Goal: Information Seeking & Learning: Check status

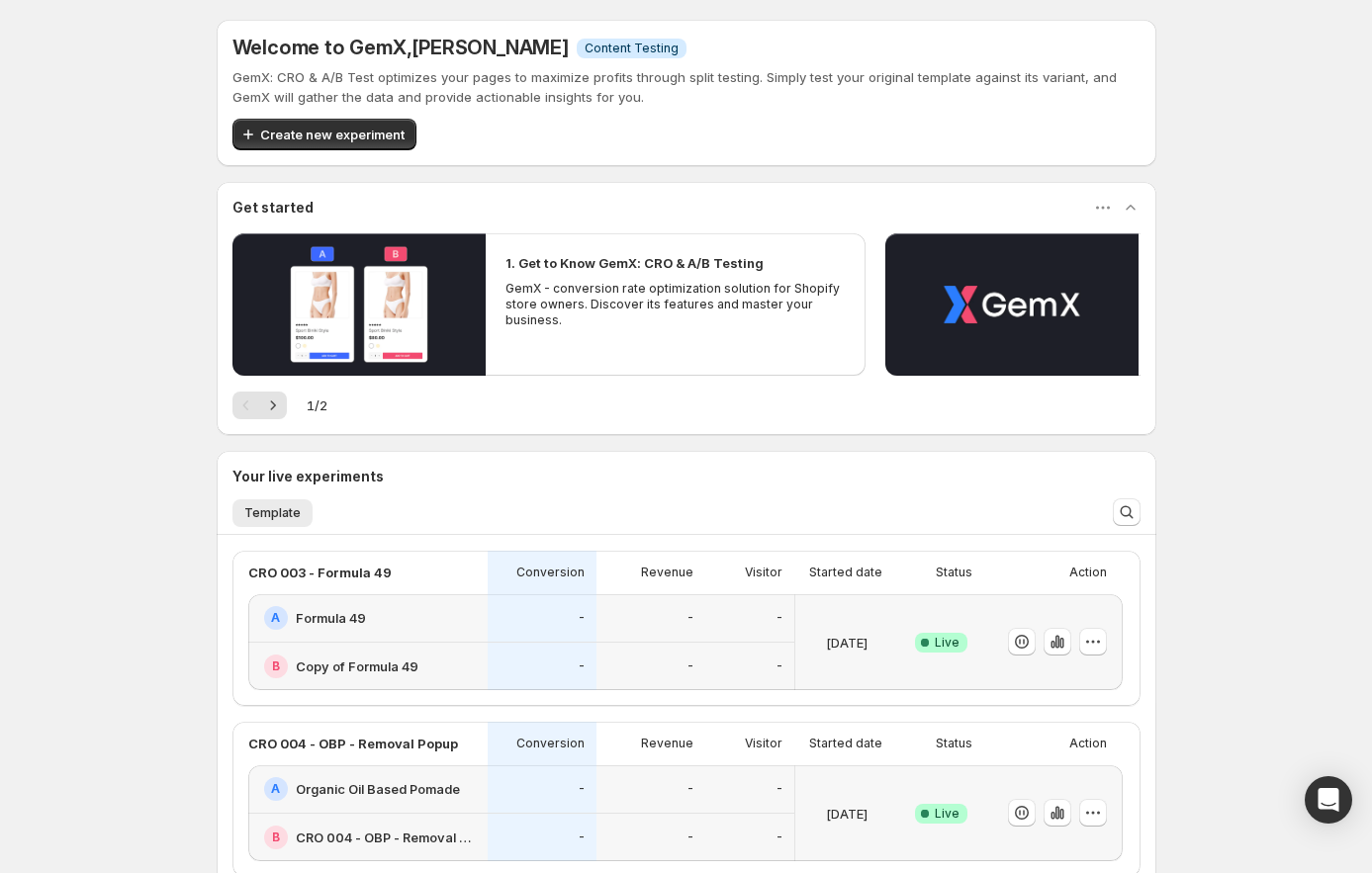
scroll to position [269, 0]
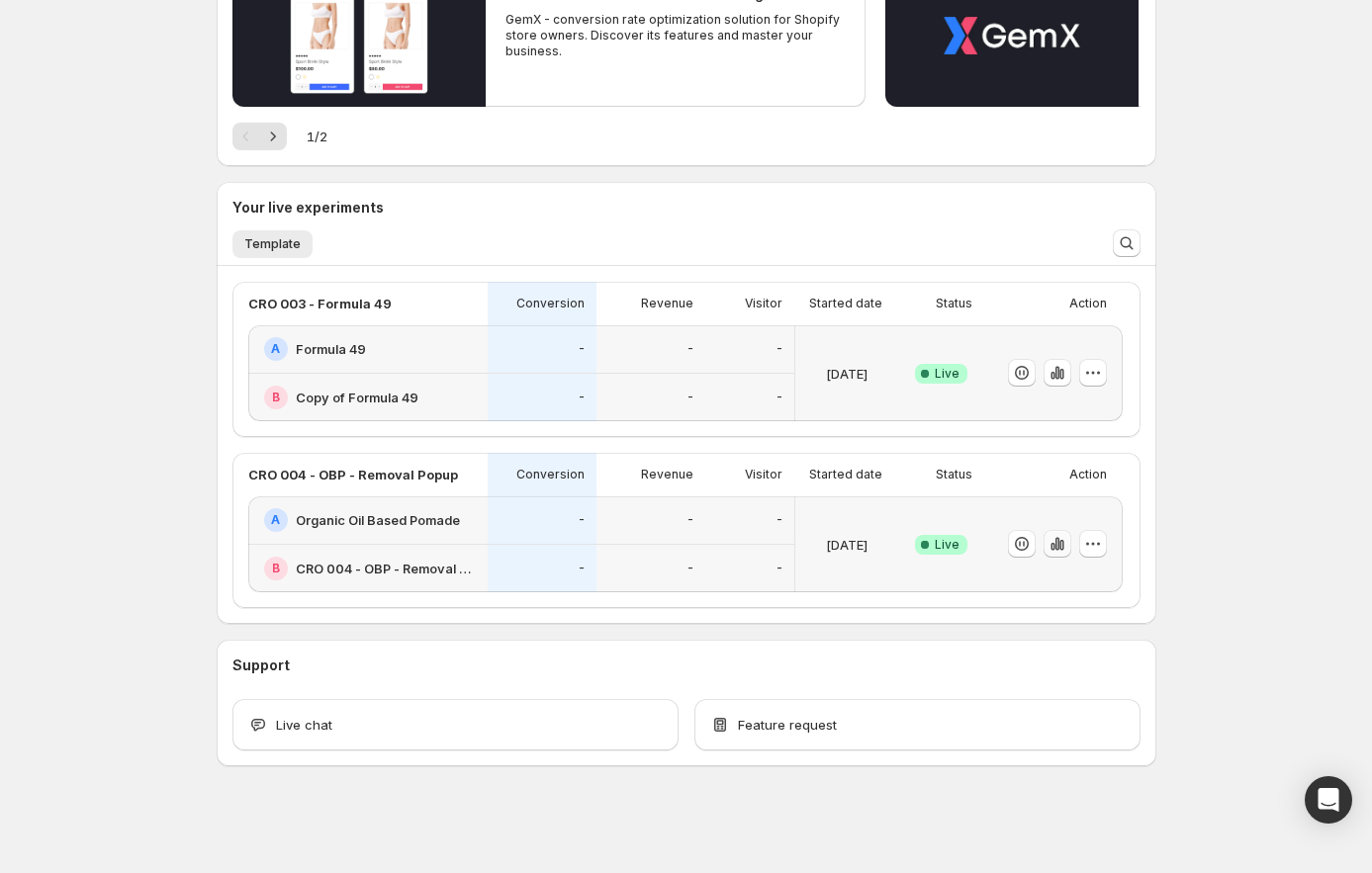
click at [1055, 549] on icon "button" at bounding box center [1053, 547] width 4 height 8
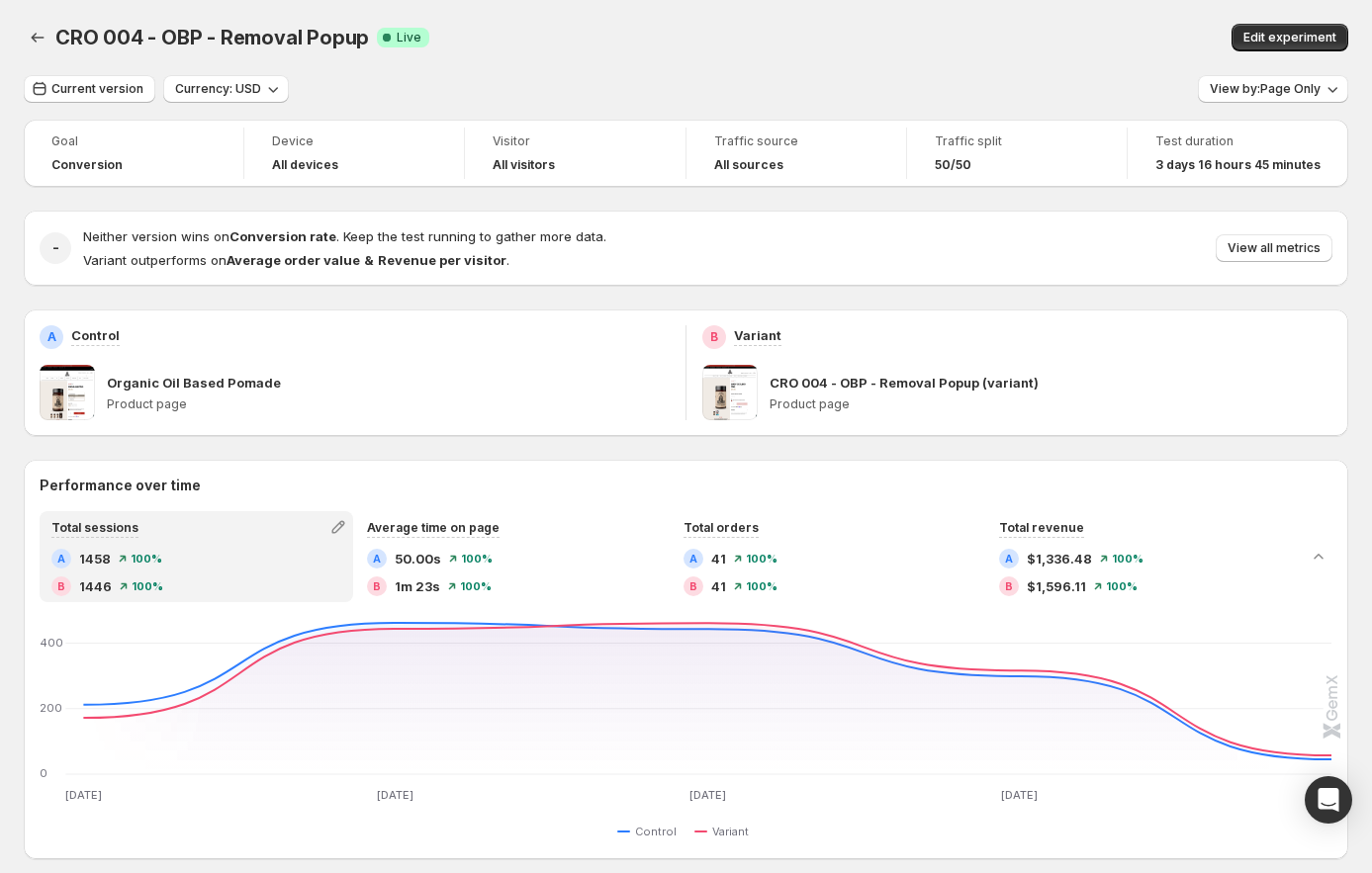
click at [12, 32] on div "CRO 004 - OBP - Removal Popup. This page is ready CRO 004 - OBP - Removal Popup…" at bounding box center [686, 875] width 1372 height 1751
click at [28, 40] on icon "Back" at bounding box center [38, 38] width 20 height 20
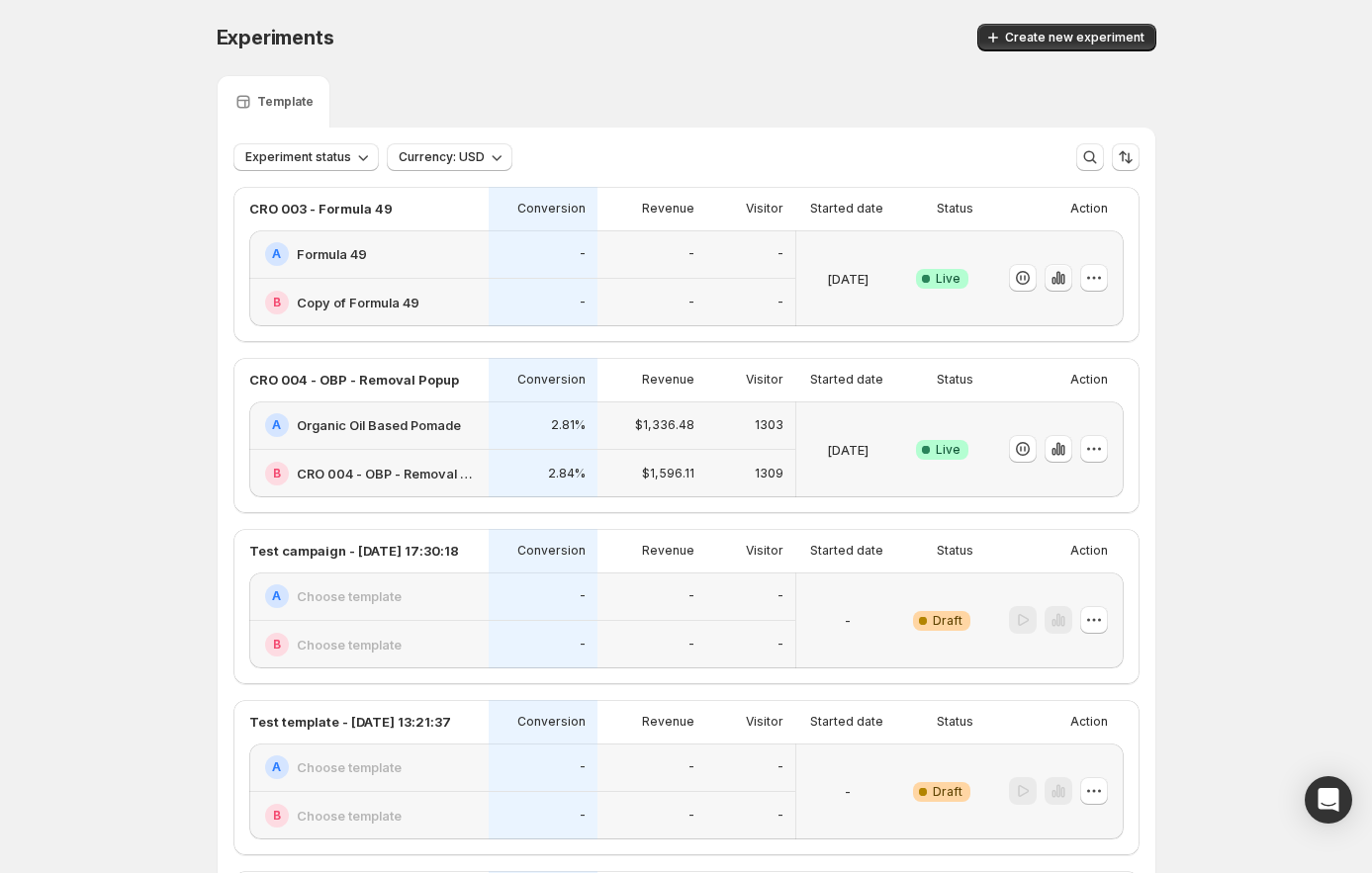
click at [1056, 278] on icon "button" at bounding box center [1054, 280] width 4 height 8
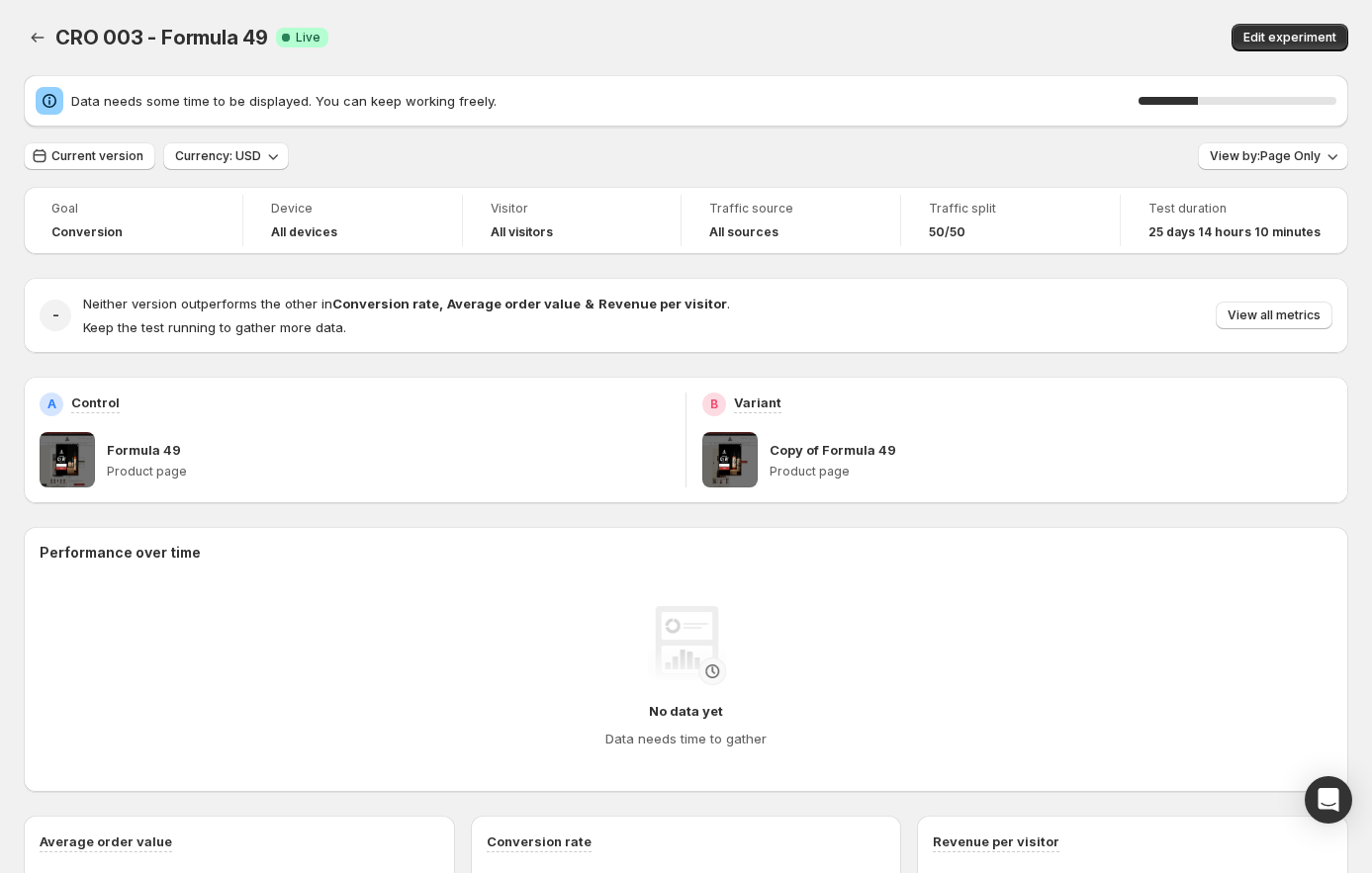
scroll to position [12, 0]
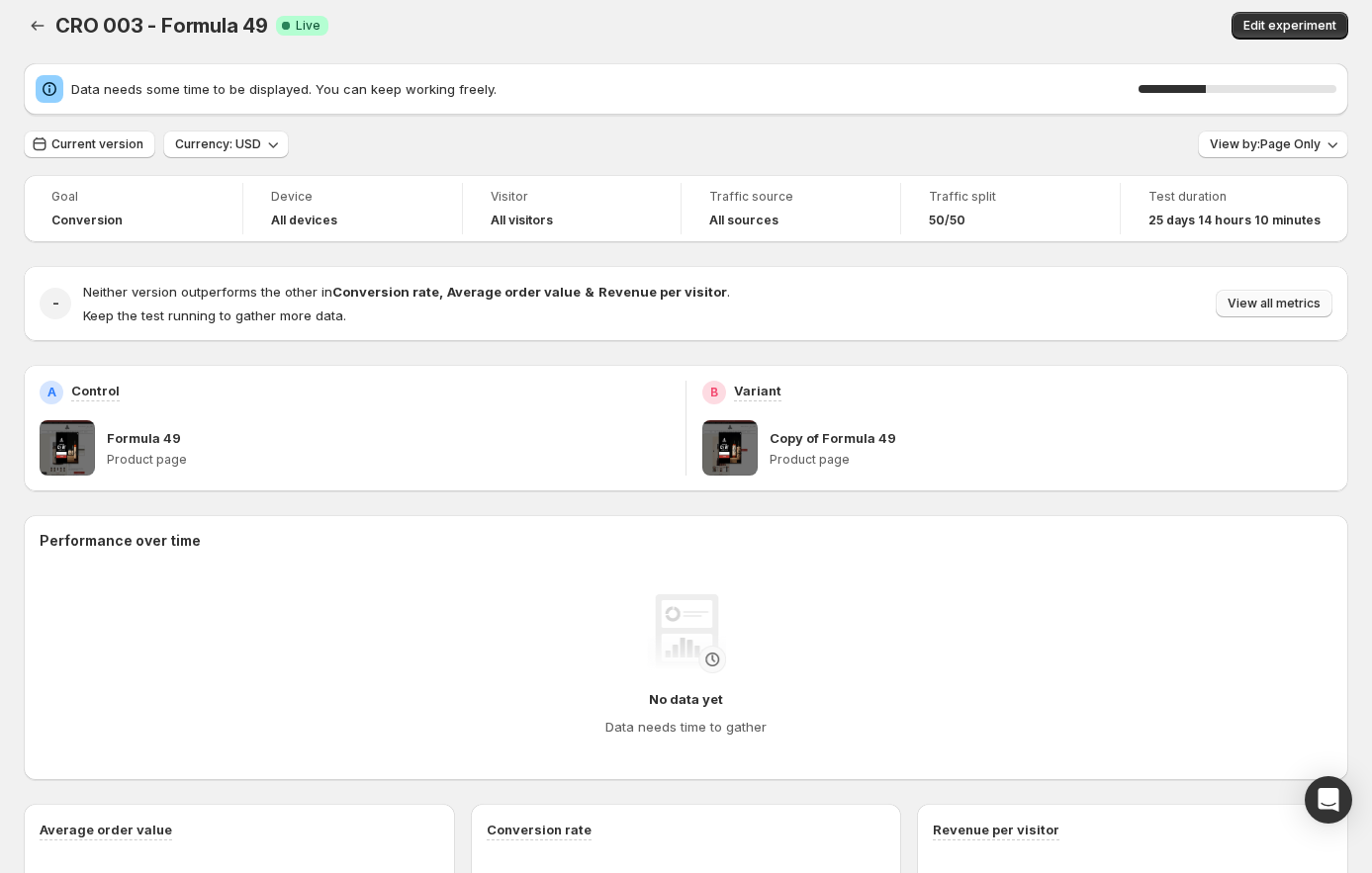
click at [1266, 315] on button "View all metrics" at bounding box center [1275, 303] width 117 height 28
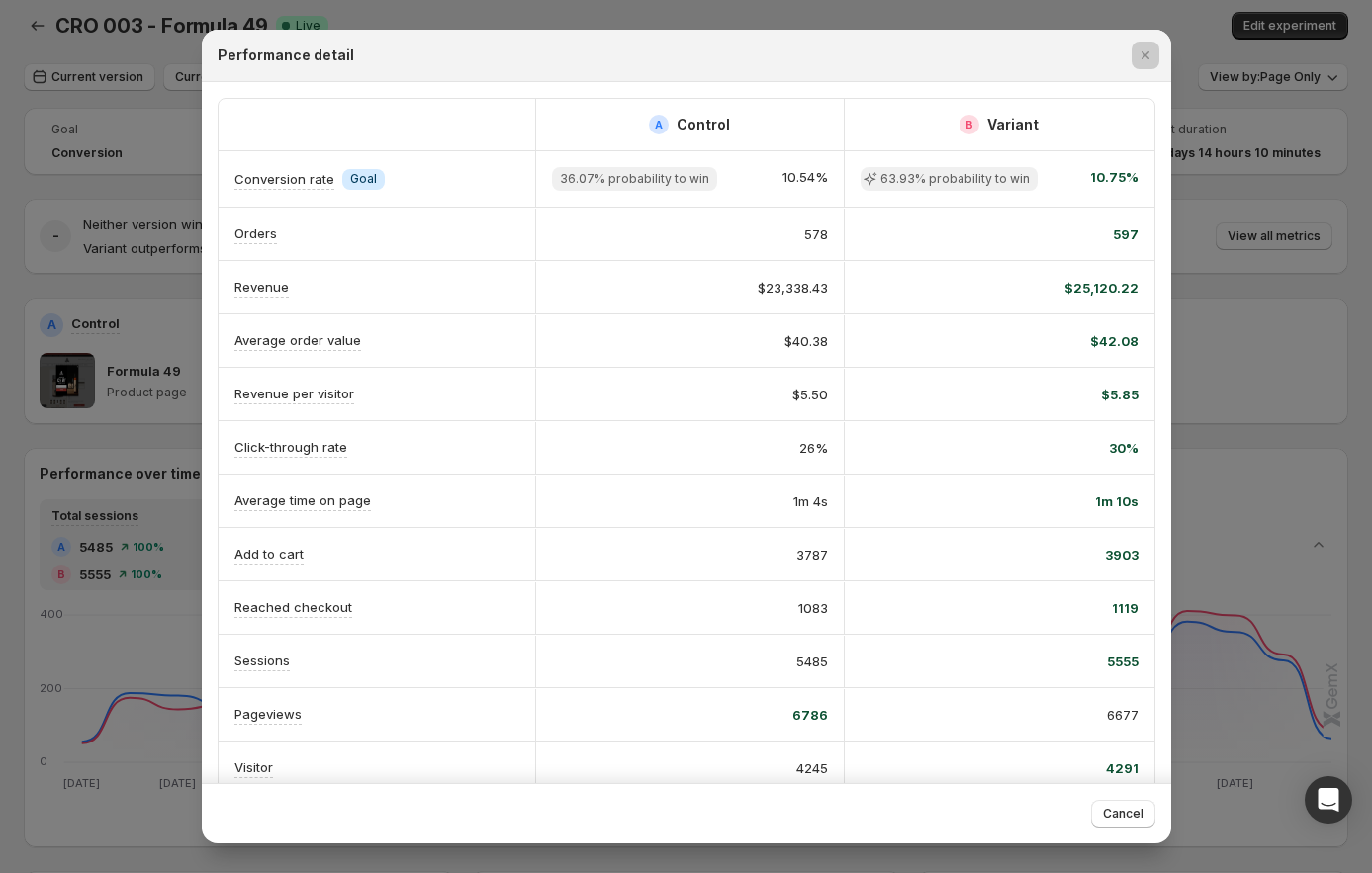
click at [1254, 314] on div at bounding box center [686, 436] width 1372 height 873
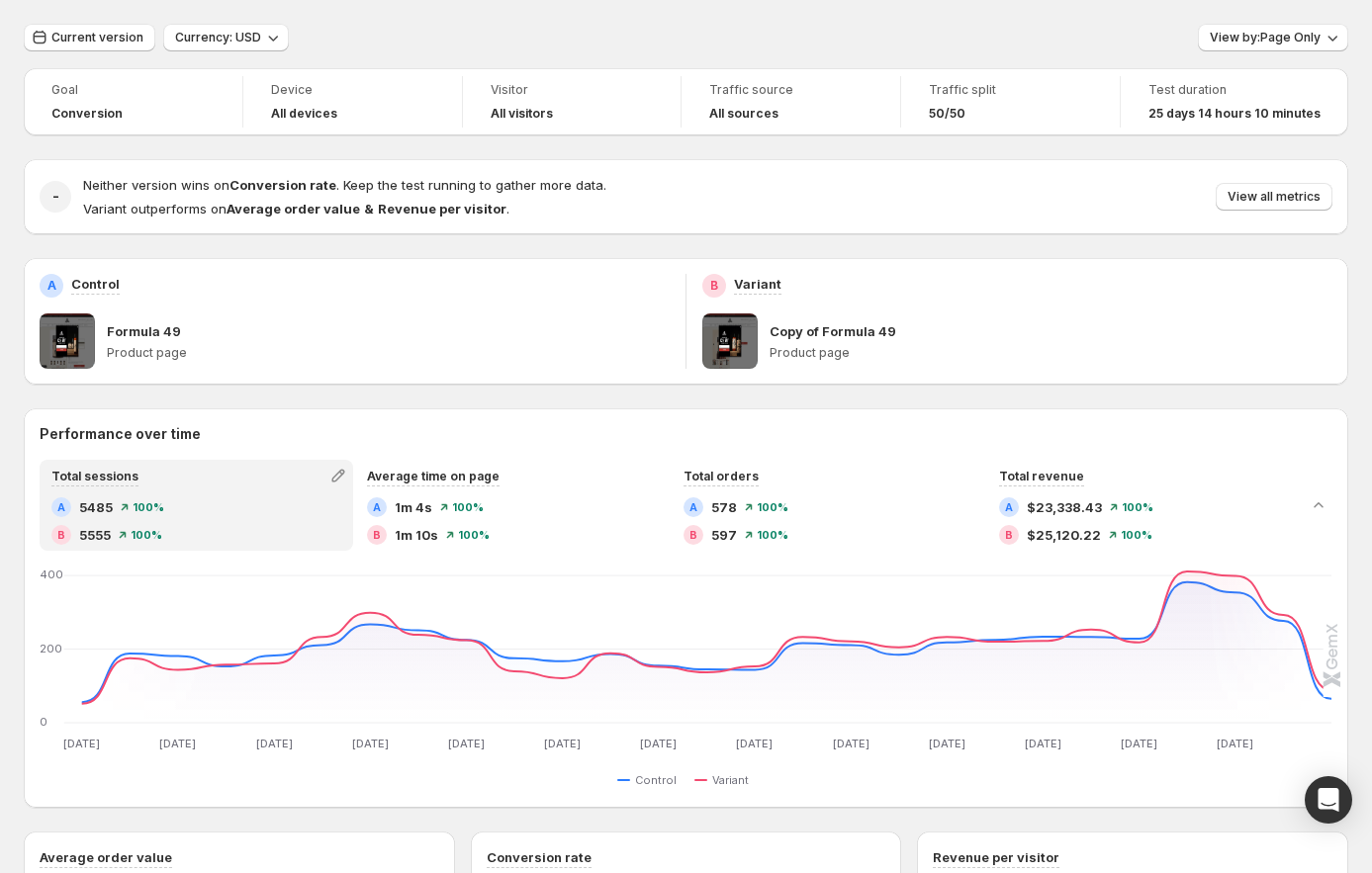
scroll to position [0, 0]
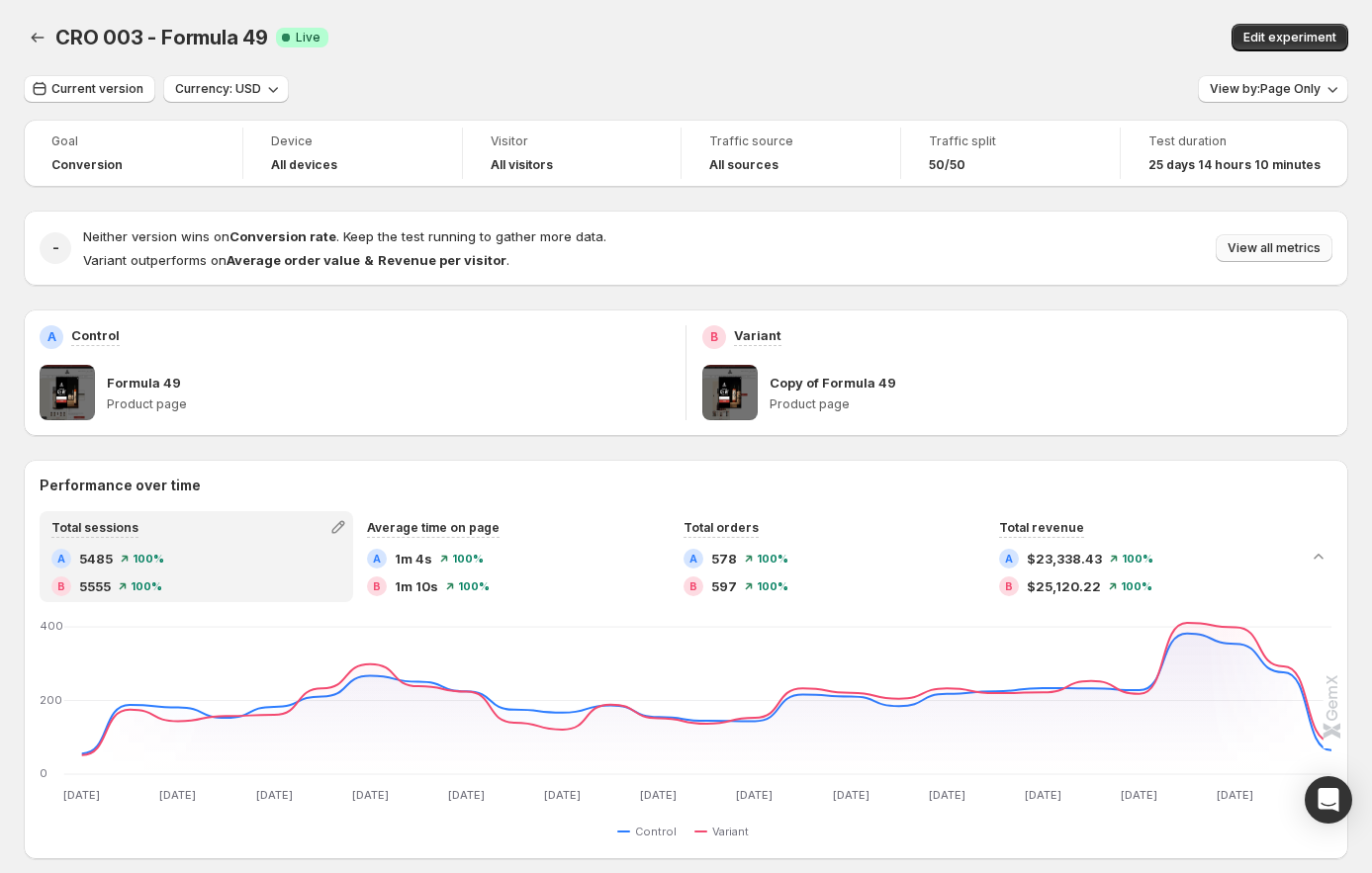
click at [1309, 258] on button "View all metrics" at bounding box center [1275, 249] width 117 height 28
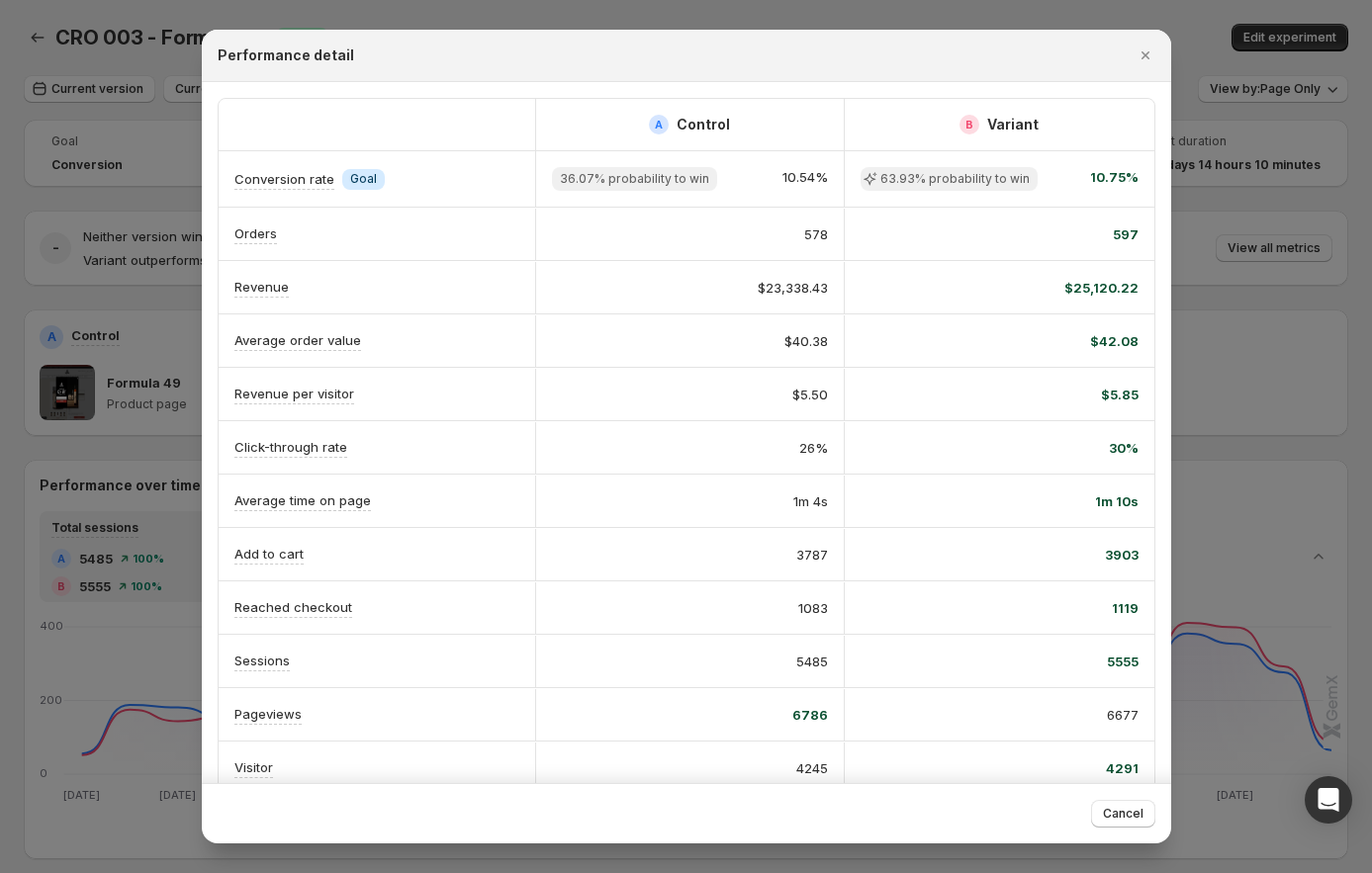
click at [1296, 293] on div at bounding box center [686, 436] width 1372 height 873
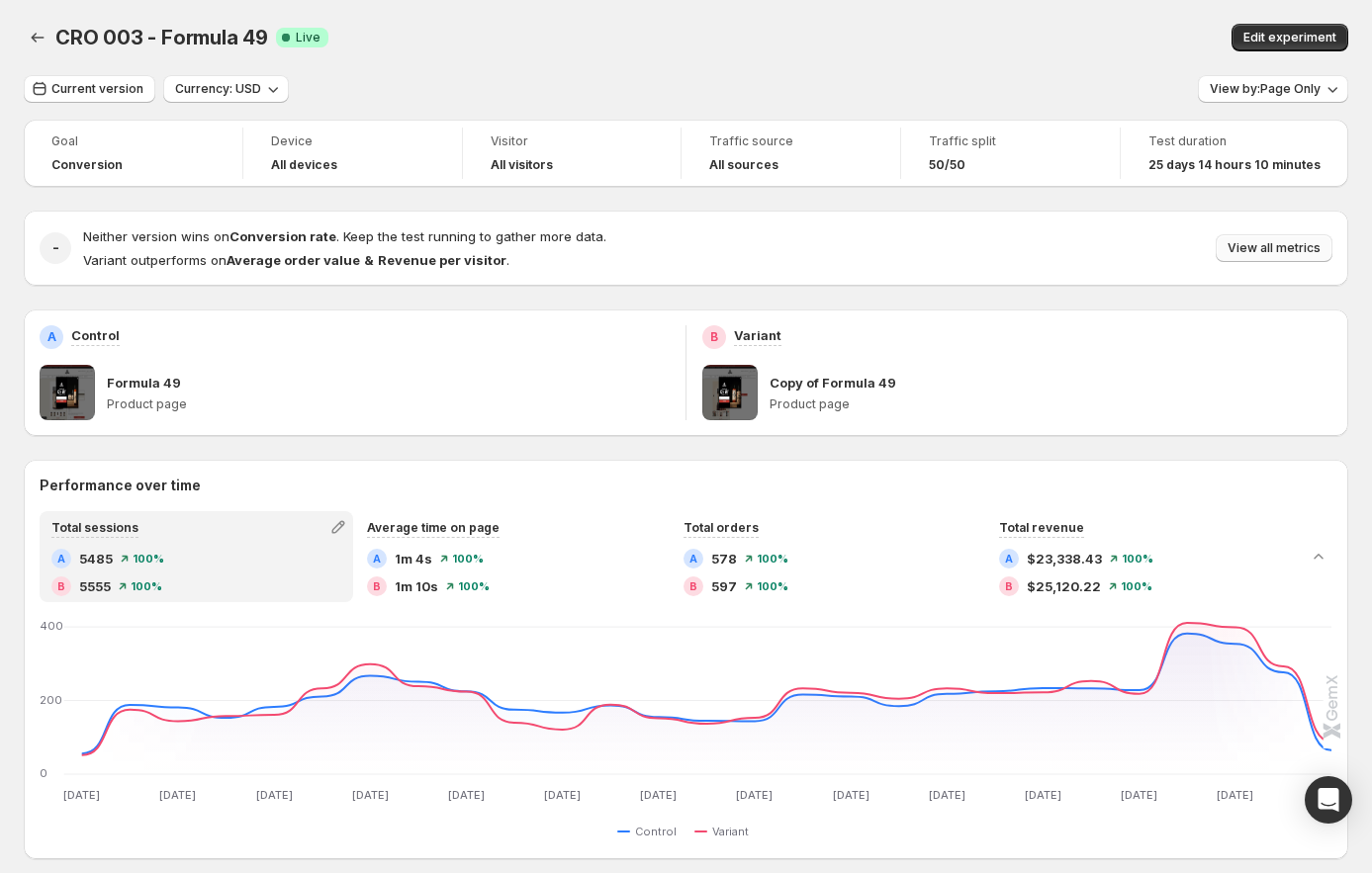
click at [1278, 243] on span "View all metrics" at bounding box center [1275, 249] width 93 height 16
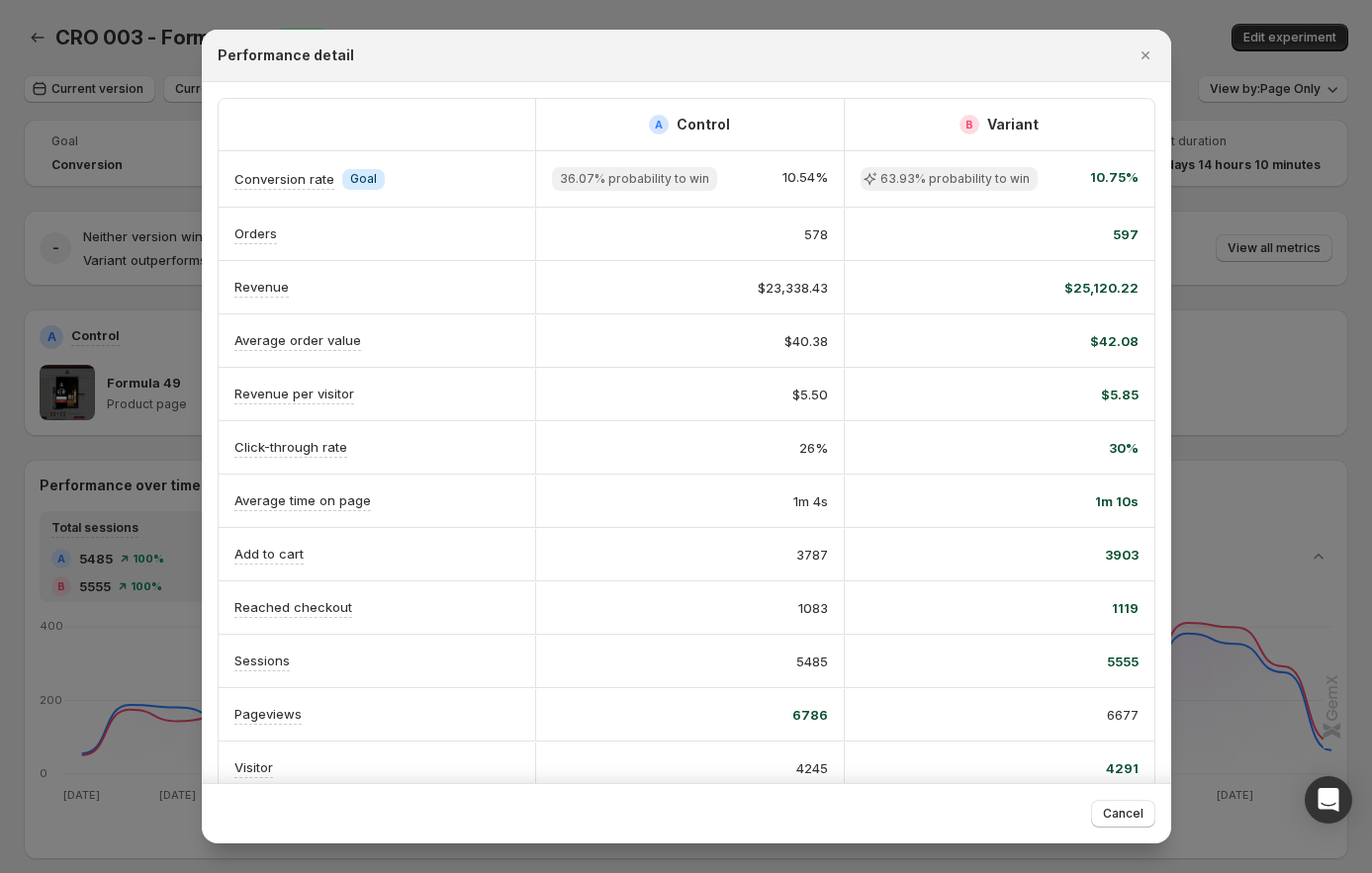
click at [149, 612] on div at bounding box center [686, 436] width 1372 height 873
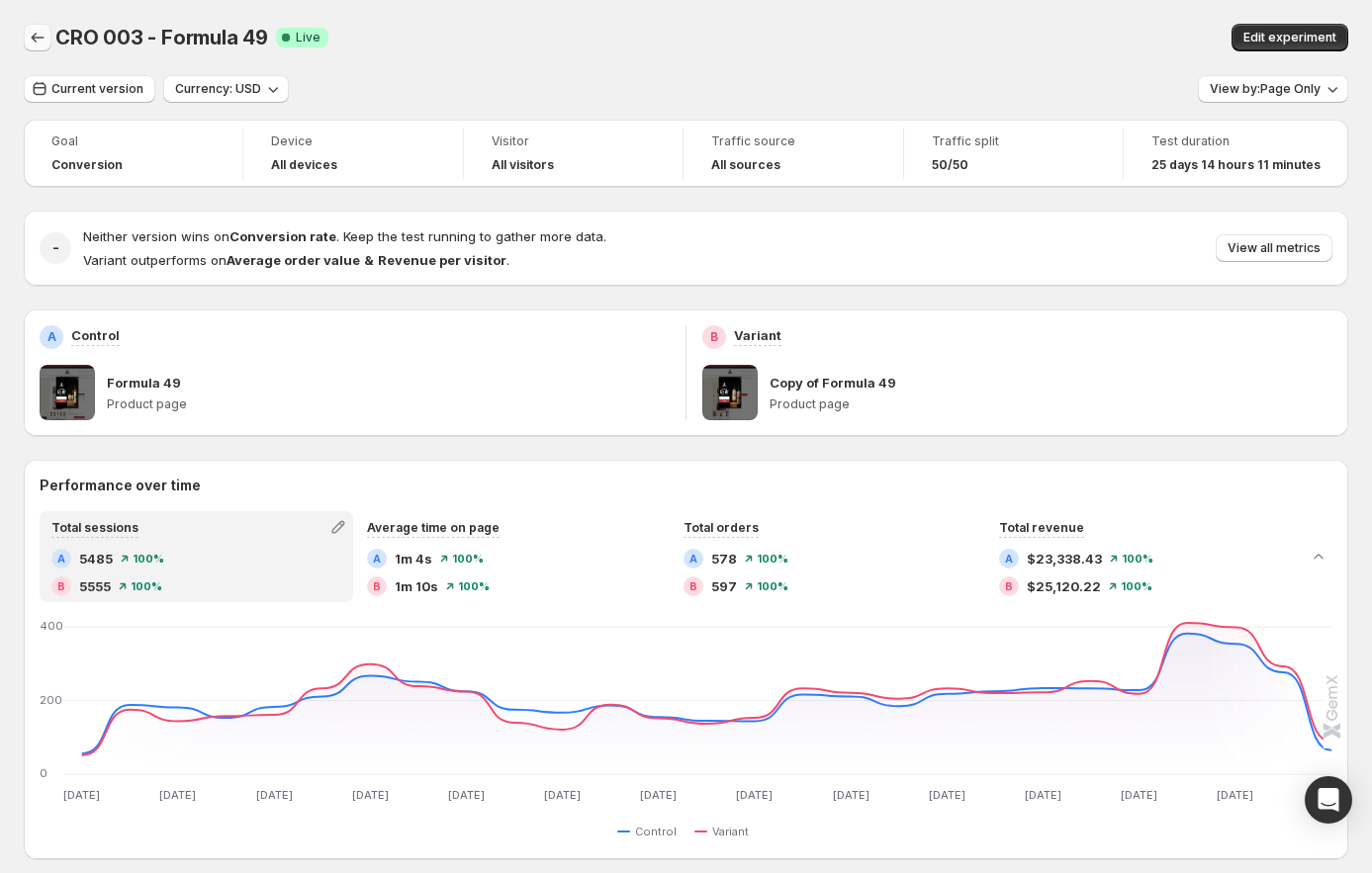
click at [26, 43] on button "Back" at bounding box center [38, 38] width 28 height 28
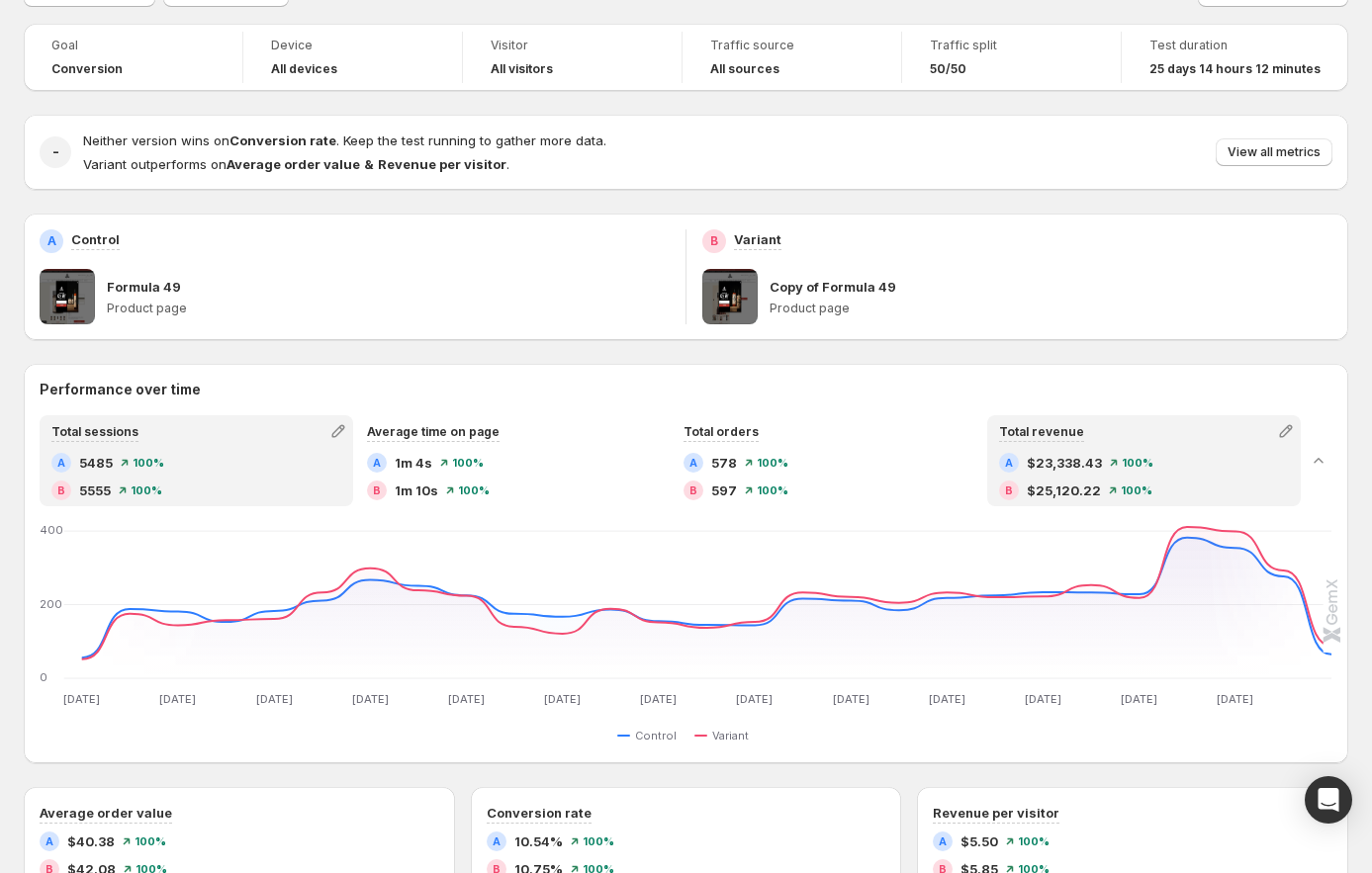
scroll to position [9, 0]
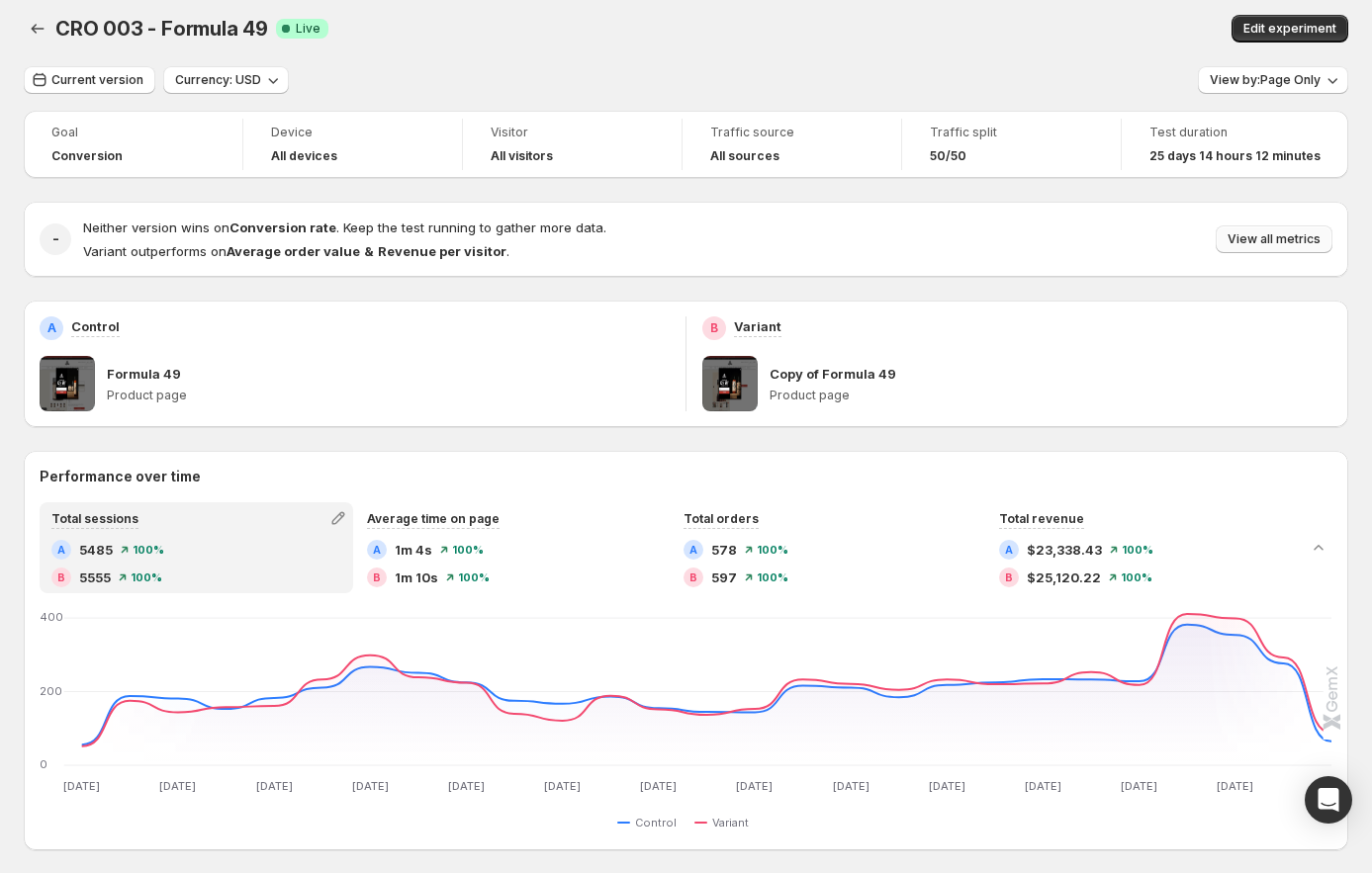
click at [1276, 235] on span "View all metrics" at bounding box center [1275, 240] width 93 height 16
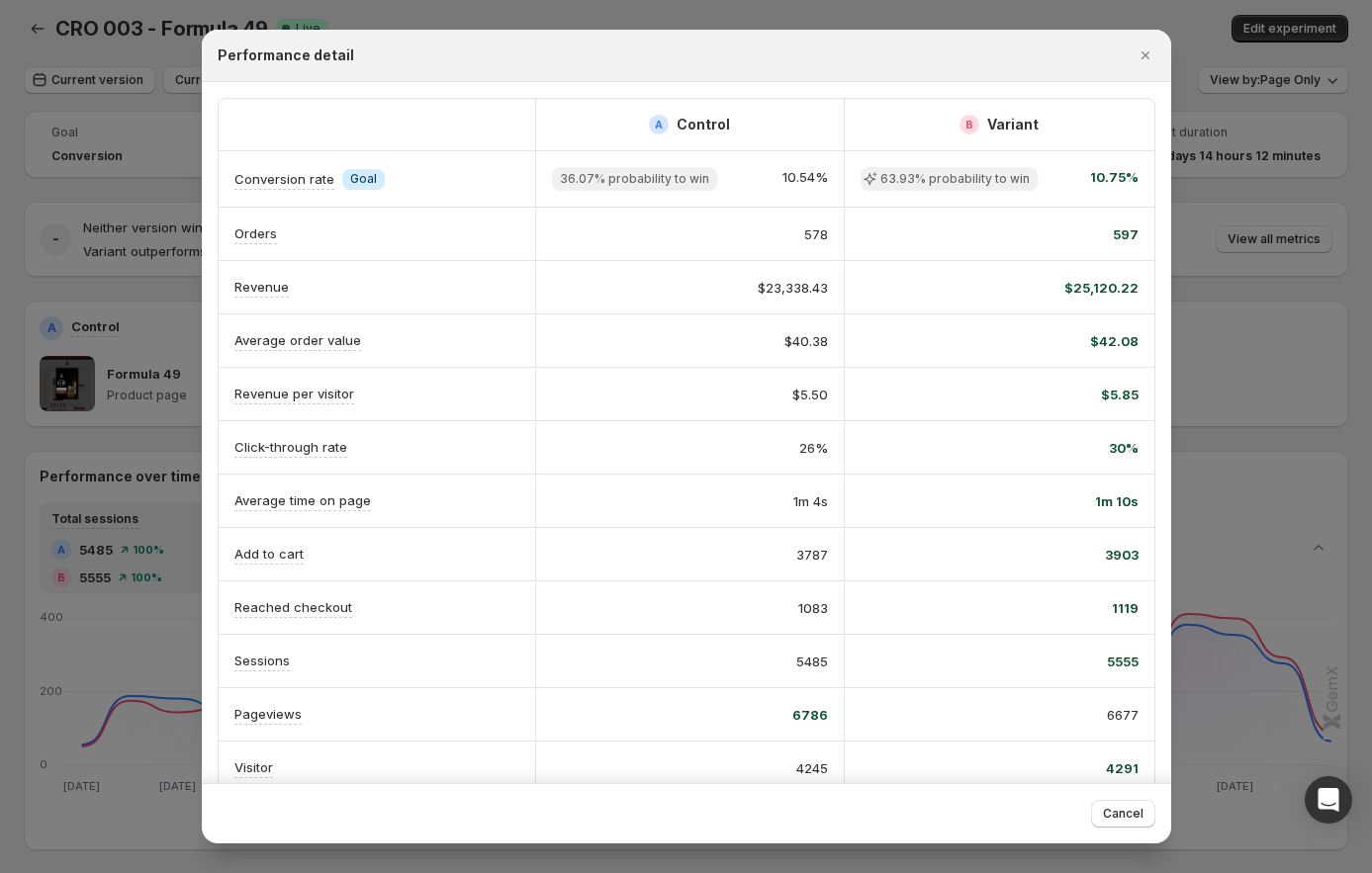
scroll to position [28, 0]
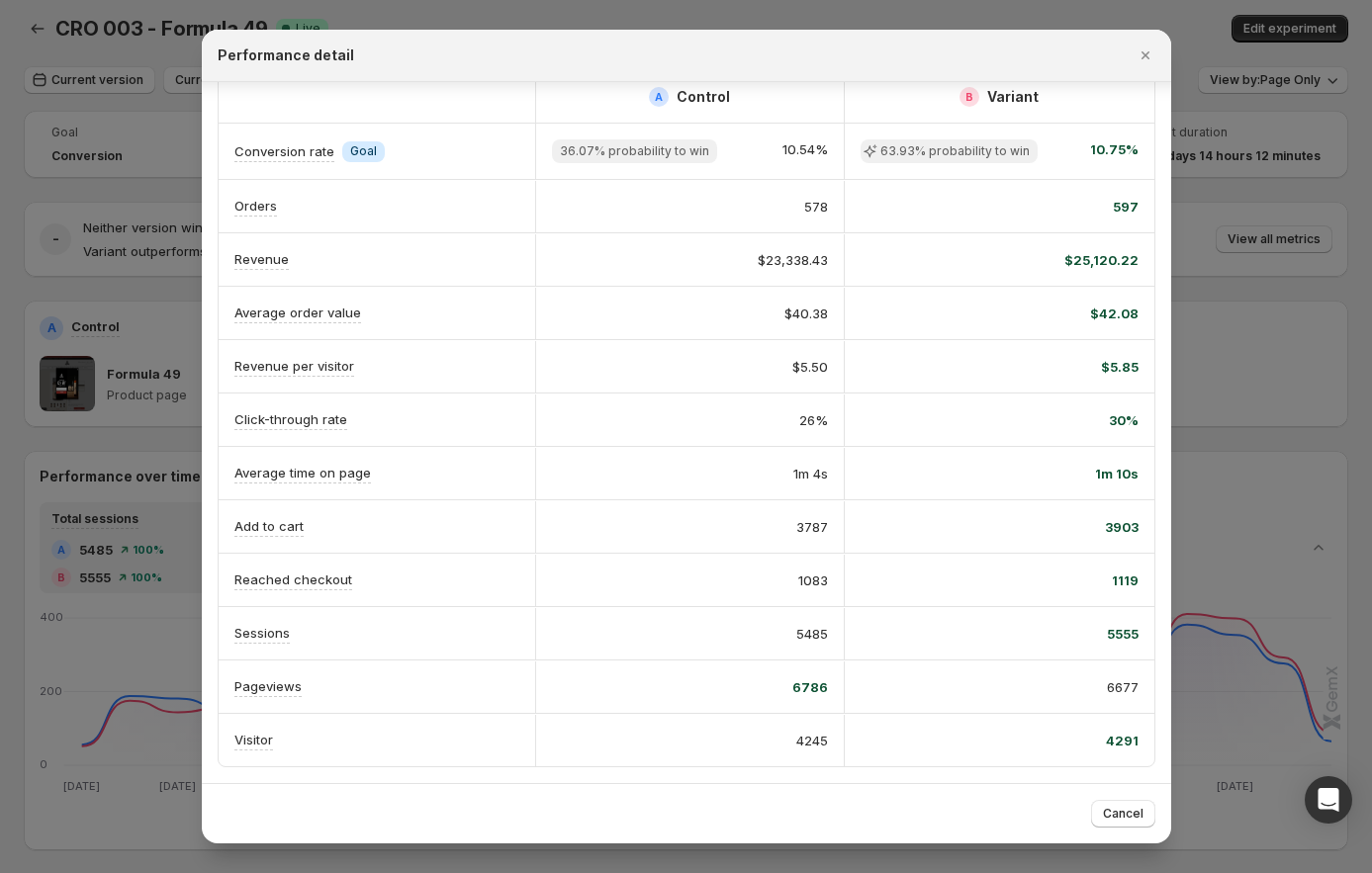
click at [1273, 194] on div at bounding box center [686, 436] width 1372 height 873
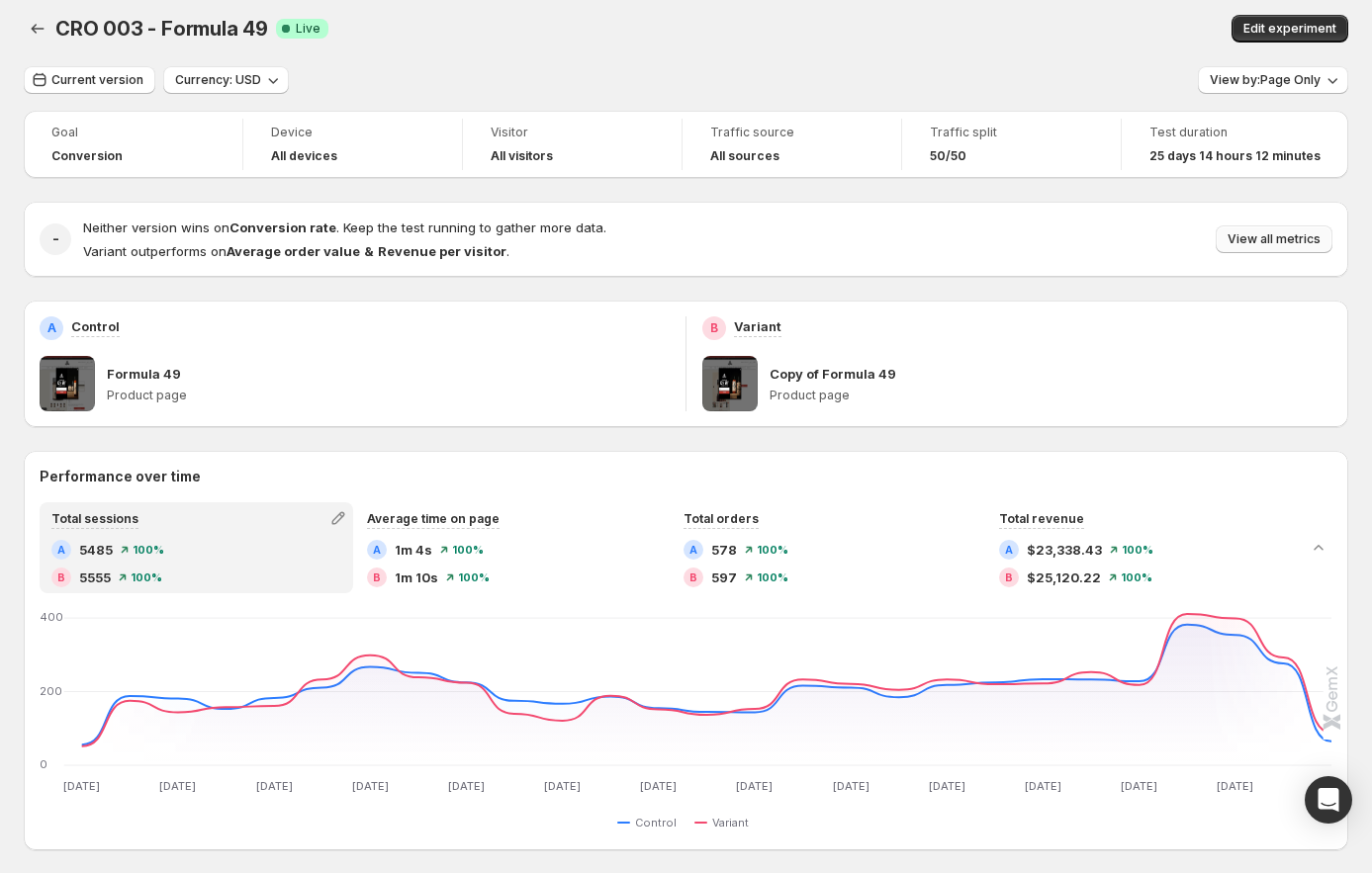
click at [1243, 247] on span "View all metrics" at bounding box center [1275, 240] width 93 height 16
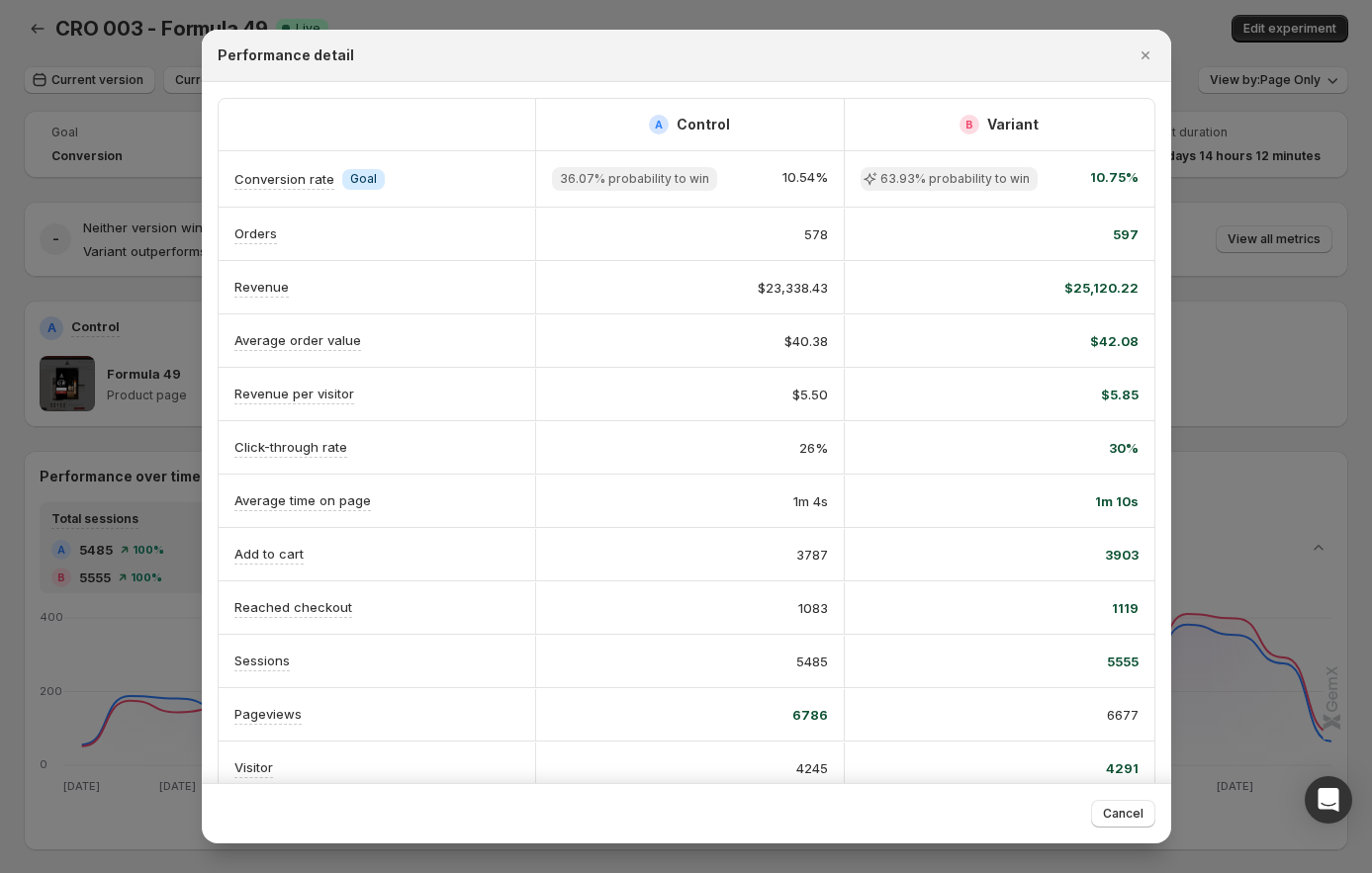
scroll to position [0, 0]
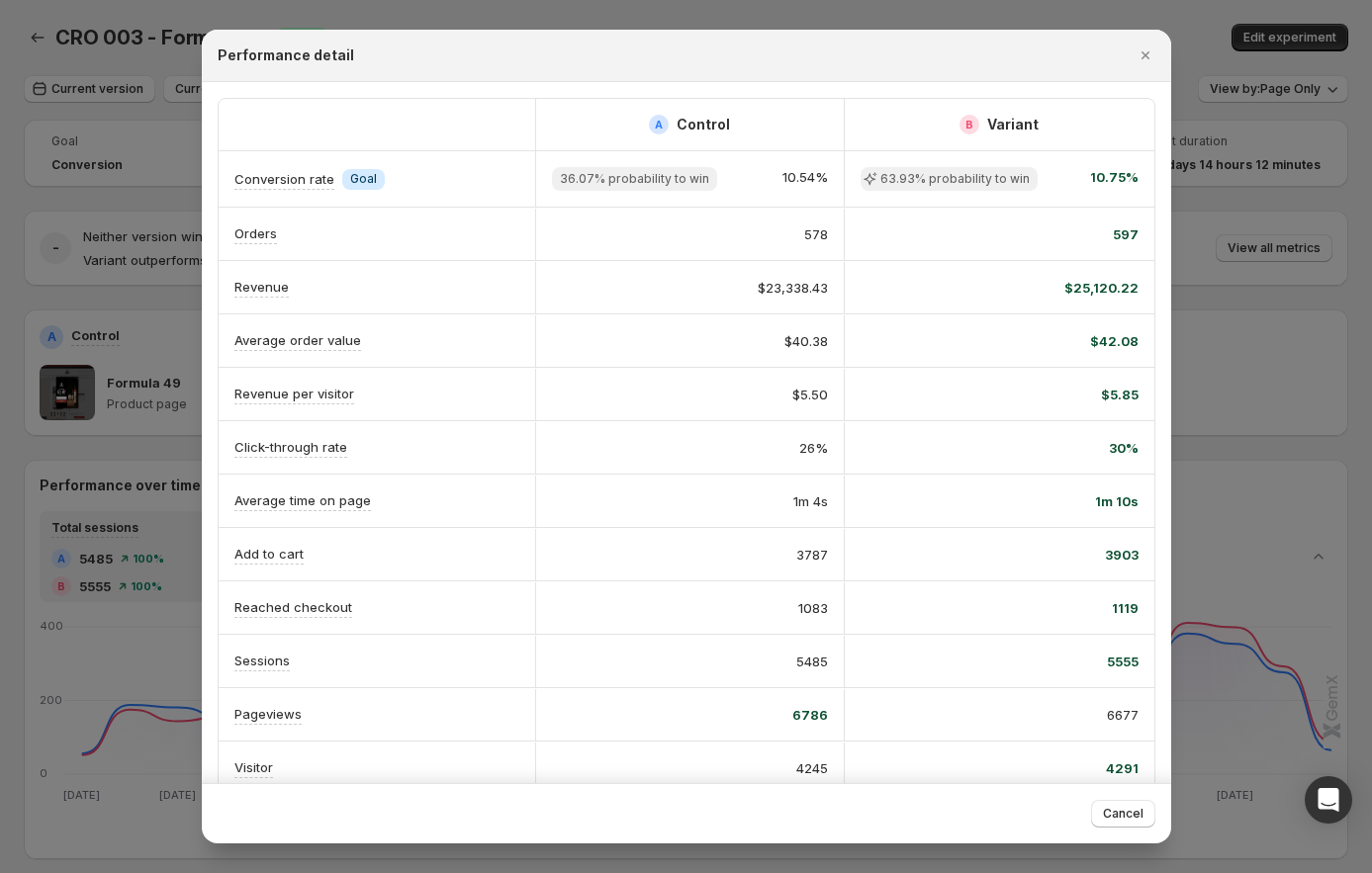
click at [1233, 410] on div at bounding box center [686, 436] width 1372 height 873
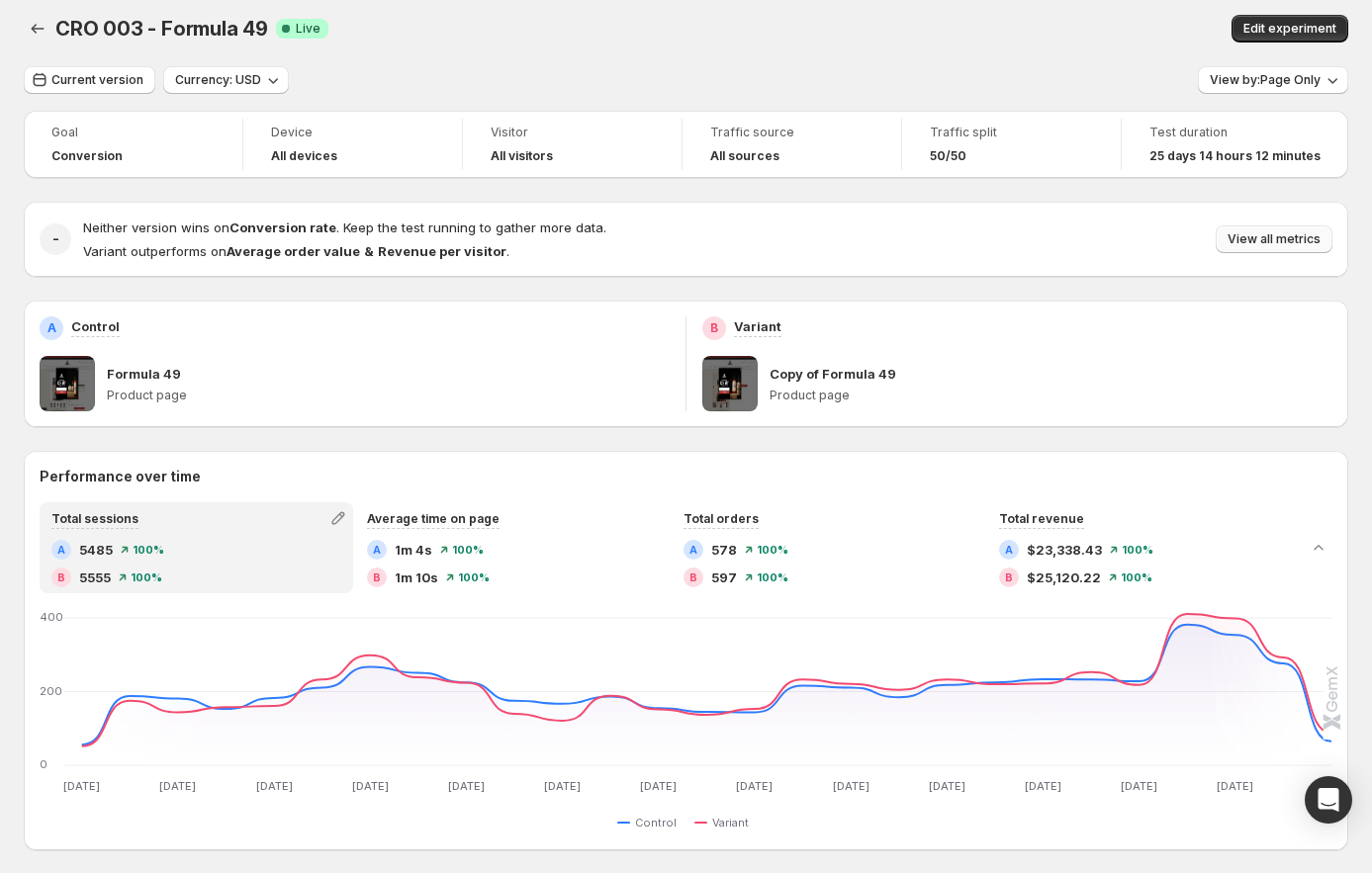
click at [1308, 244] on span "View all metrics" at bounding box center [1275, 240] width 93 height 16
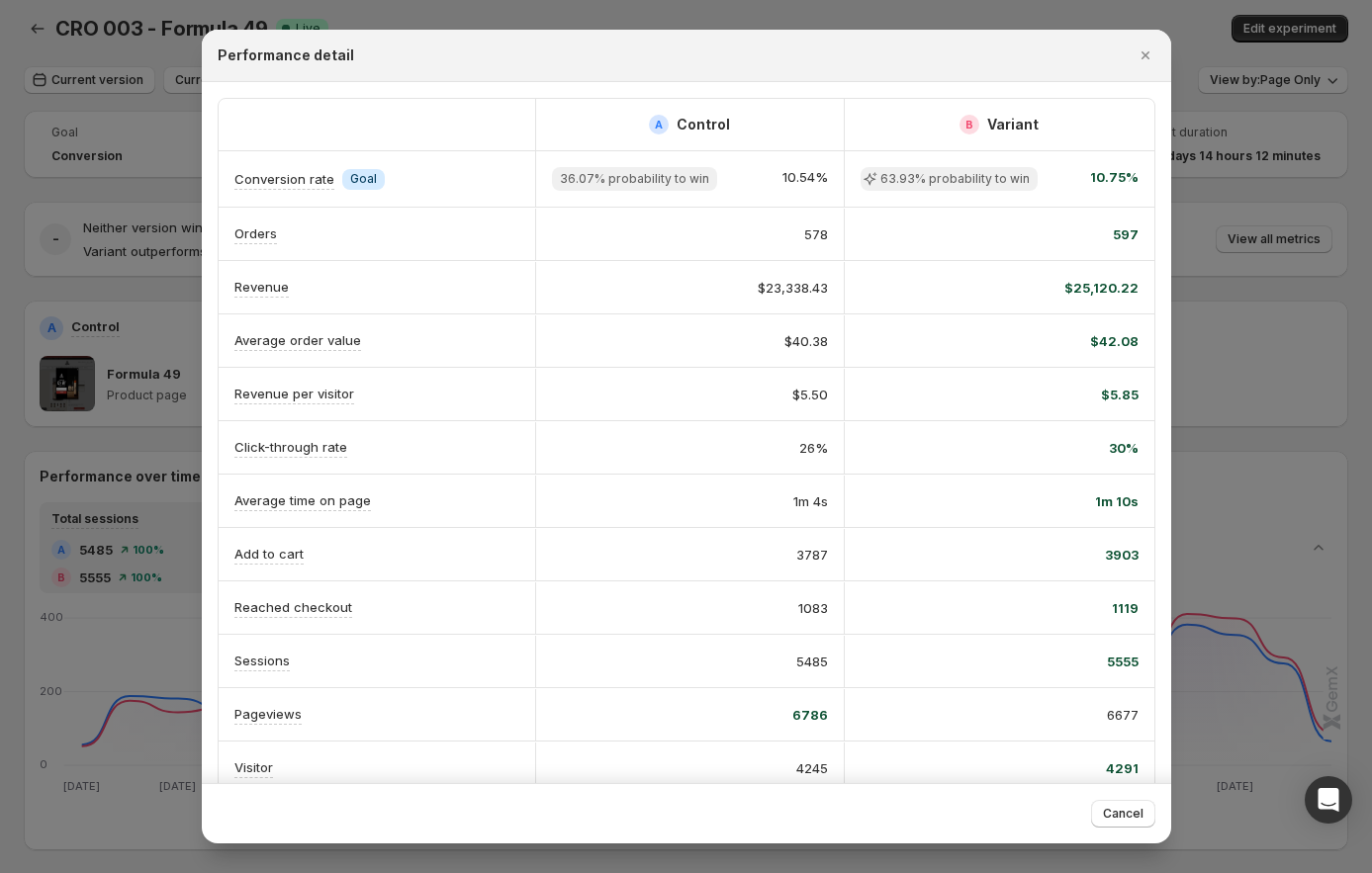
click at [1282, 256] on div at bounding box center [686, 436] width 1372 height 873
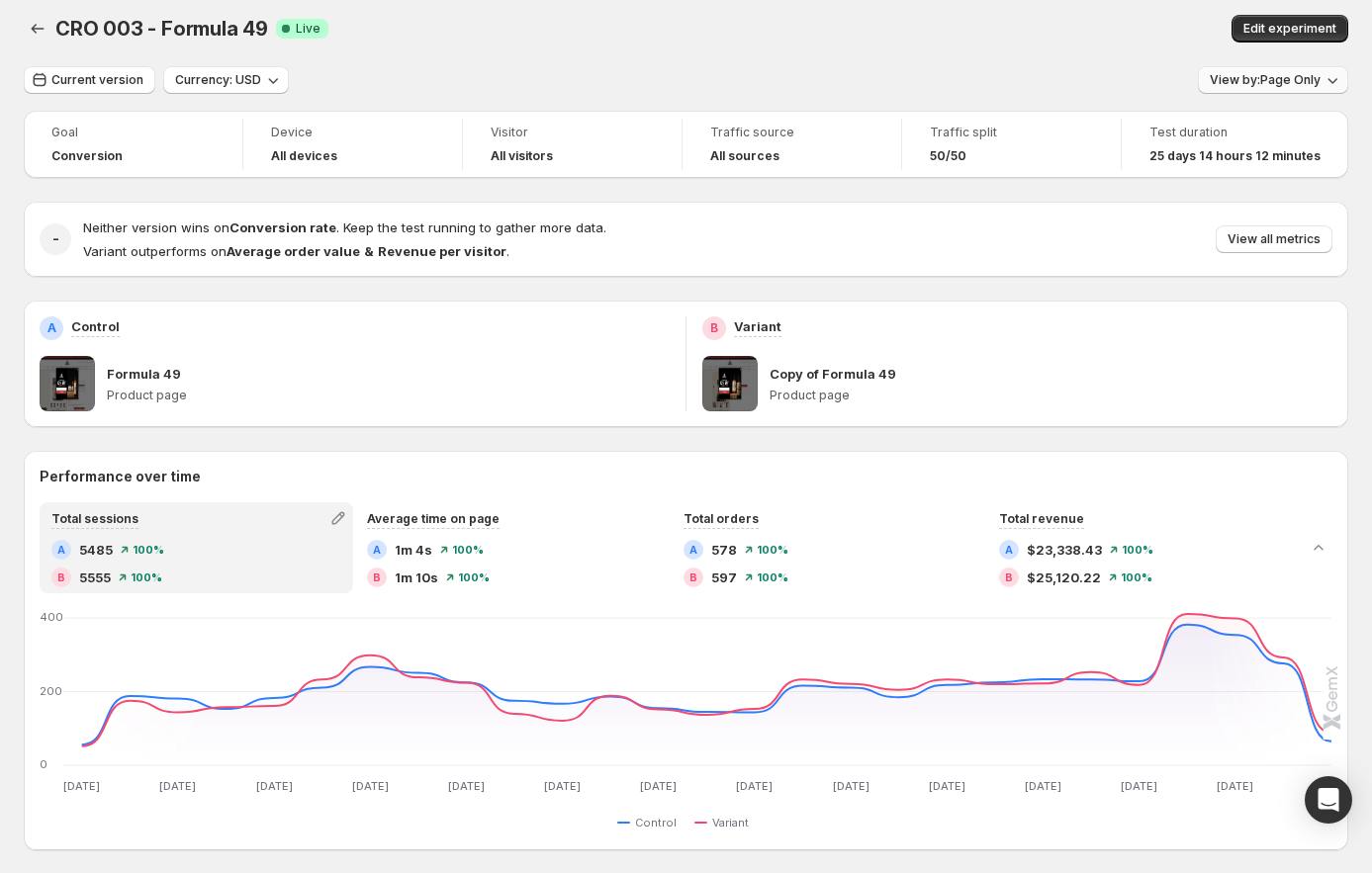
click at [1297, 73] on span "View by: Page Only" at bounding box center [1266, 80] width 111 height 16
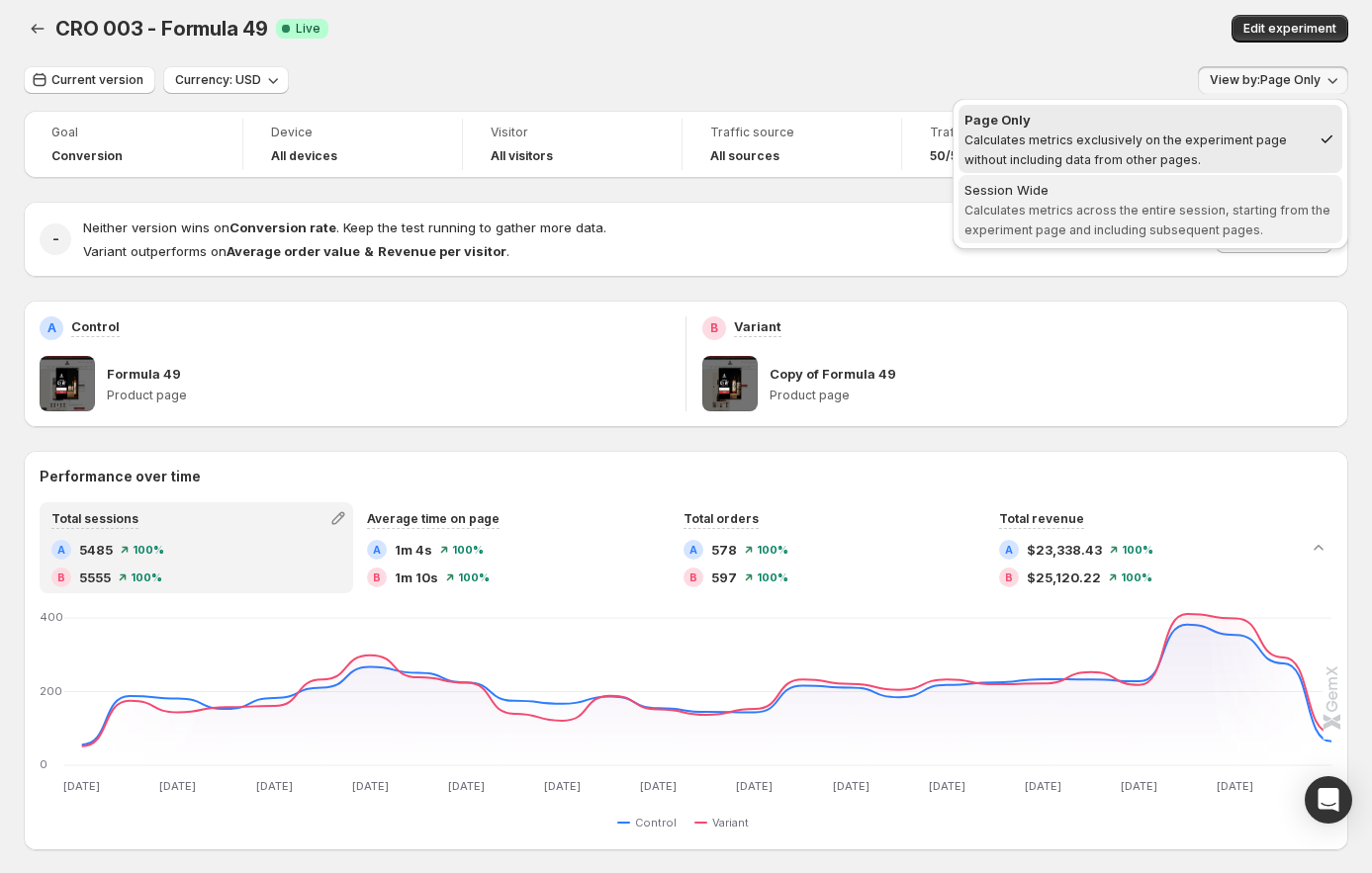
click at [1138, 220] on span "Session Wide Calculates metrics across the entire session, starting from the ex…" at bounding box center [1150, 210] width 372 height 59
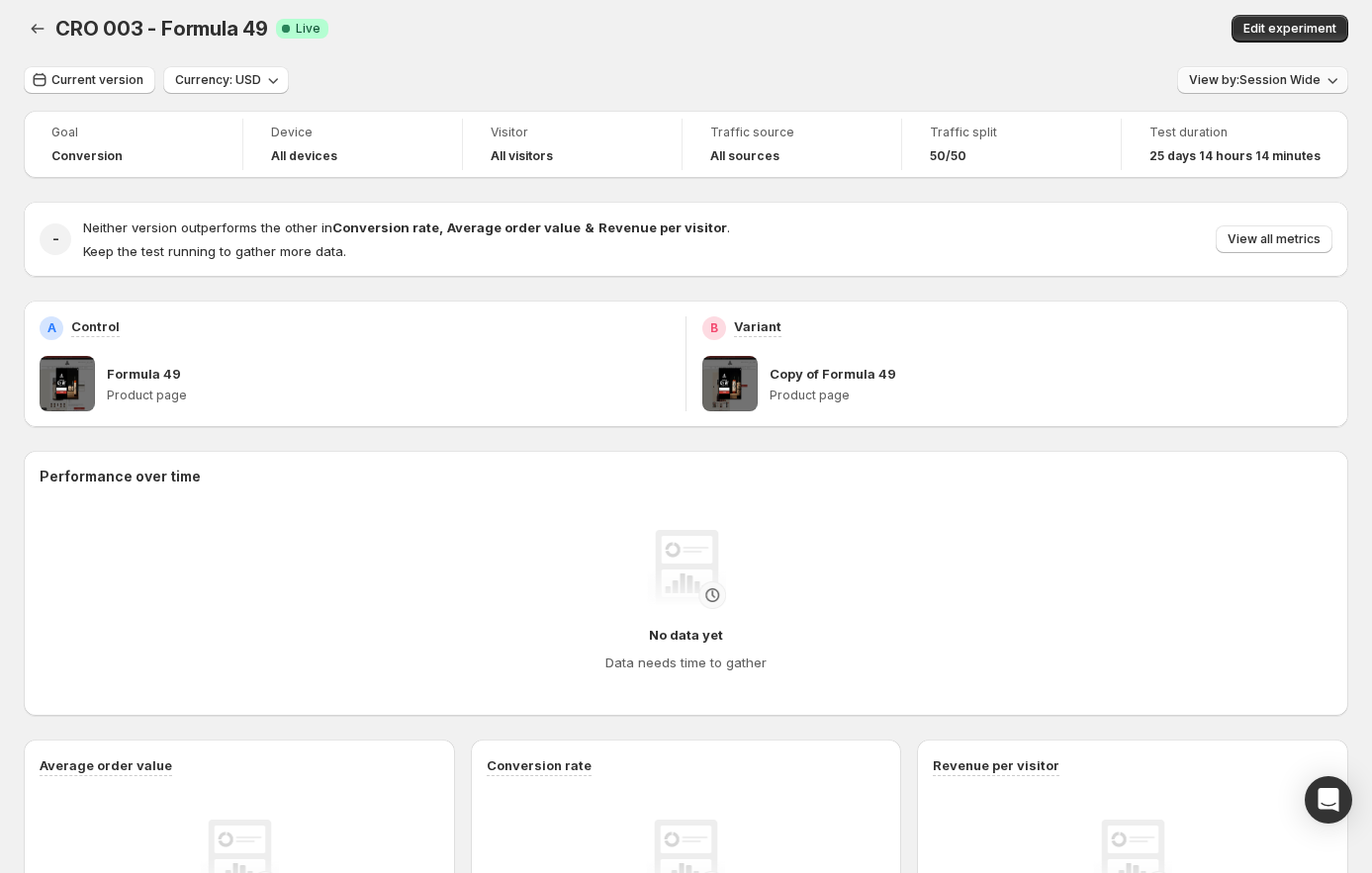
click at [1276, 93] on button "View by: Session Wide" at bounding box center [1263, 80] width 172 height 28
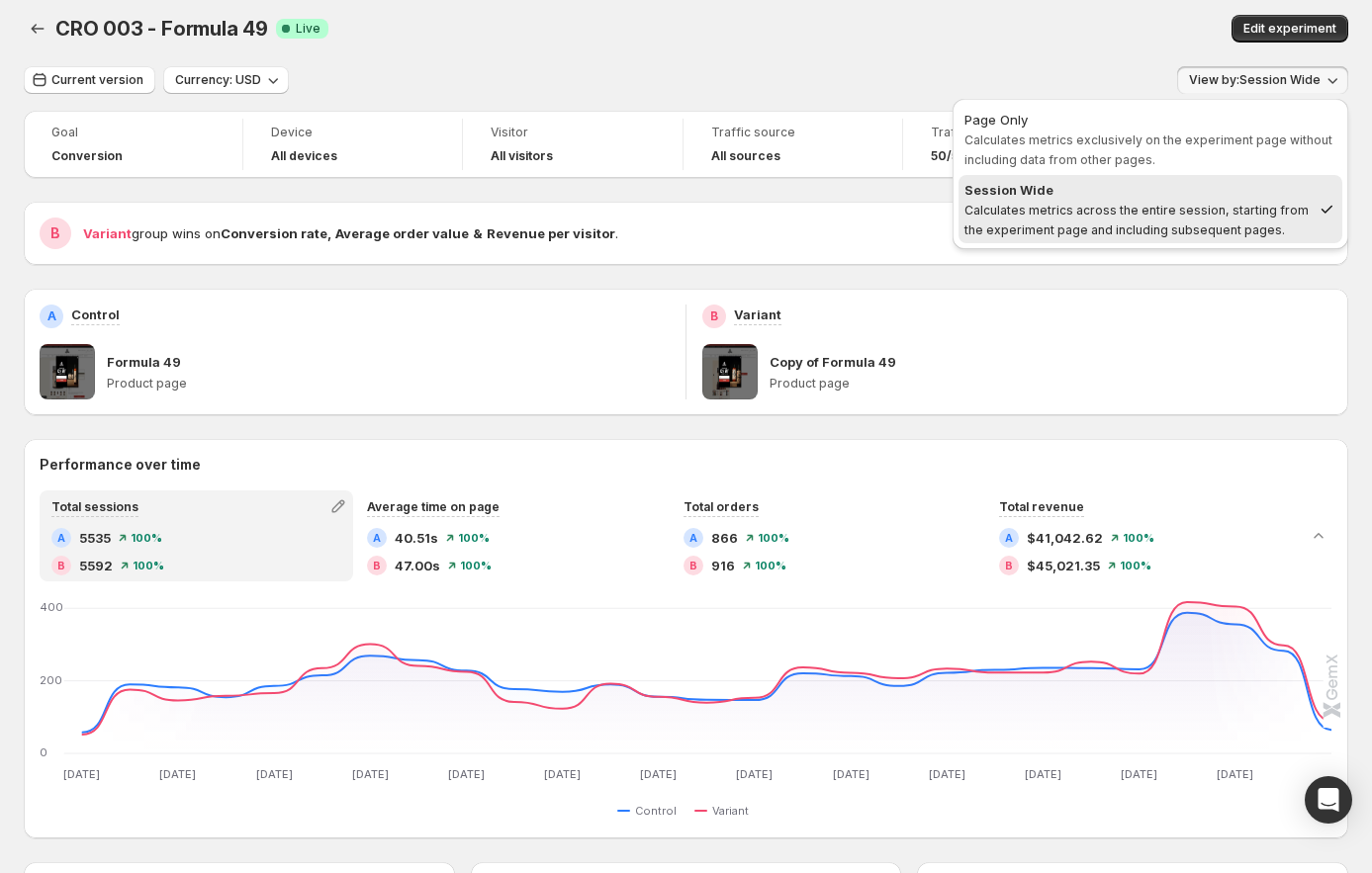
click at [1064, 24] on div "Edit experiment" at bounding box center [1067, 29] width 565 height 28
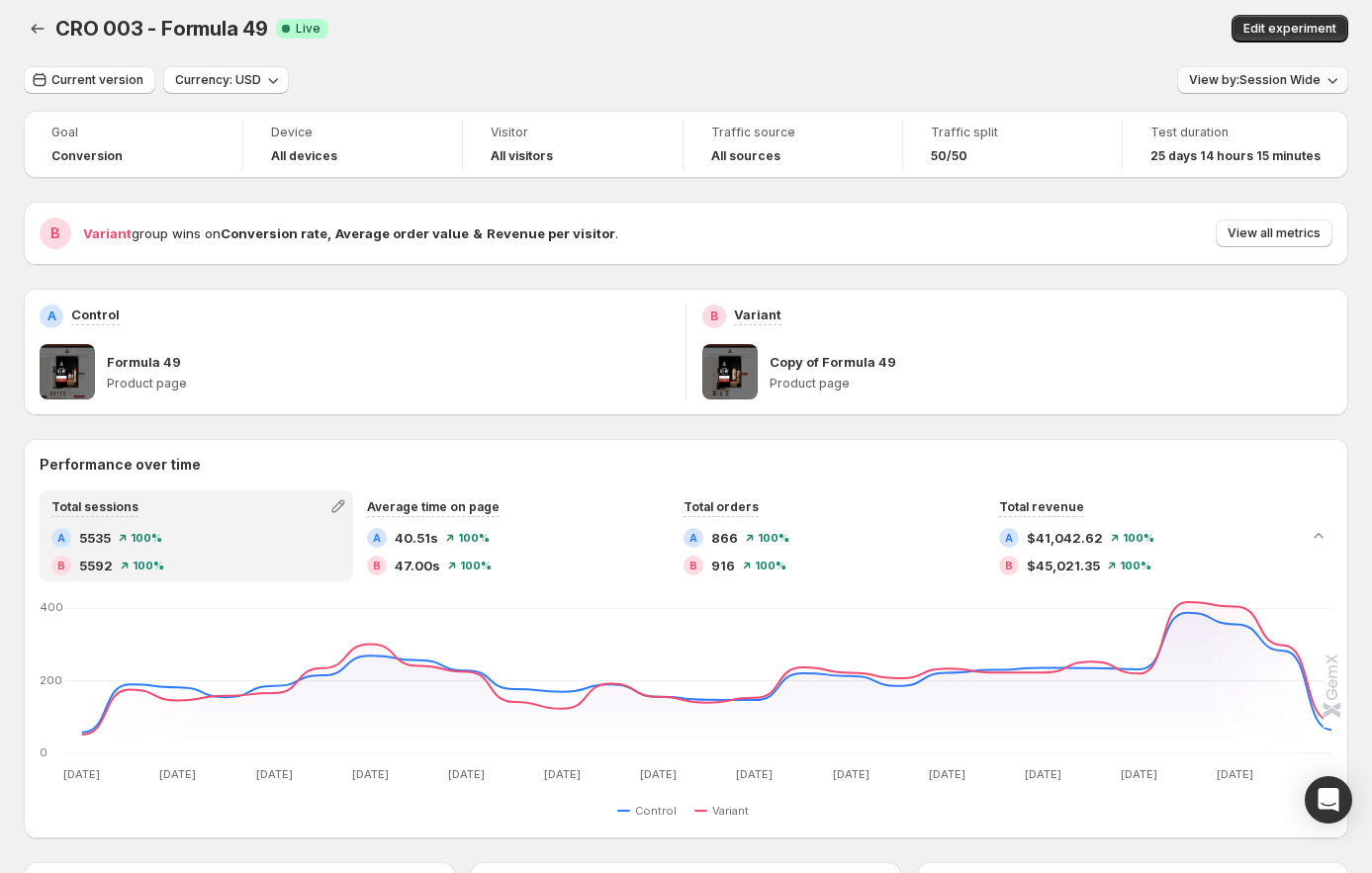
click at [1279, 76] on span "View by: Session Wide" at bounding box center [1255, 80] width 132 height 16
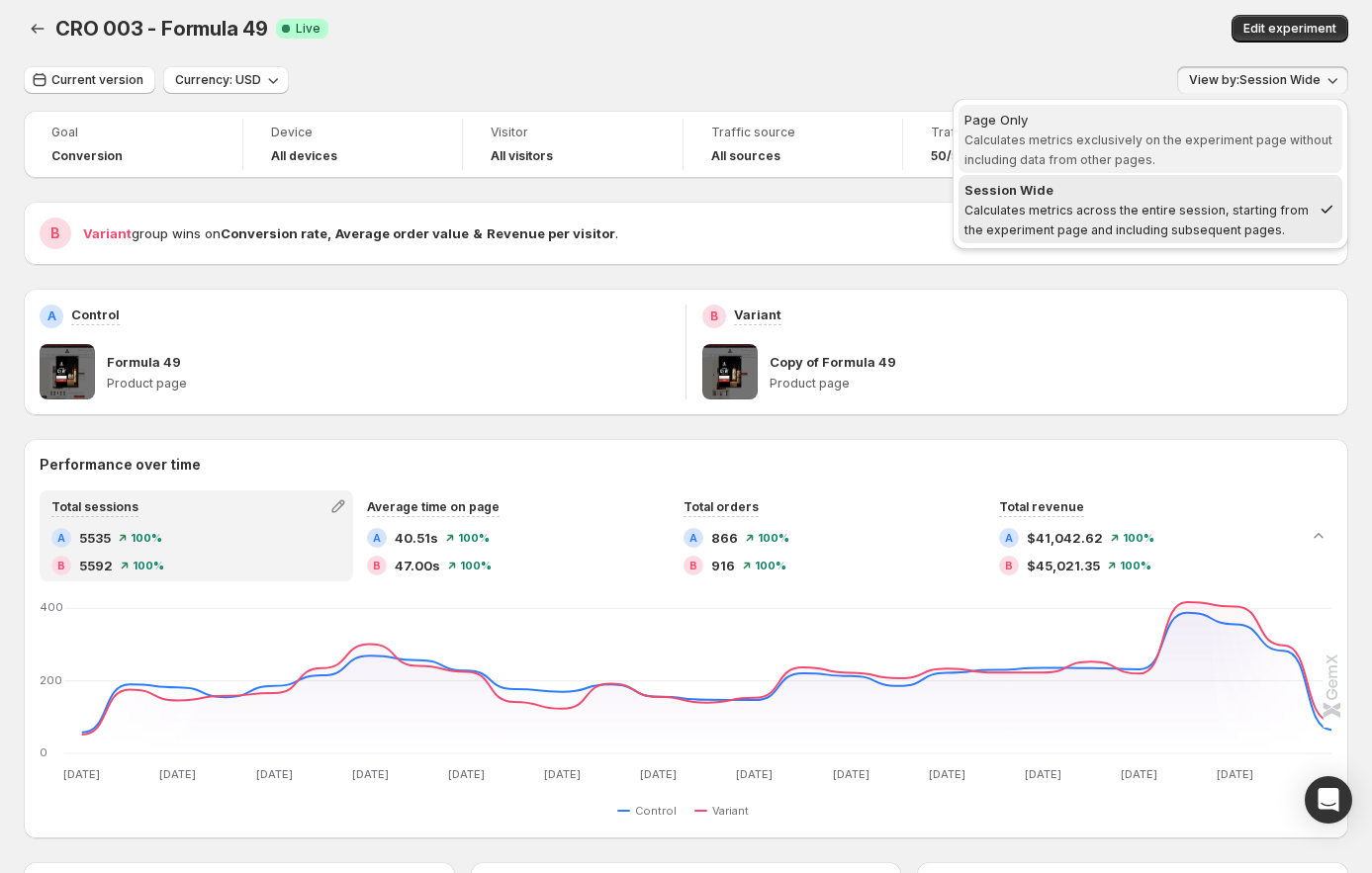
click at [1240, 123] on div "Page Only" at bounding box center [1150, 120] width 372 height 20
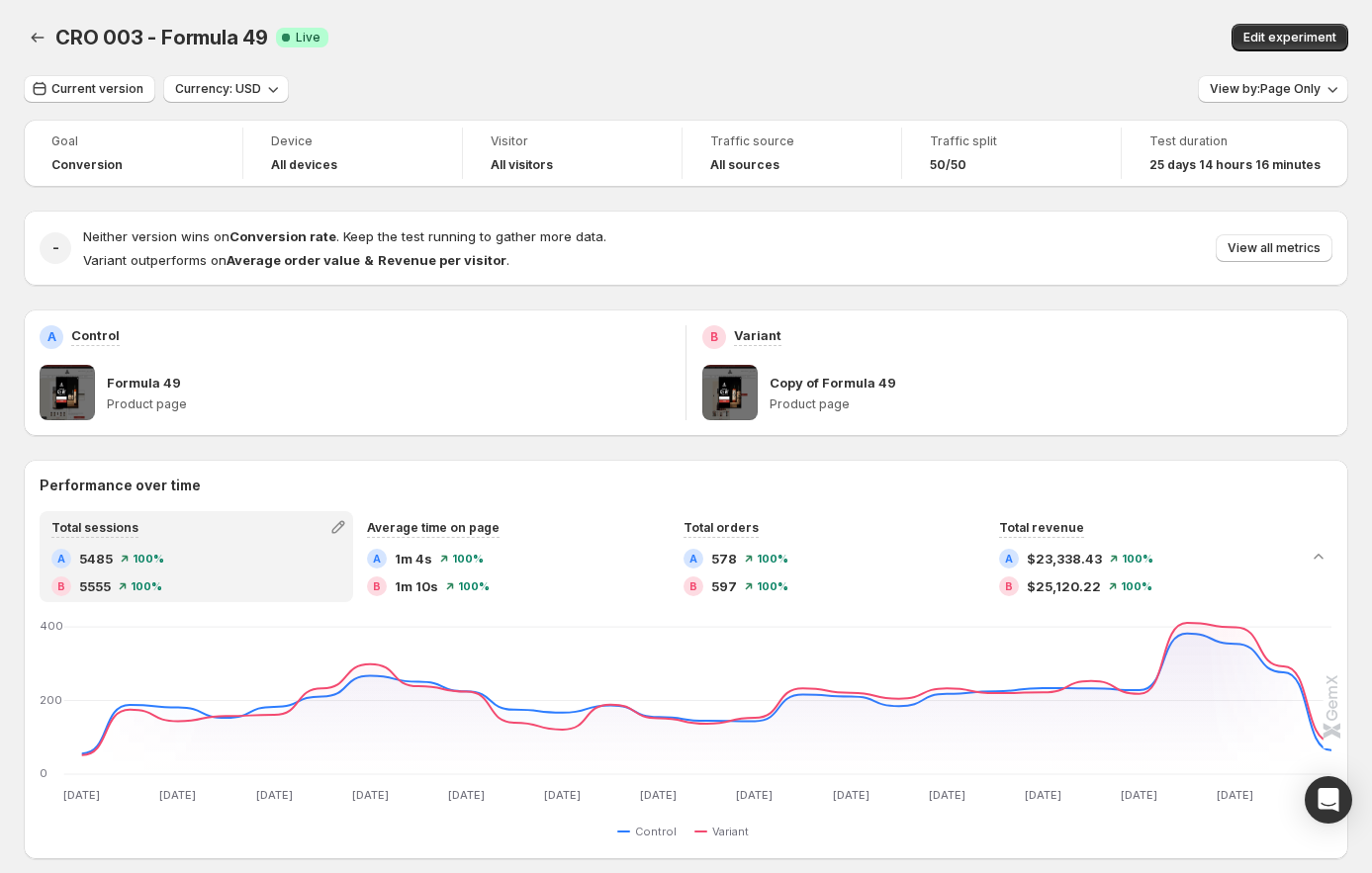
scroll to position [12, 0]
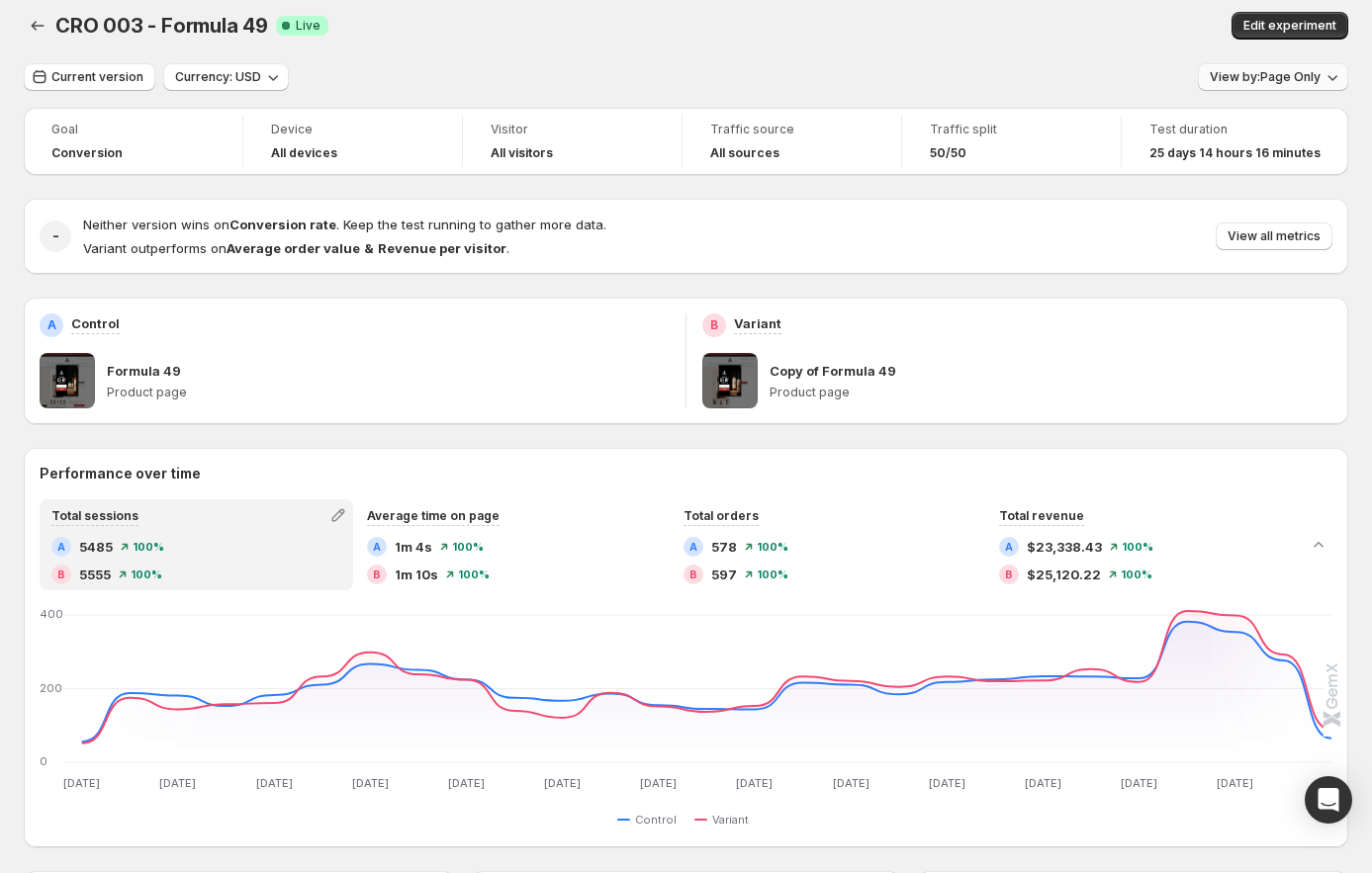
click at [1285, 79] on span "View by: Page Only" at bounding box center [1266, 77] width 111 height 16
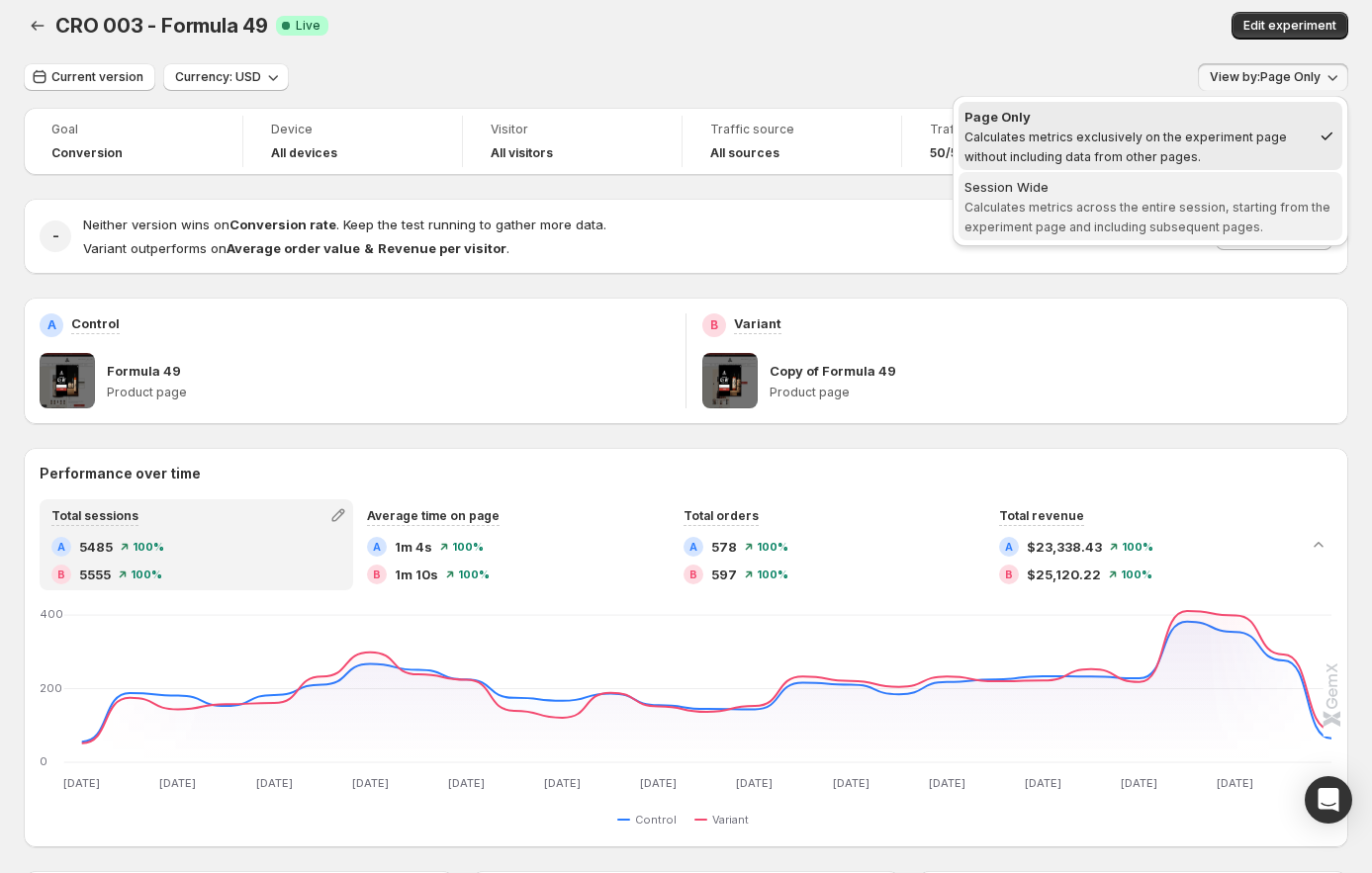
click at [1219, 189] on div "Session Wide" at bounding box center [1150, 187] width 372 height 20
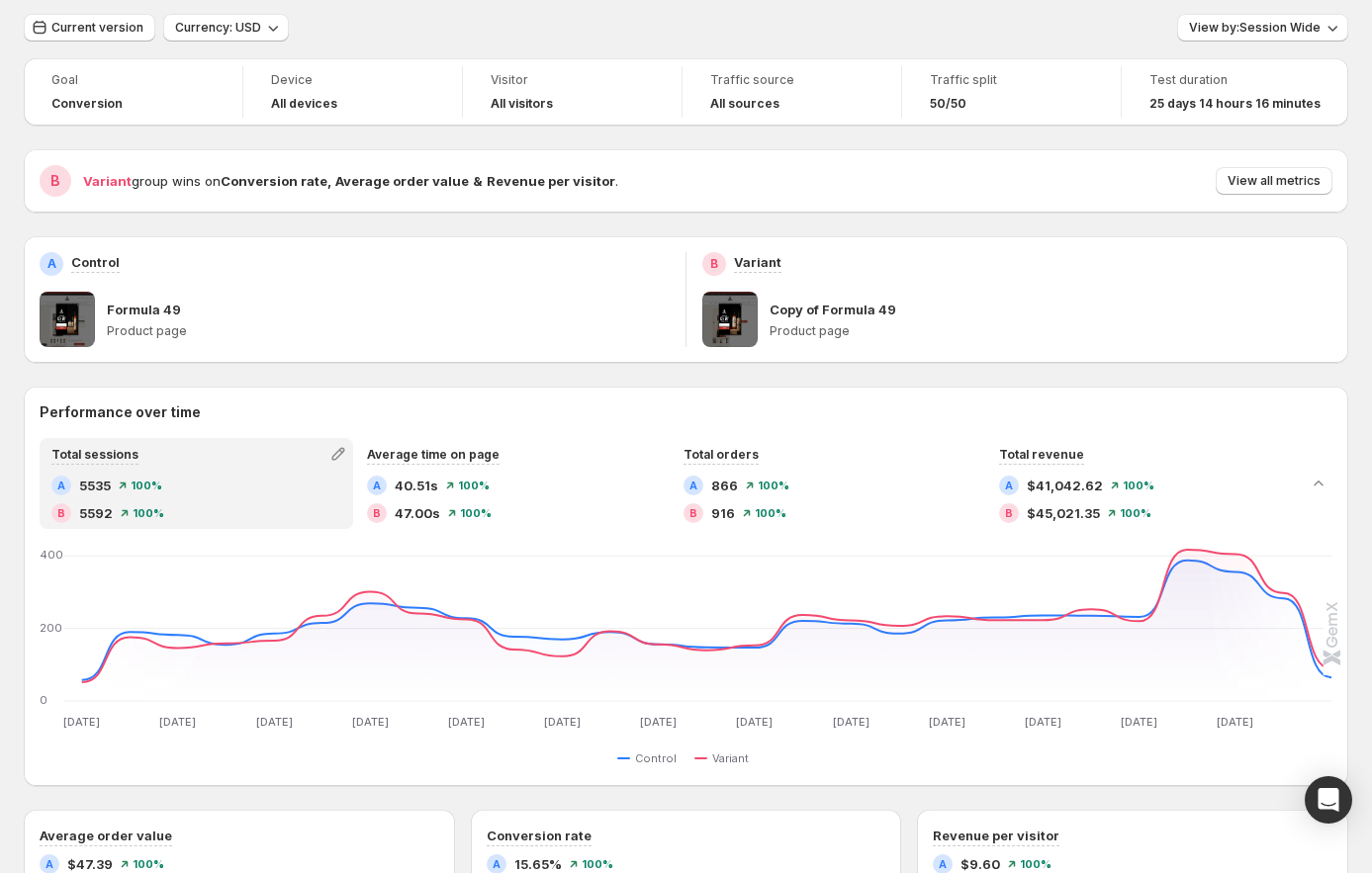
scroll to position [0, 0]
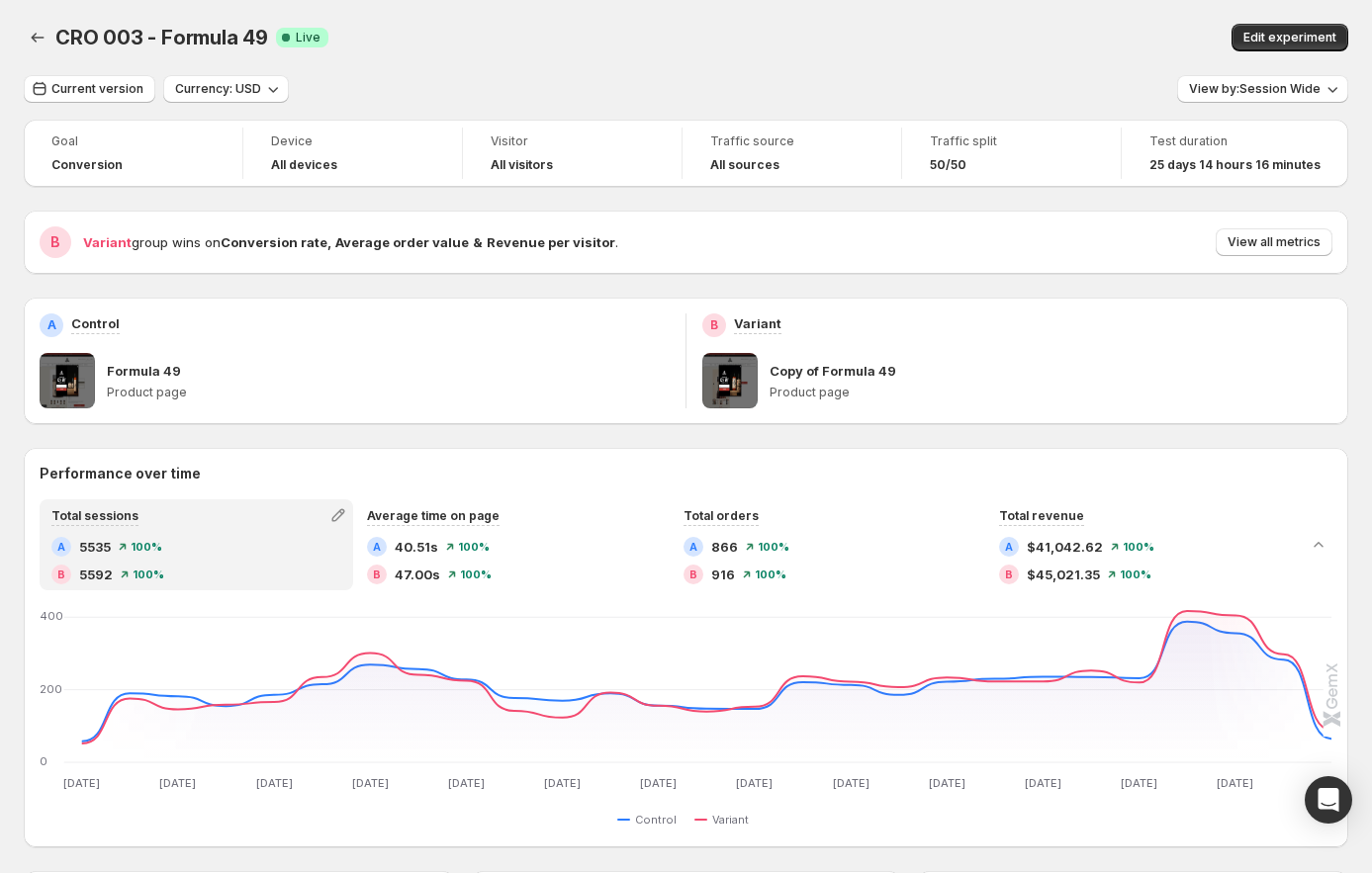
click at [1061, 313] on div "B Variant" at bounding box center [1018, 325] width 630 height 24
click at [1289, 246] on span "View all metrics" at bounding box center [1275, 243] width 93 height 16
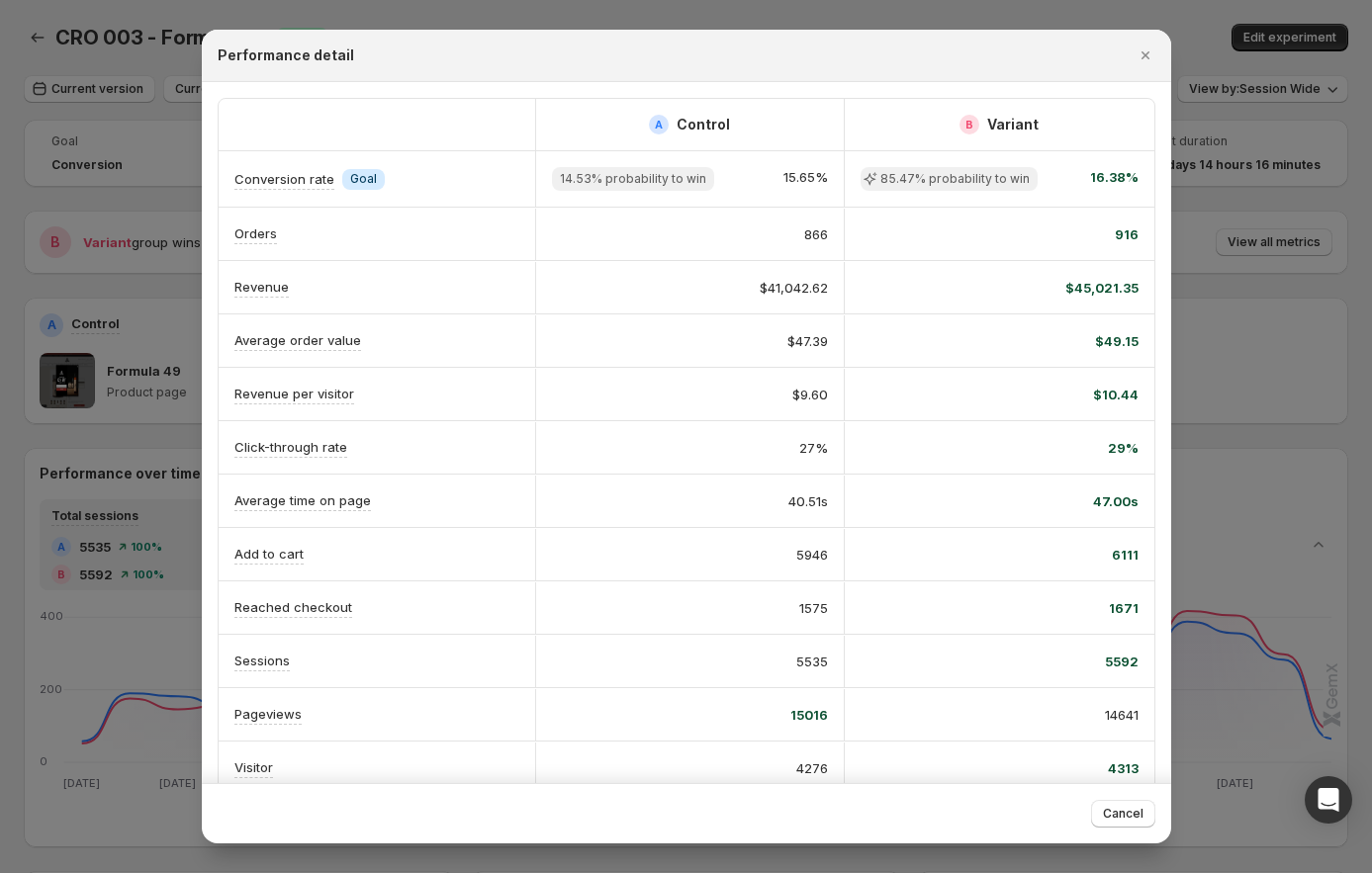
click at [1228, 325] on div at bounding box center [686, 436] width 1372 height 873
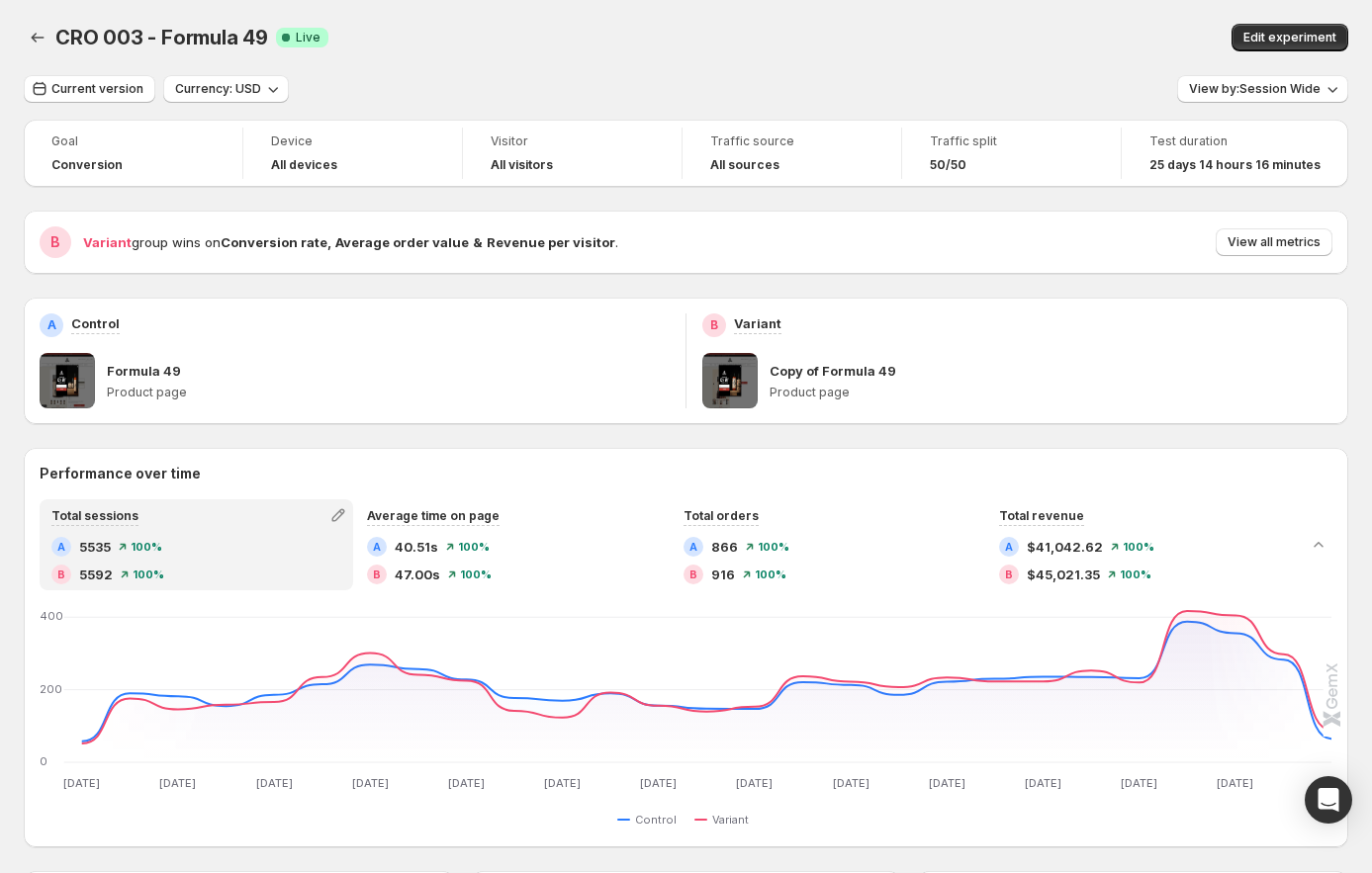
click at [1289, 104] on div "Current version Currency: USD View by: Session Wide Goal Conversion Device All …" at bounding box center [686, 853] width 1324 height 1557
click at [1326, 79] on button "View by: Session Wide" at bounding box center [1263, 89] width 172 height 28
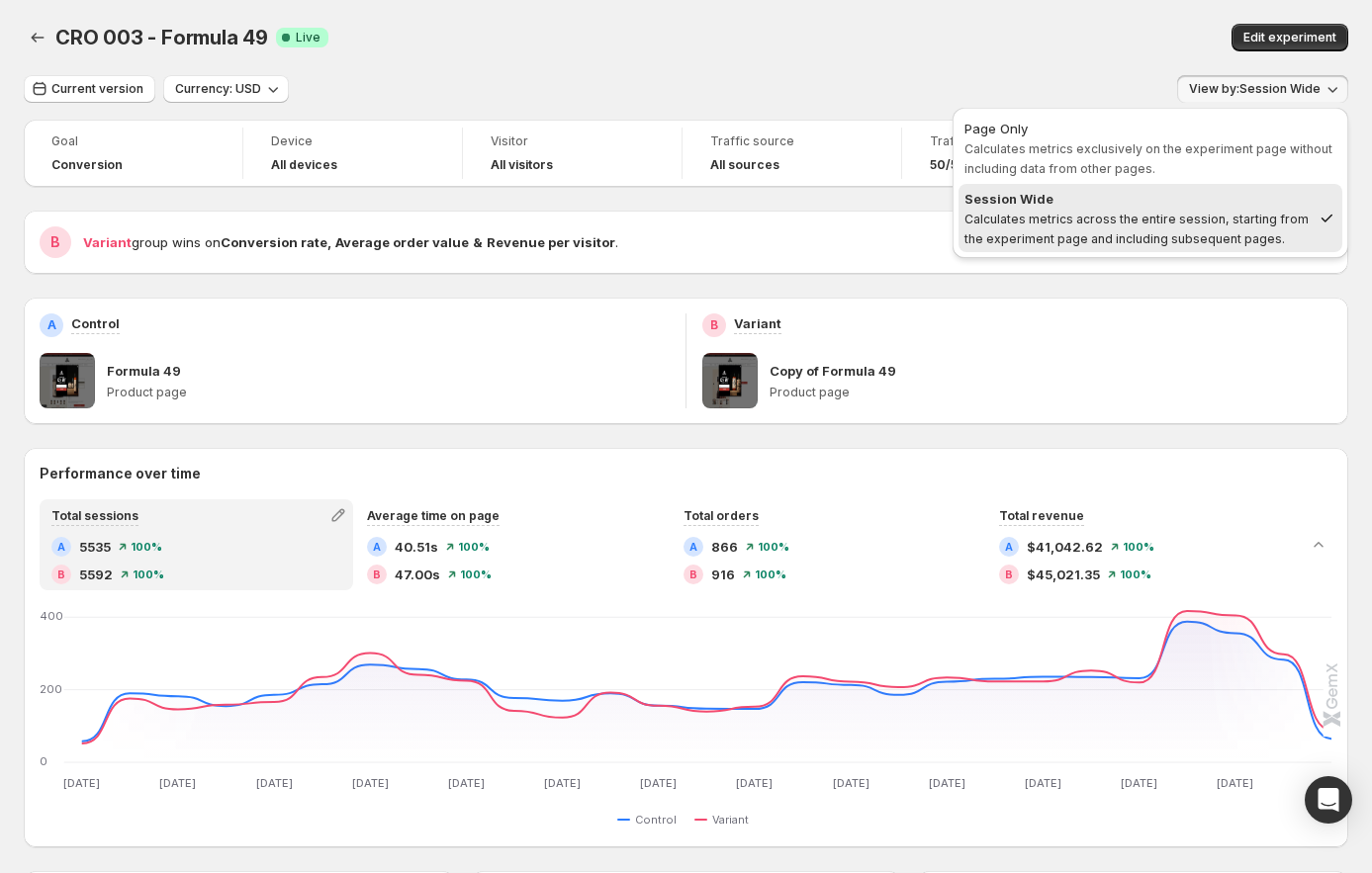
click at [1165, 372] on div "Copy of Formula 49" at bounding box center [1052, 371] width 563 height 20
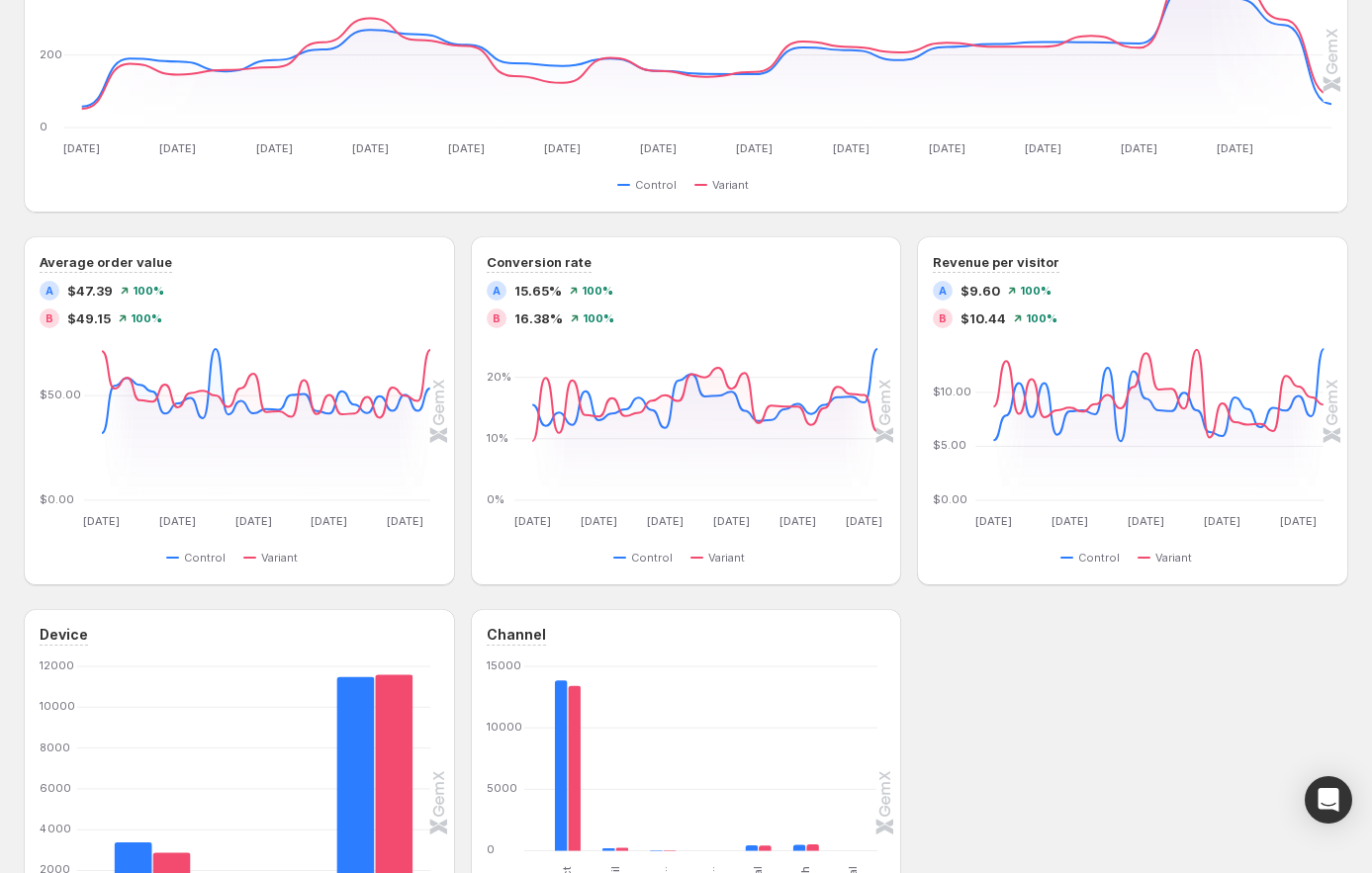
scroll to position [114, 0]
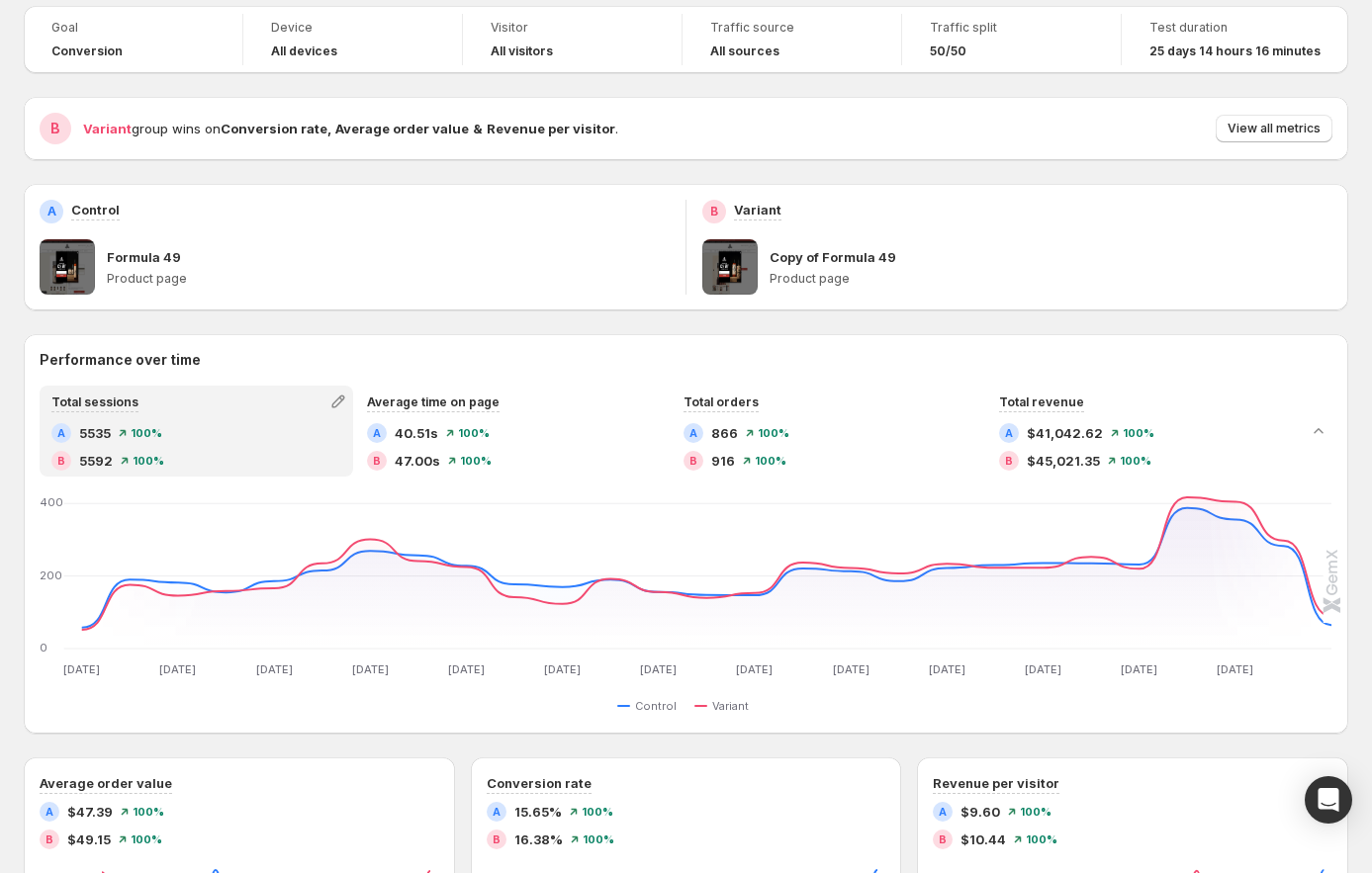
click at [1296, 146] on div "B Variant group wins on Conversion rate , Average order value & Revenue per vis…" at bounding box center [686, 129] width 1324 height 63
click at [1300, 129] on span "View all metrics" at bounding box center [1275, 129] width 93 height 16
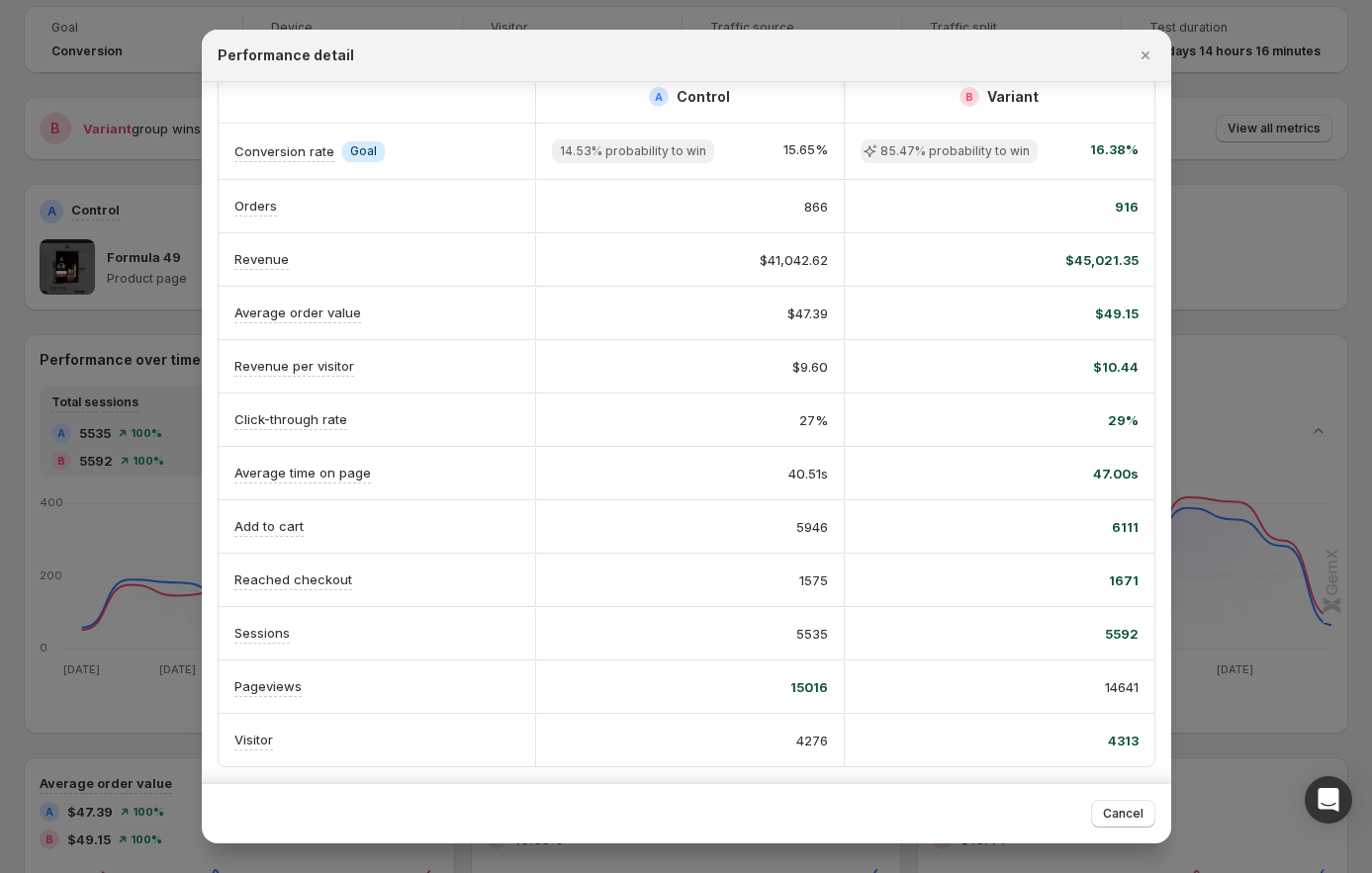
scroll to position [0, 0]
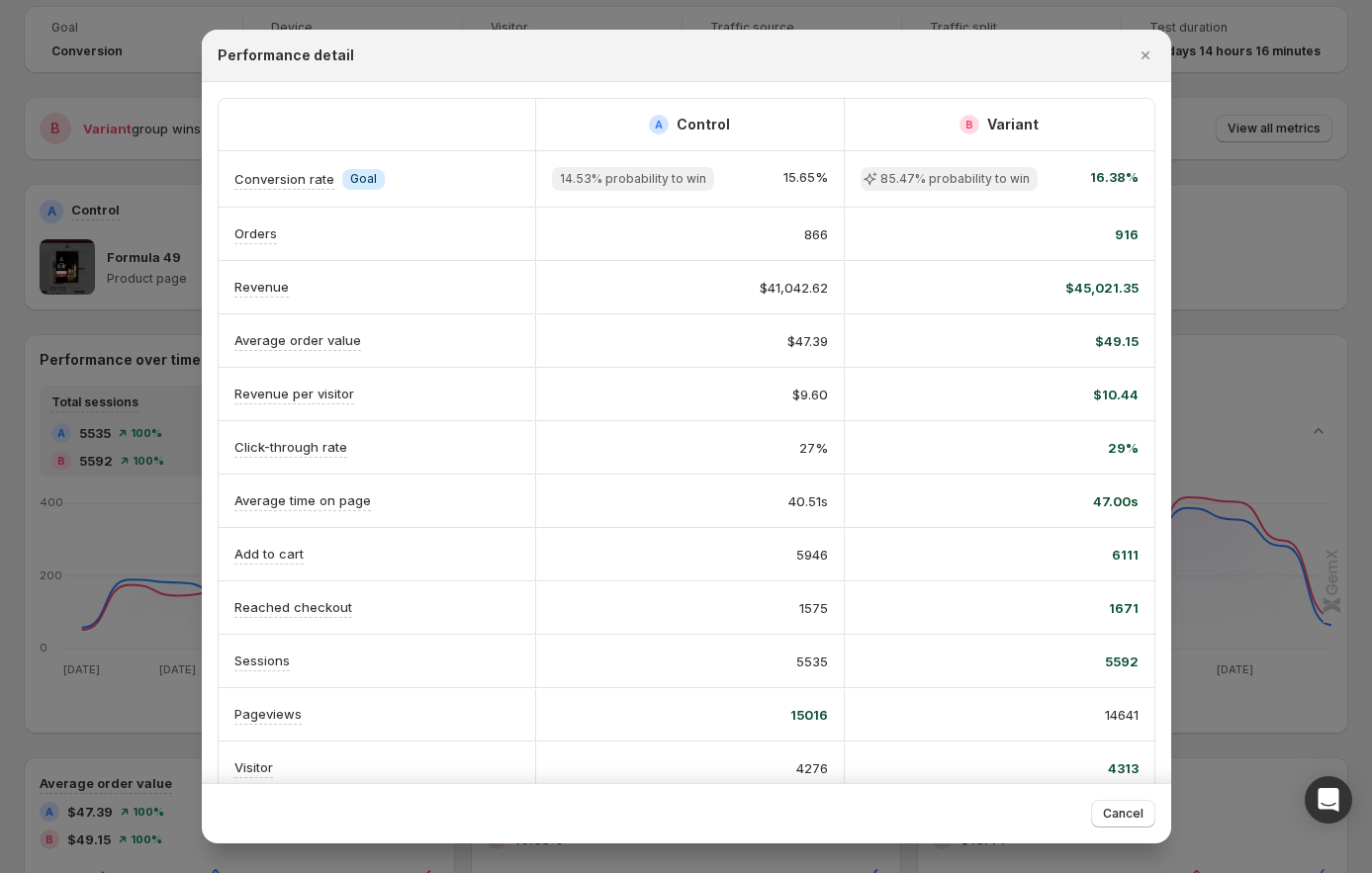
click at [1213, 267] on div at bounding box center [686, 436] width 1372 height 873
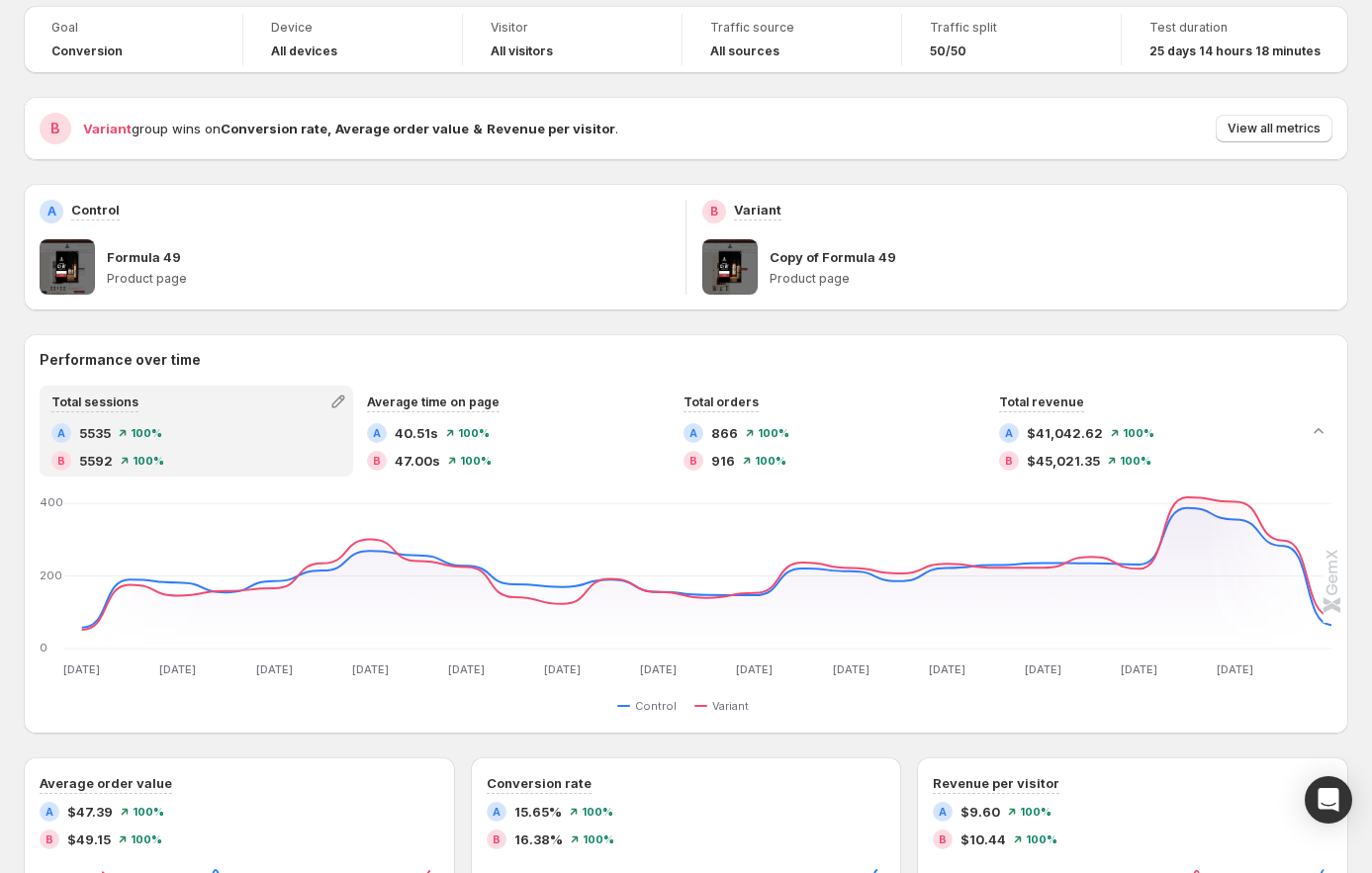
scroll to position [191, 0]
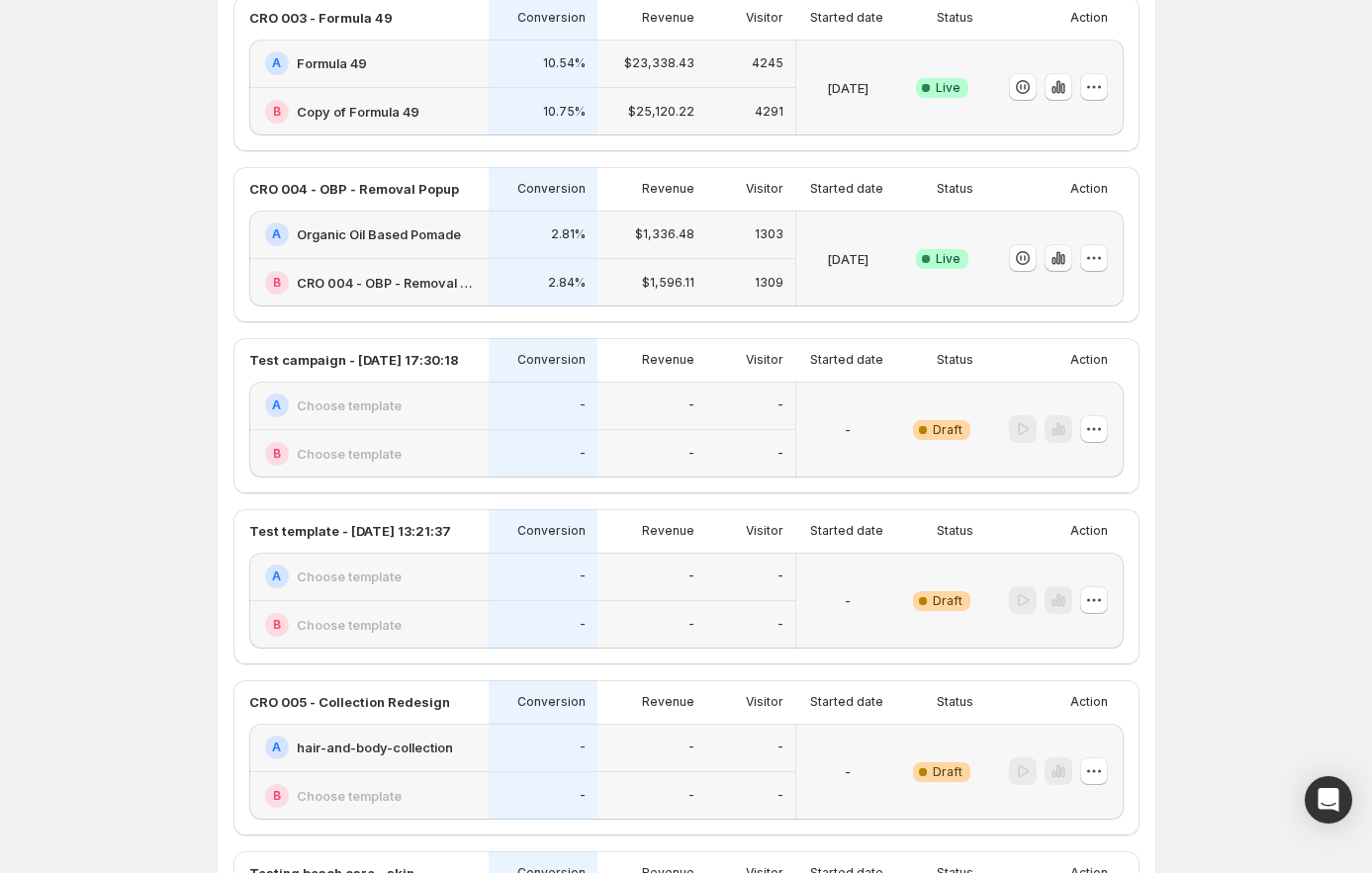
click at [1060, 263] on icon "button" at bounding box center [1058, 259] width 4 height 13
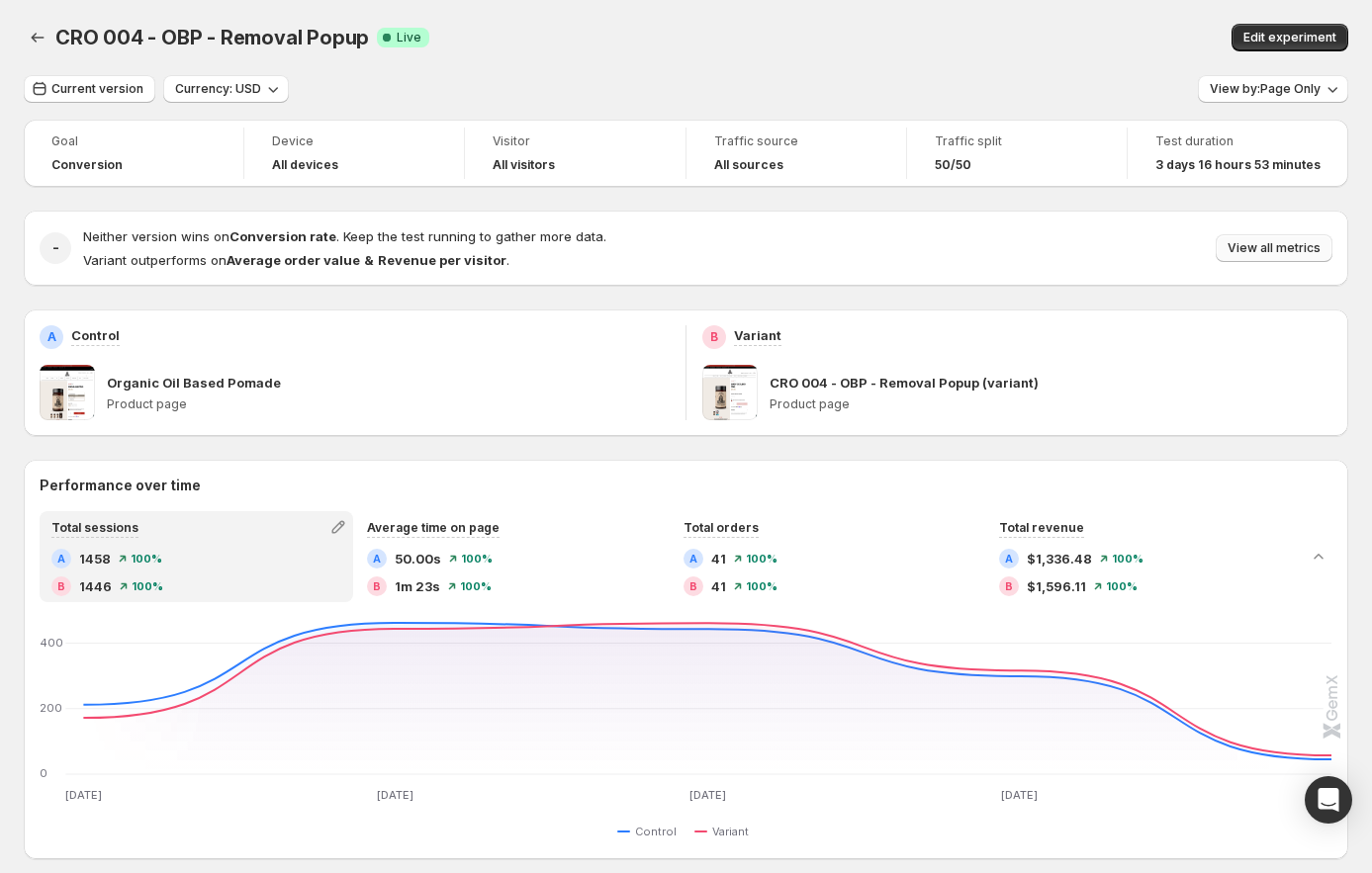
click at [1250, 246] on span "View all metrics" at bounding box center [1275, 249] width 93 height 16
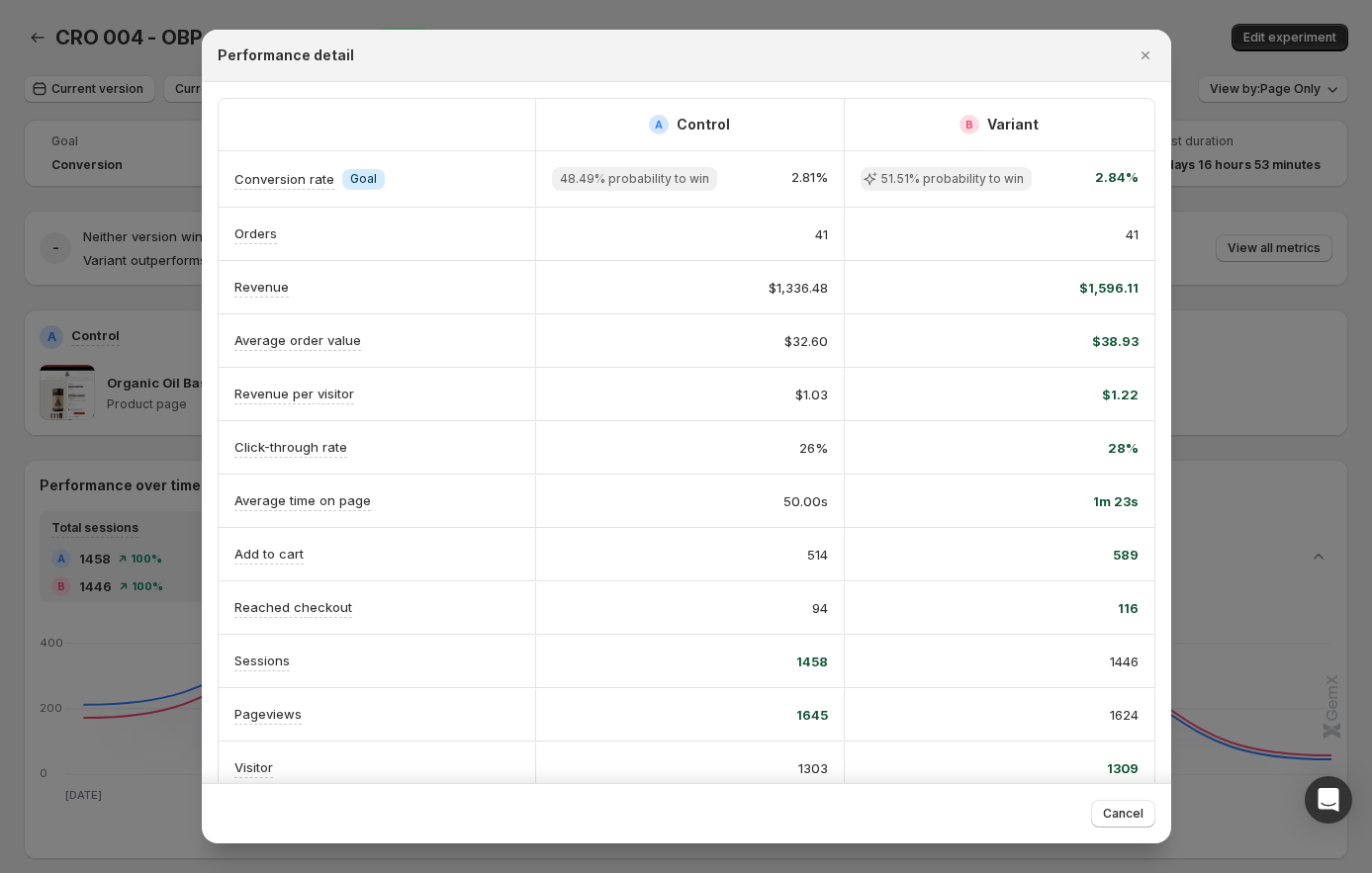
click at [1243, 171] on div at bounding box center [686, 436] width 1372 height 873
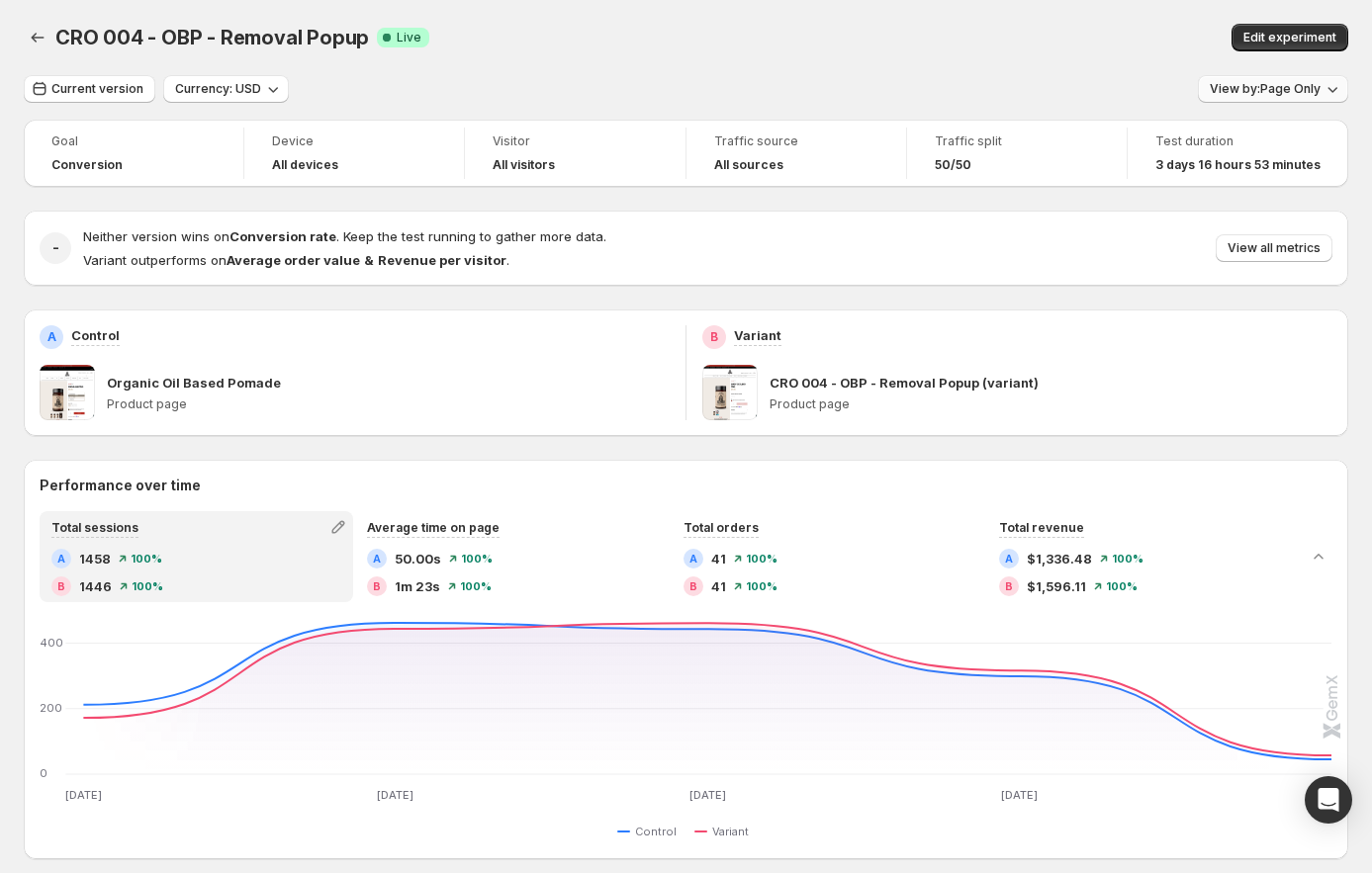
click at [1320, 88] on span "View by: Page Only" at bounding box center [1266, 89] width 111 height 16
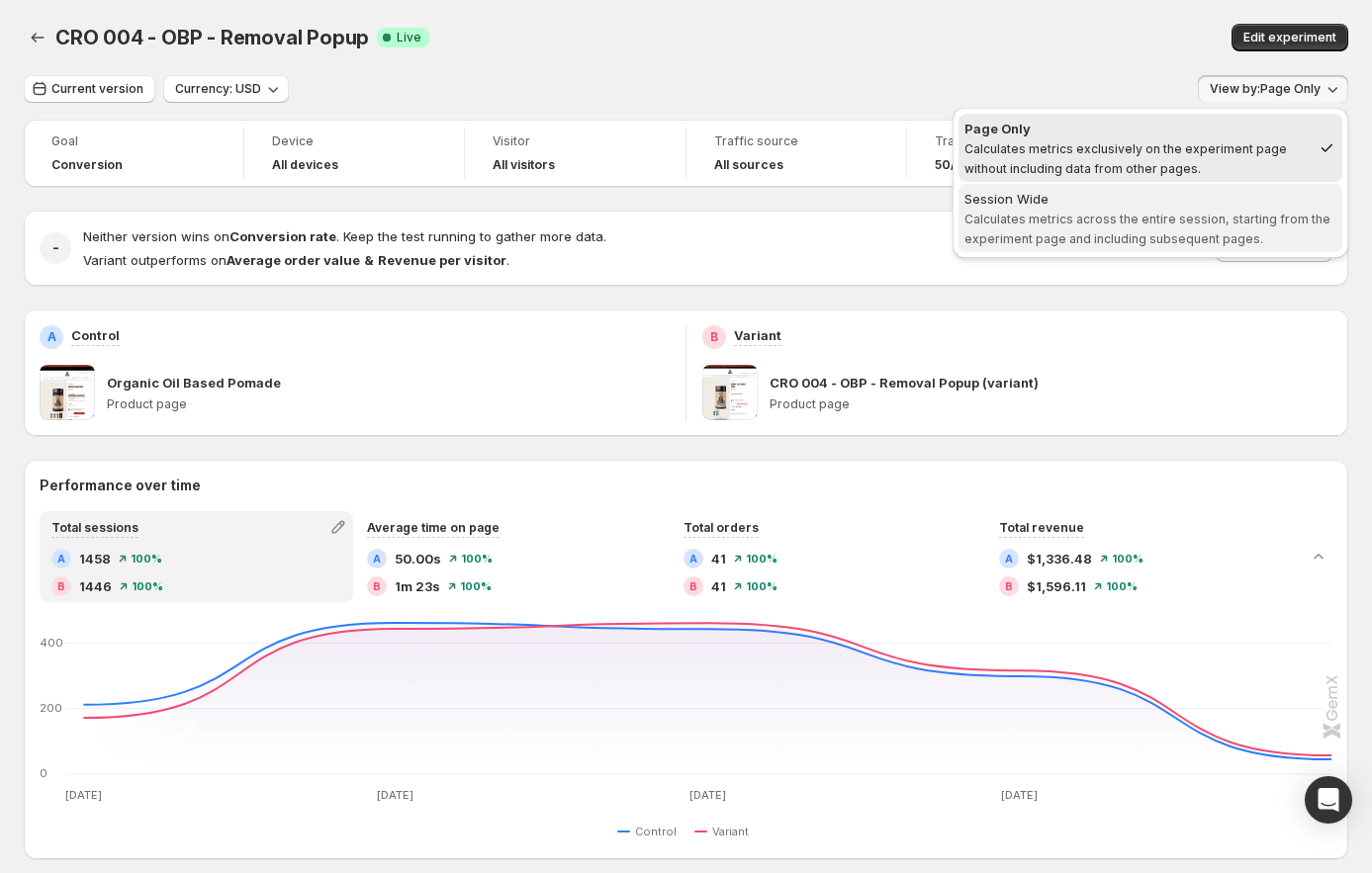
click at [1138, 225] on span "Calculates metrics across the entire session, starting from the experiment page…" at bounding box center [1147, 229] width 366 height 35
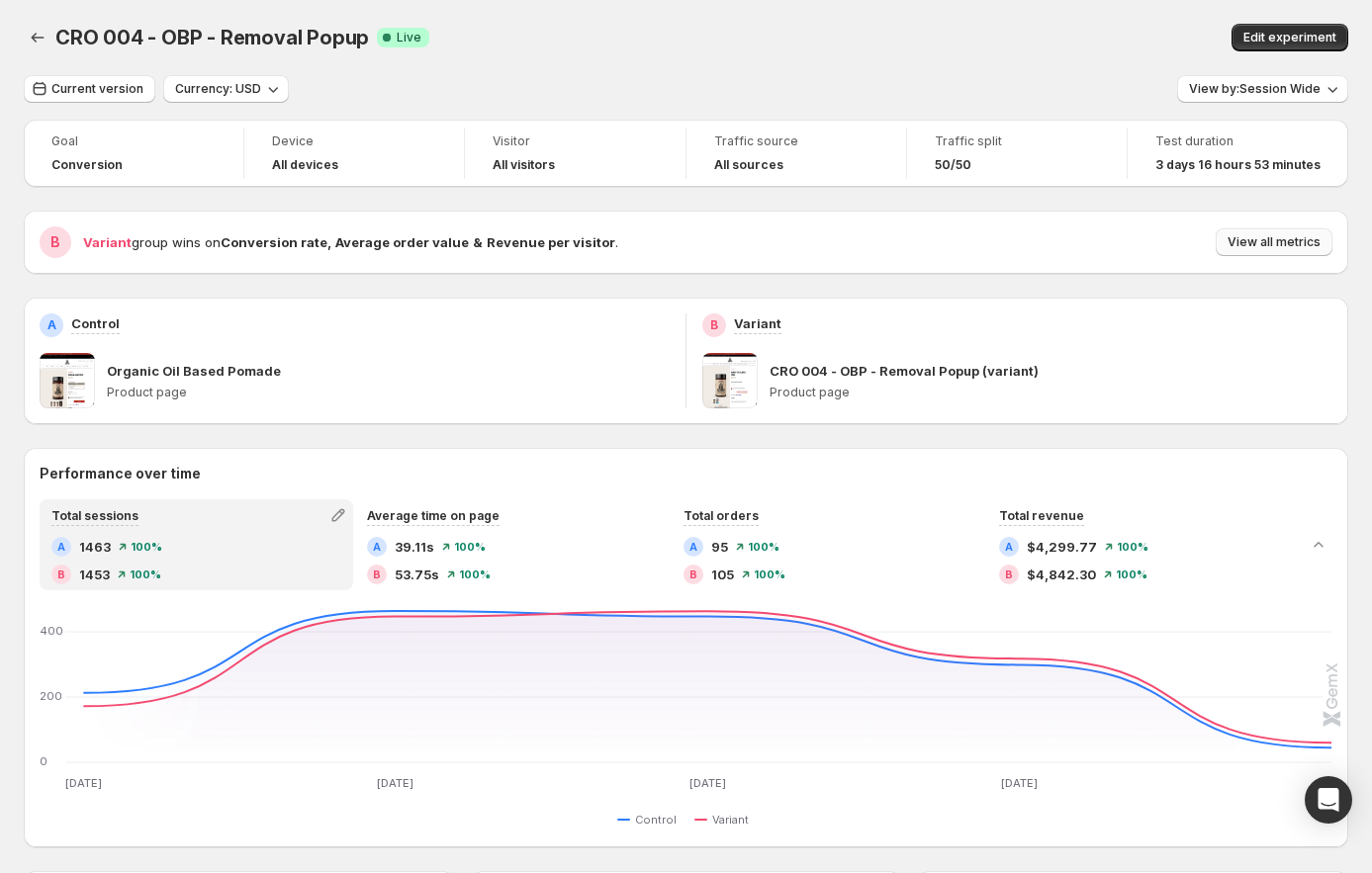
click at [1270, 245] on span "View all metrics" at bounding box center [1275, 243] width 93 height 16
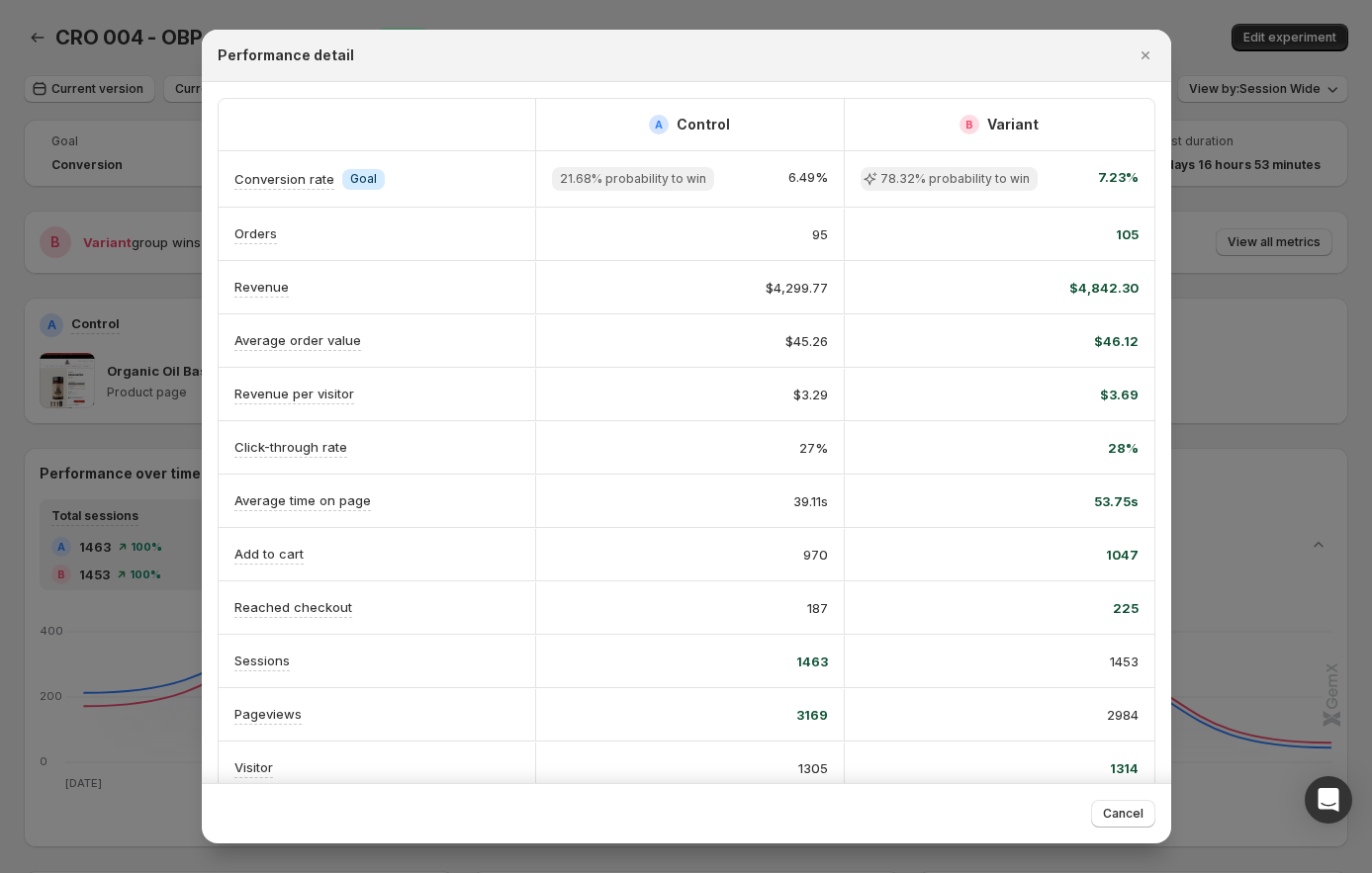
click at [1248, 328] on div at bounding box center [686, 436] width 1372 height 873
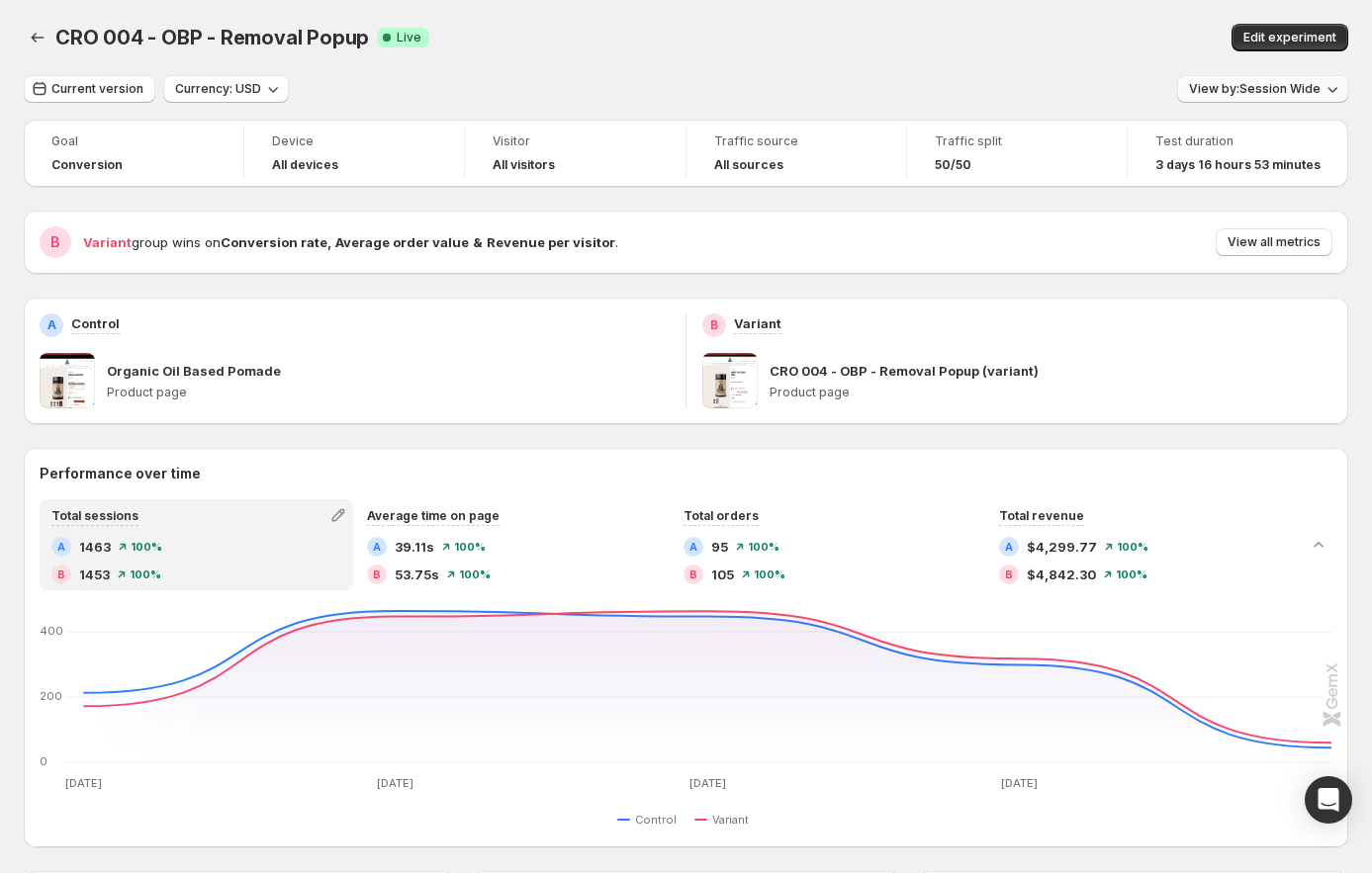
click at [1271, 86] on span "View by: Session Wide" at bounding box center [1255, 89] width 132 height 16
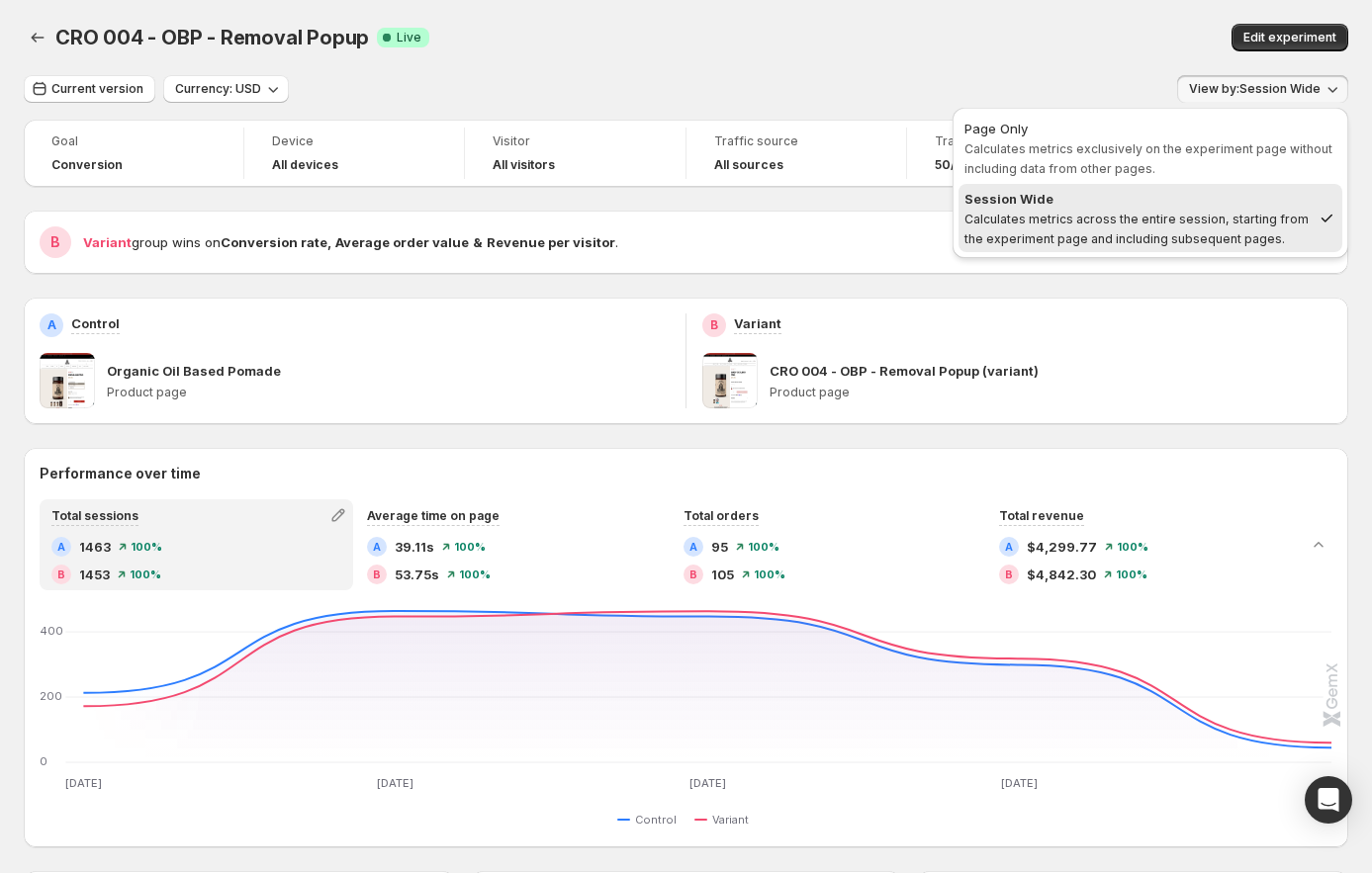
click at [1024, 76] on div "Current version Currency: USD View by: Session Wide" at bounding box center [686, 89] width 1324 height 29
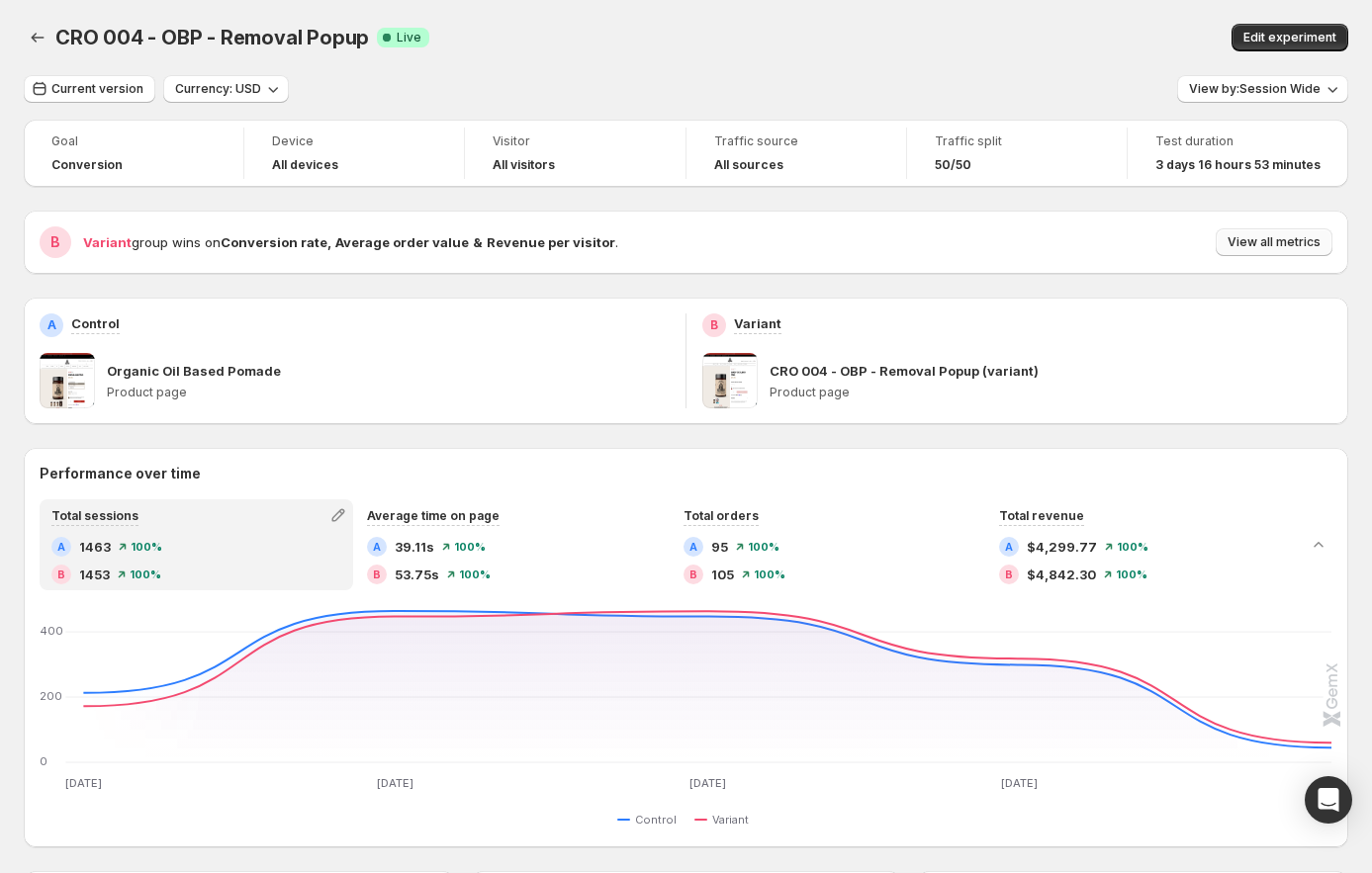
click at [1260, 247] on span "View all metrics" at bounding box center [1275, 243] width 93 height 16
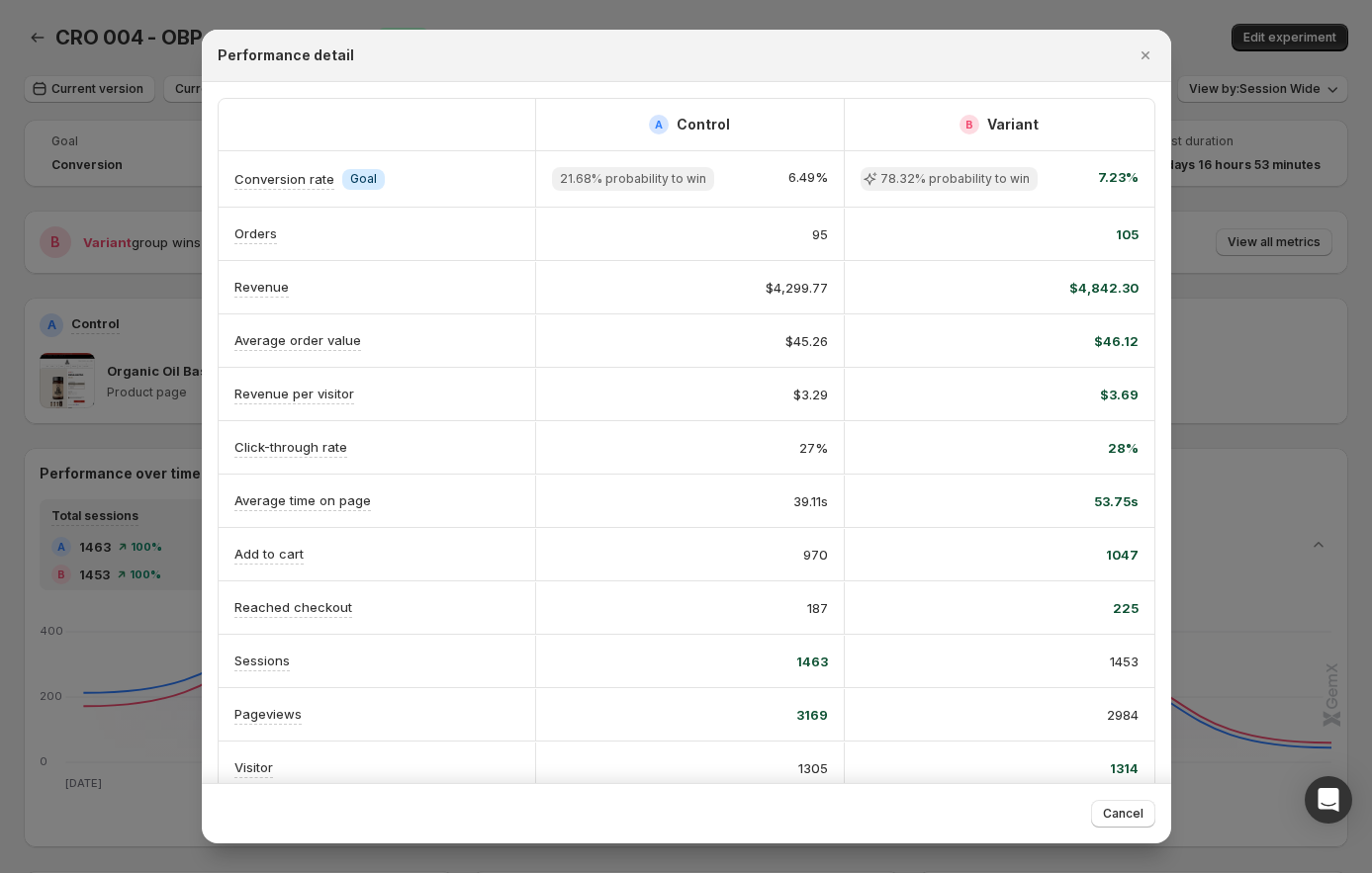
click at [1296, 192] on div at bounding box center [686, 436] width 1372 height 873
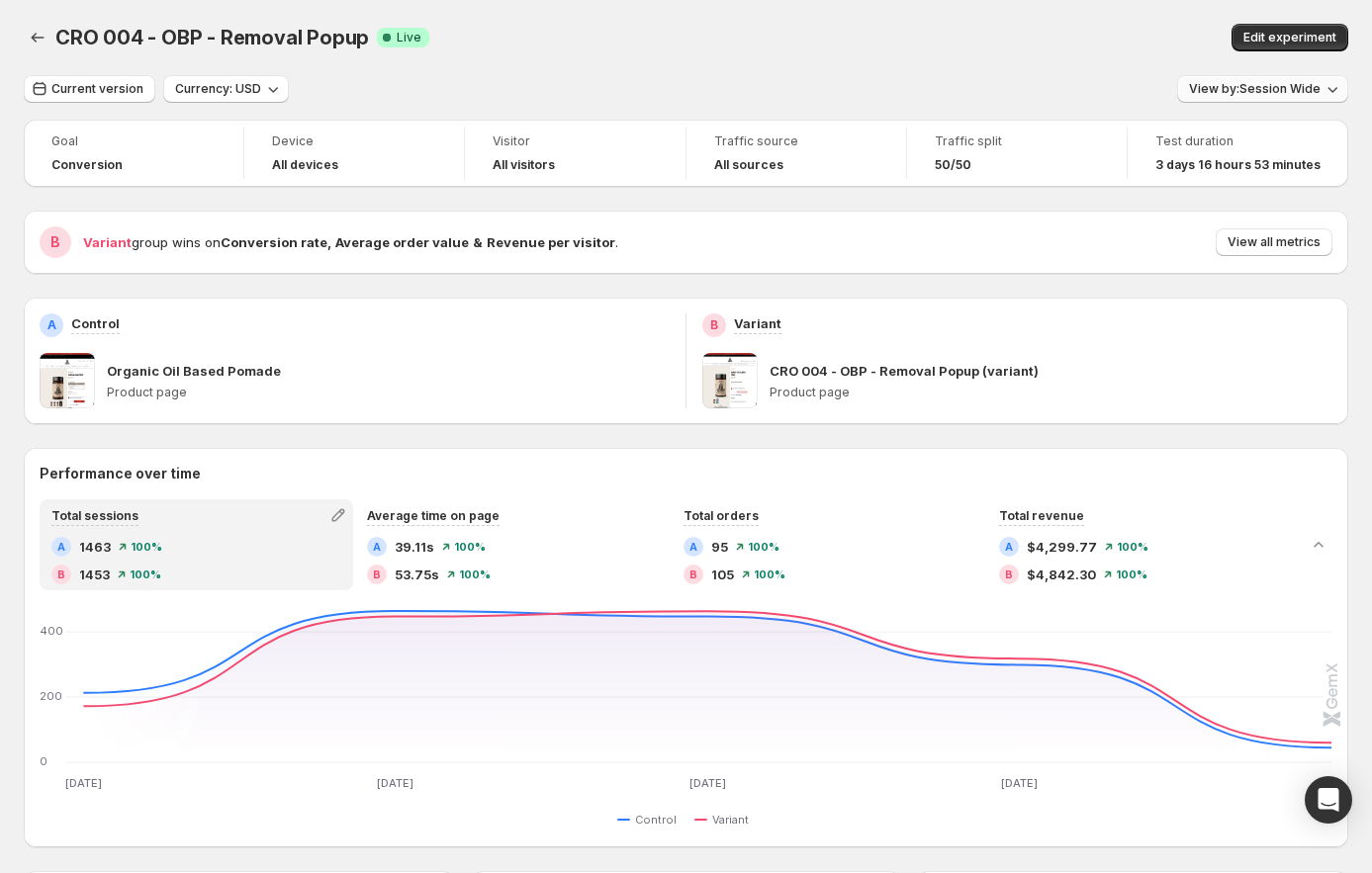
click at [1310, 101] on button "View by: Session Wide" at bounding box center [1263, 89] width 172 height 28
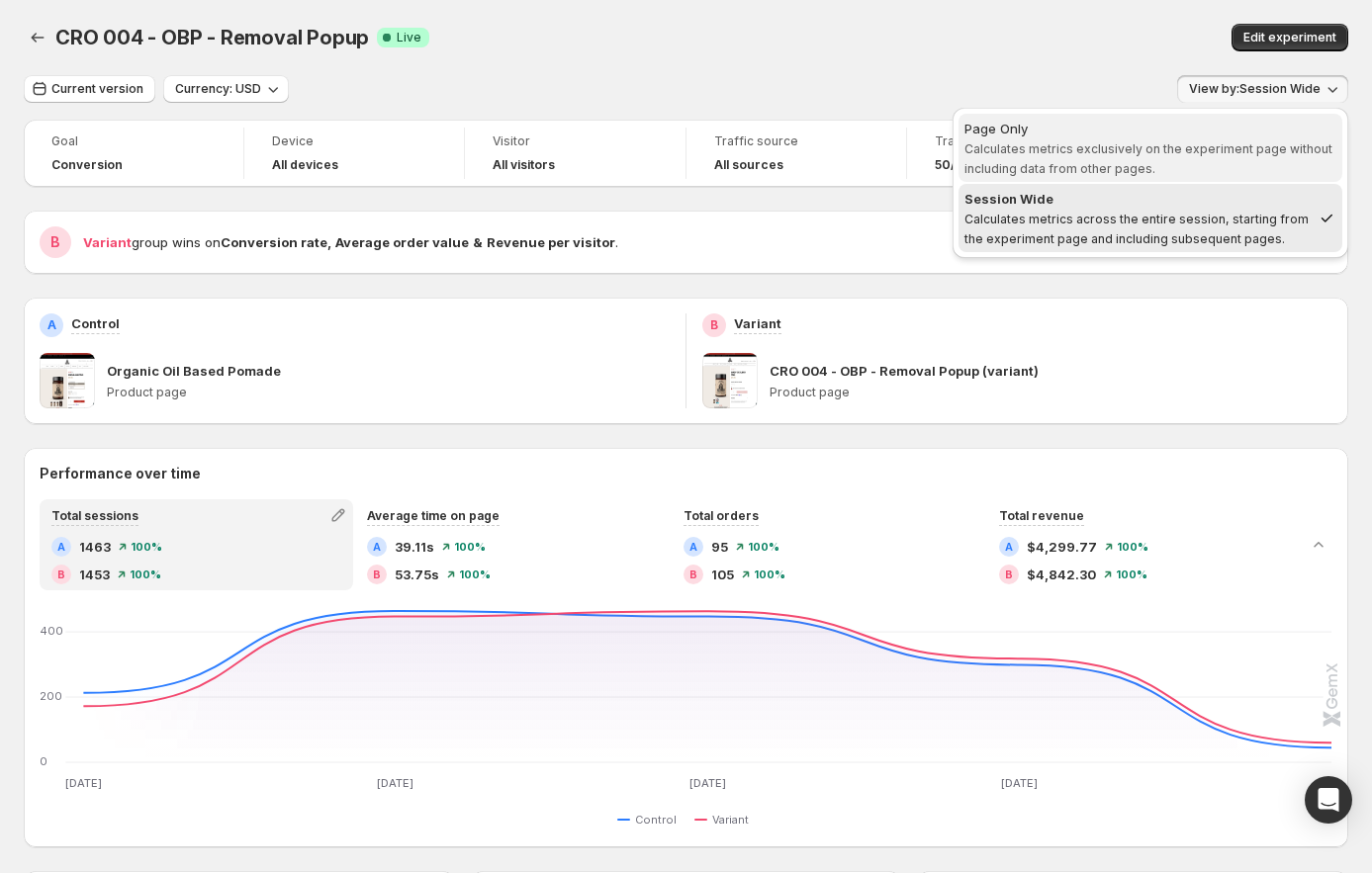
click at [1168, 150] on span "Calculates metrics exclusively on the experiment page without including data fr…" at bounding box center [1148, 159] width 368 height 35
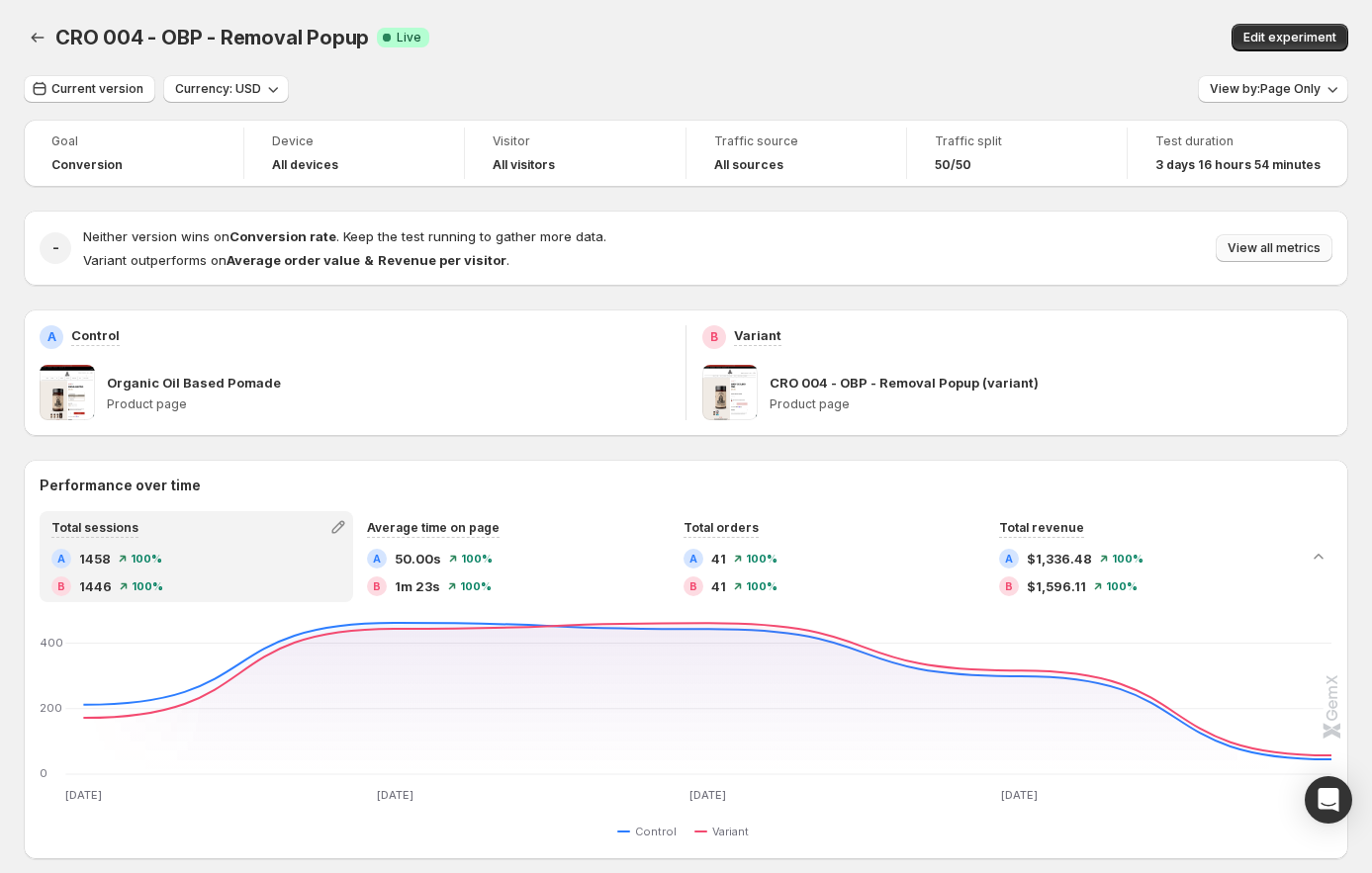
click at [1231, 243] on button "View all metrics" at bounding box center [1275, 249] width 117 height 28
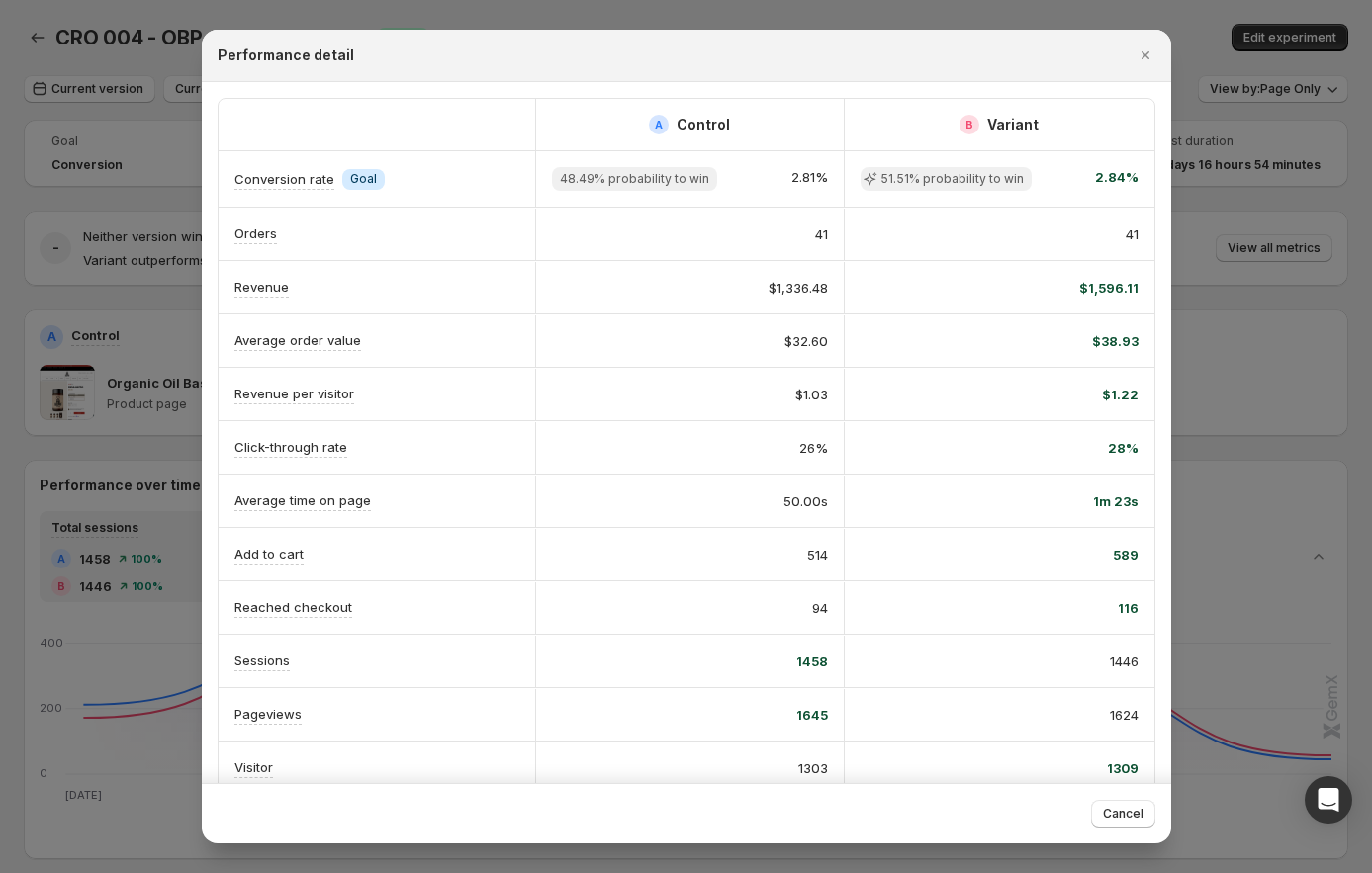
click at [1248, 304] on div at bounding box center [686, 436] width 1372 height 873
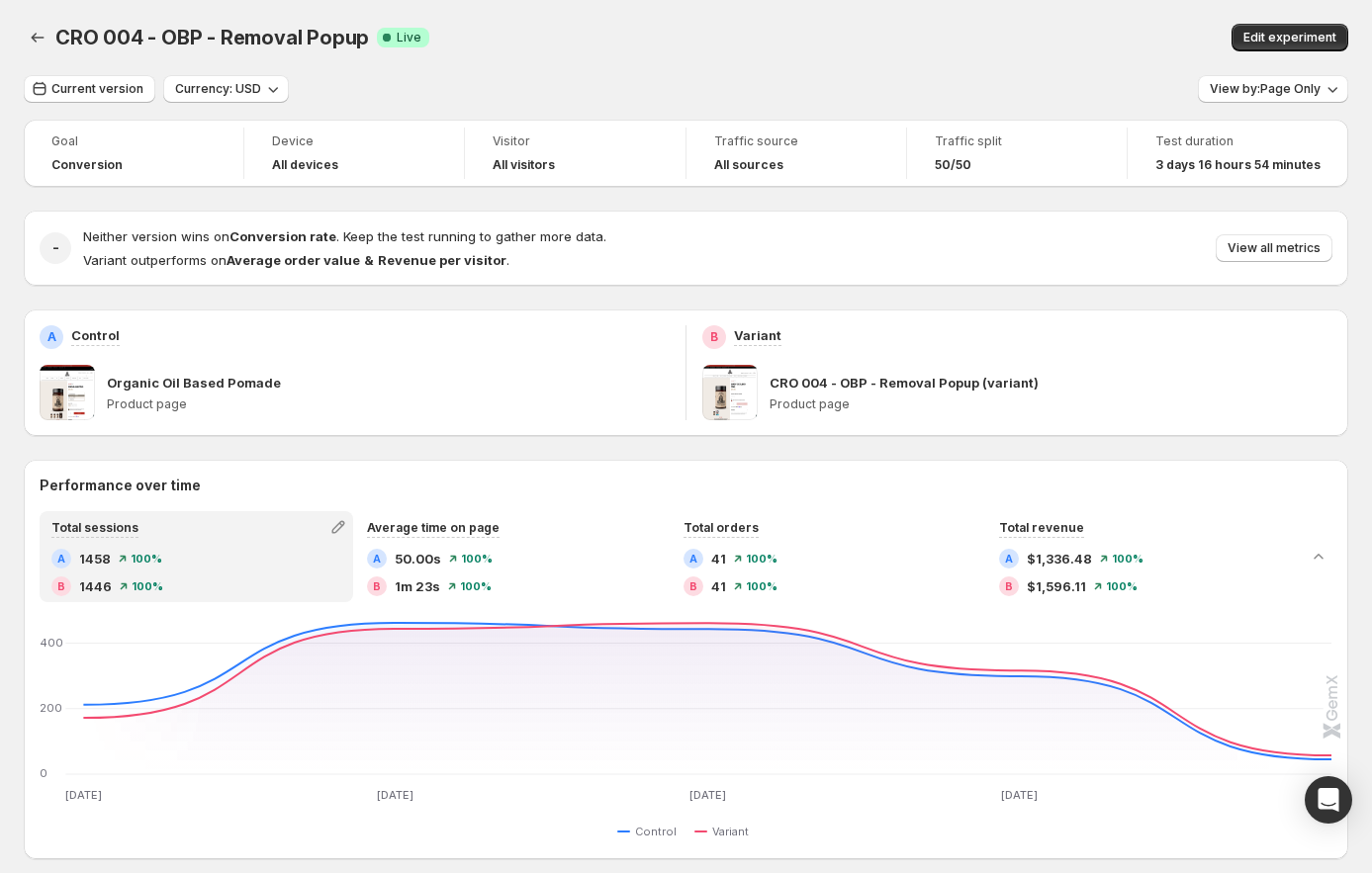
click at [903, 550] on div "A 41 100 %" at bounding box center [829, 559] width 289 height 20
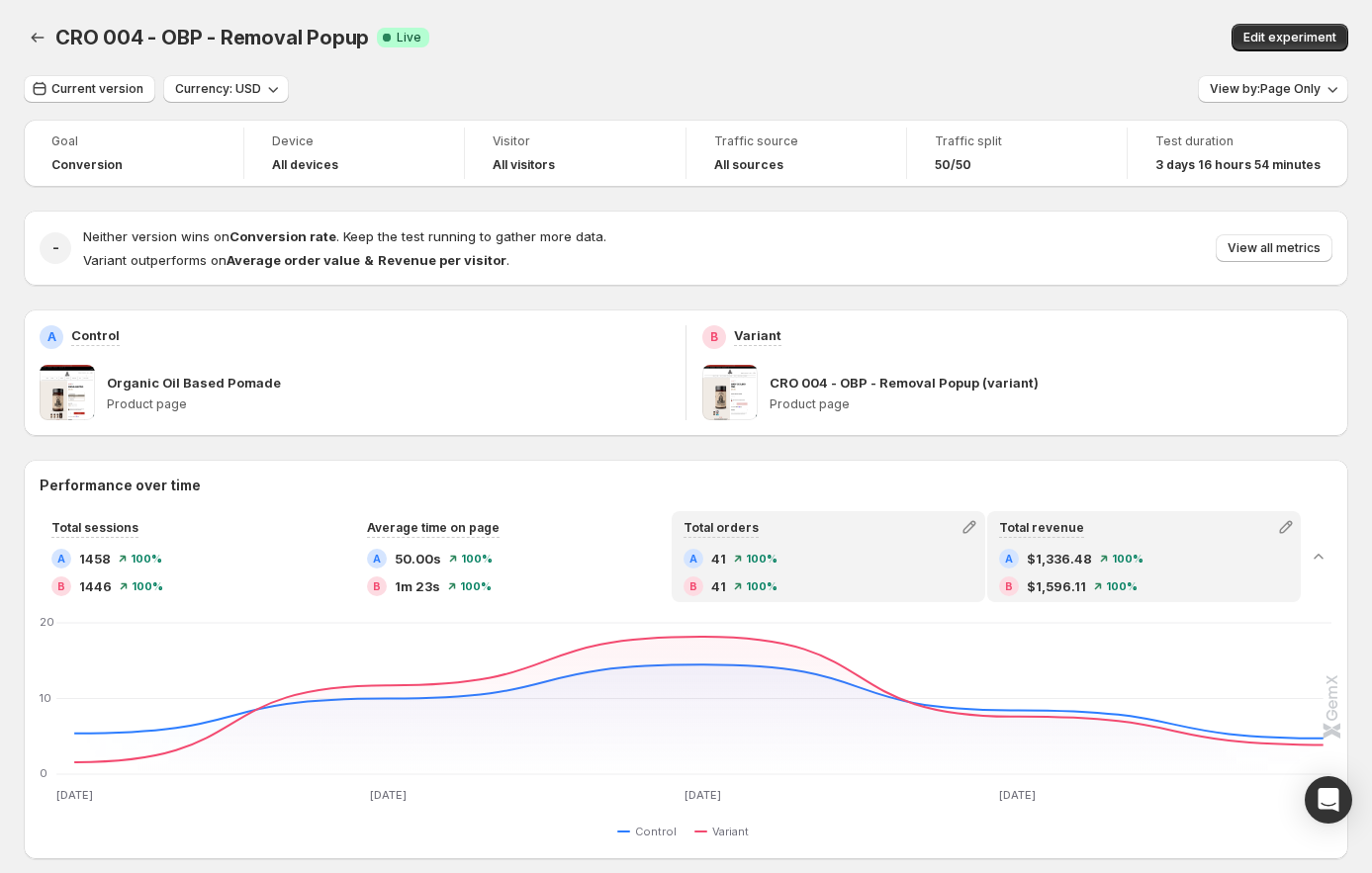
click at [1089, 544] on div "Total revenue A $1,336.48 100 % B $1,596.11 100 %" at bounding box center [1144, 557] width 309 height 87
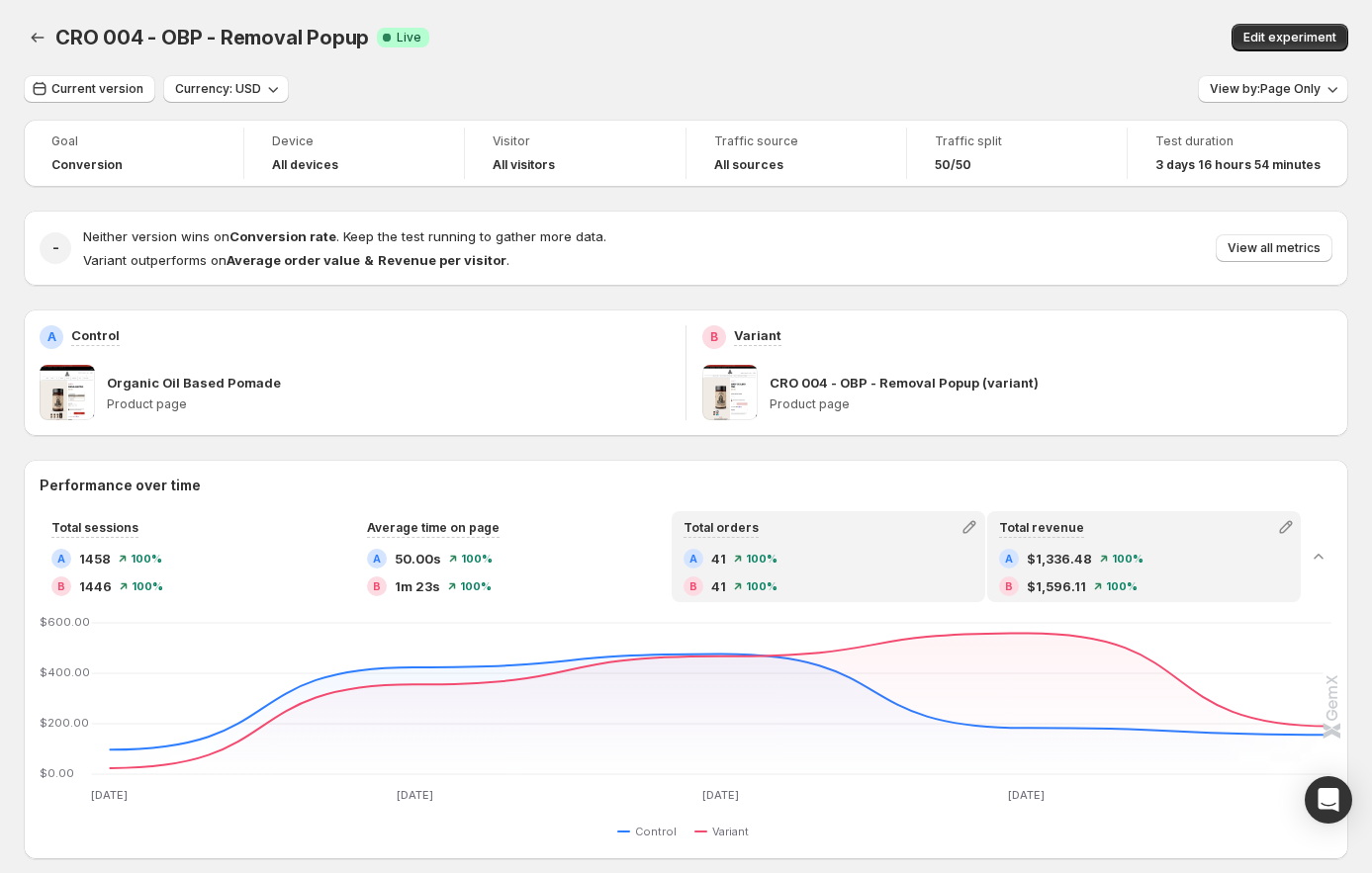
click at [820, 566] on div "A 41 100 %" at bounding box center [829, 559] width 289 height 20
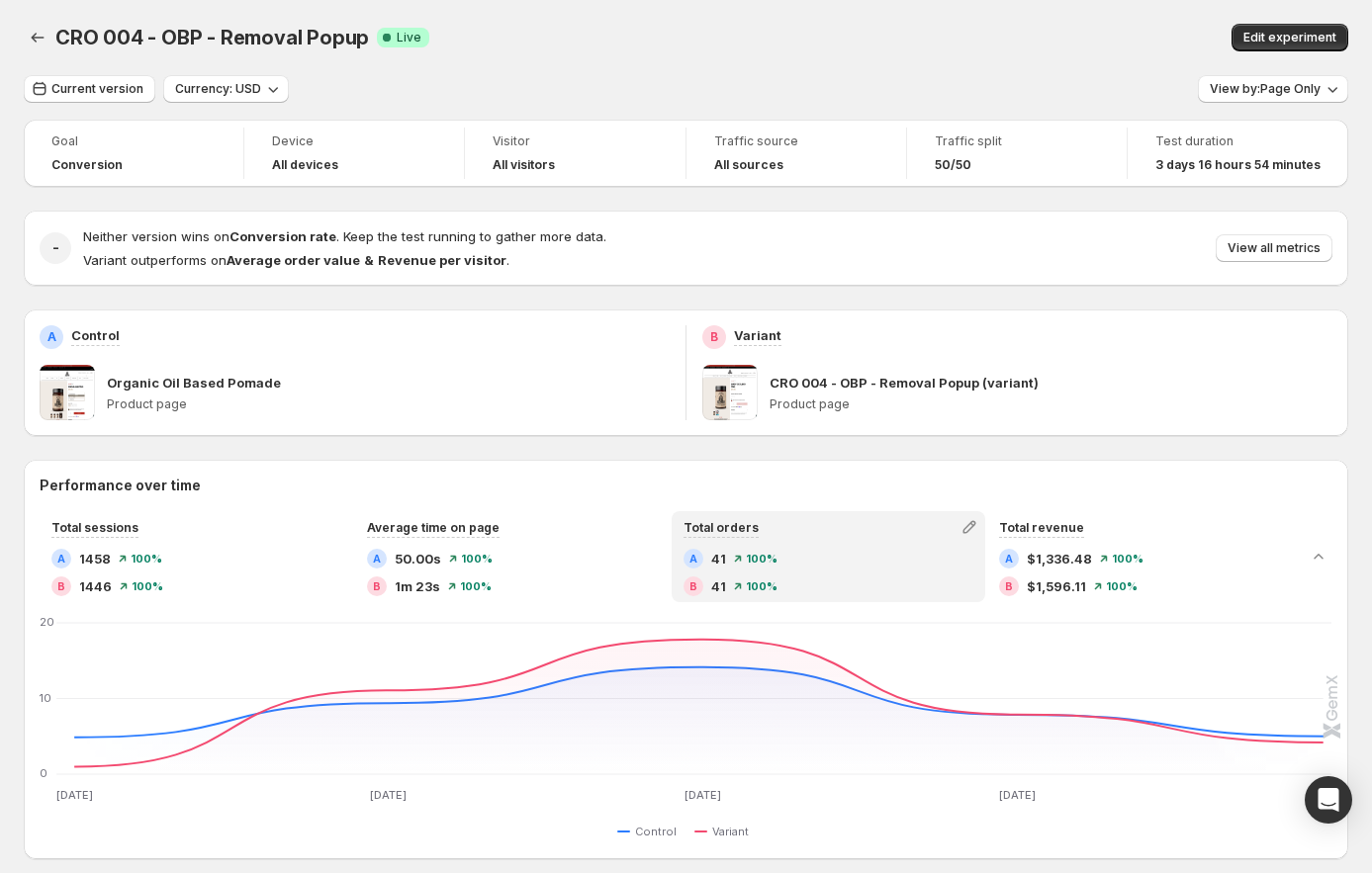
click at [506, 551] on div "A 50.00s 100 %" at bounding box center [512, 559] width 289 height 20
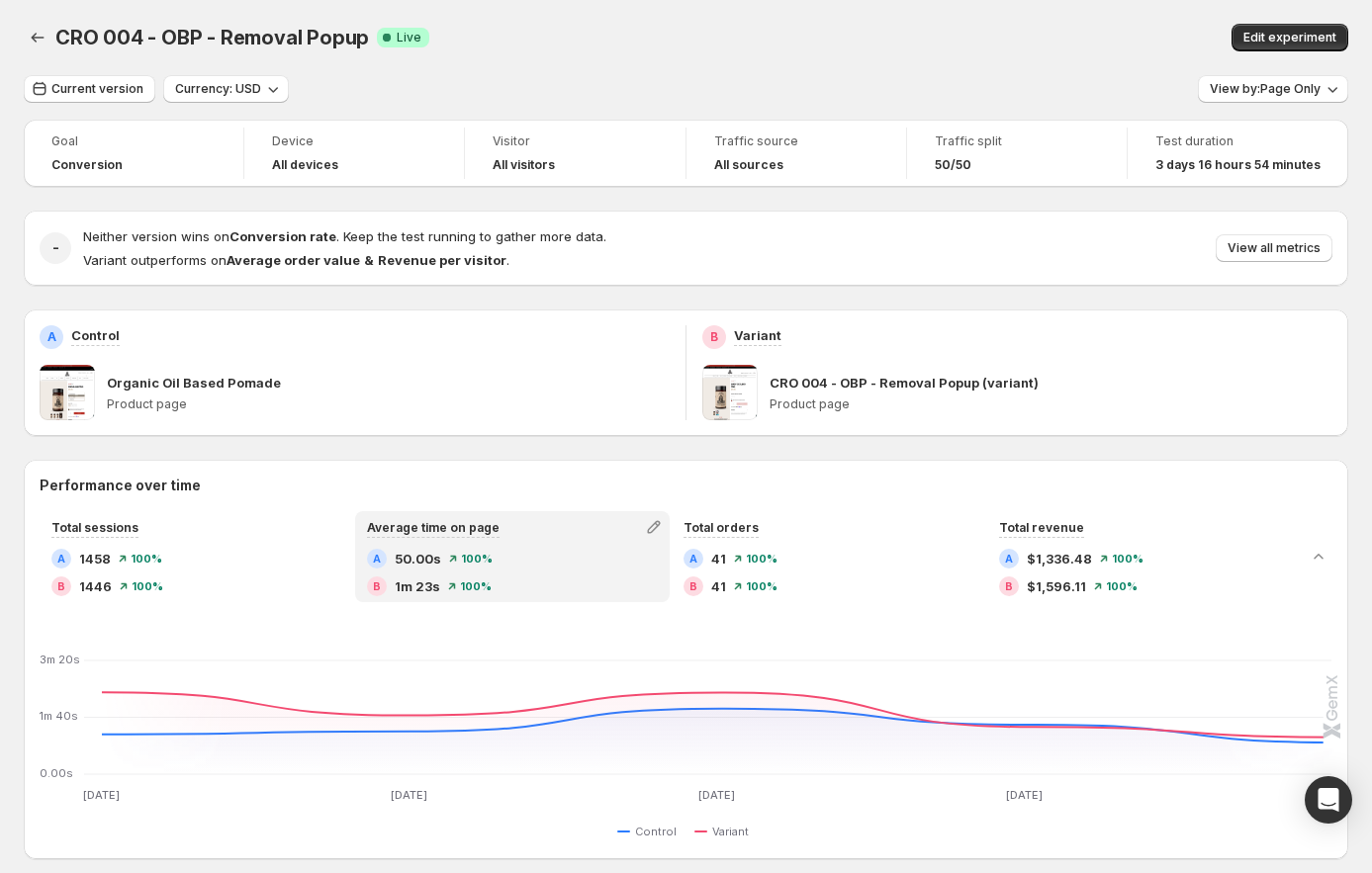
click at [656, 547] on div "Average time on page A 50.00s 100 % B 1m 23s 100 %" at bounding box center [512, 557] width 309 height 87
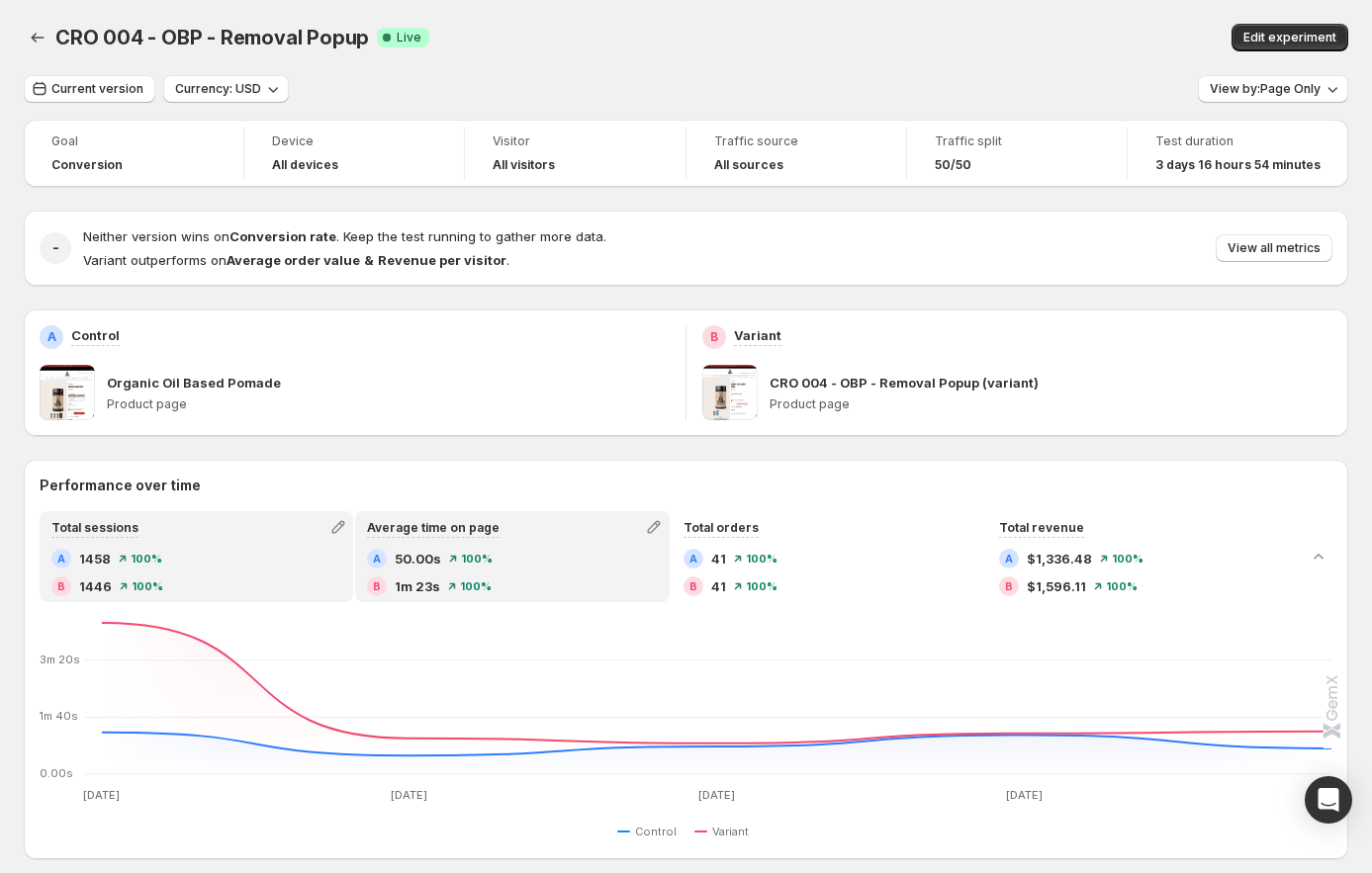
click at [188, 533] on div "Total sessions" at bounding box center [196, 527] width 309 height 28
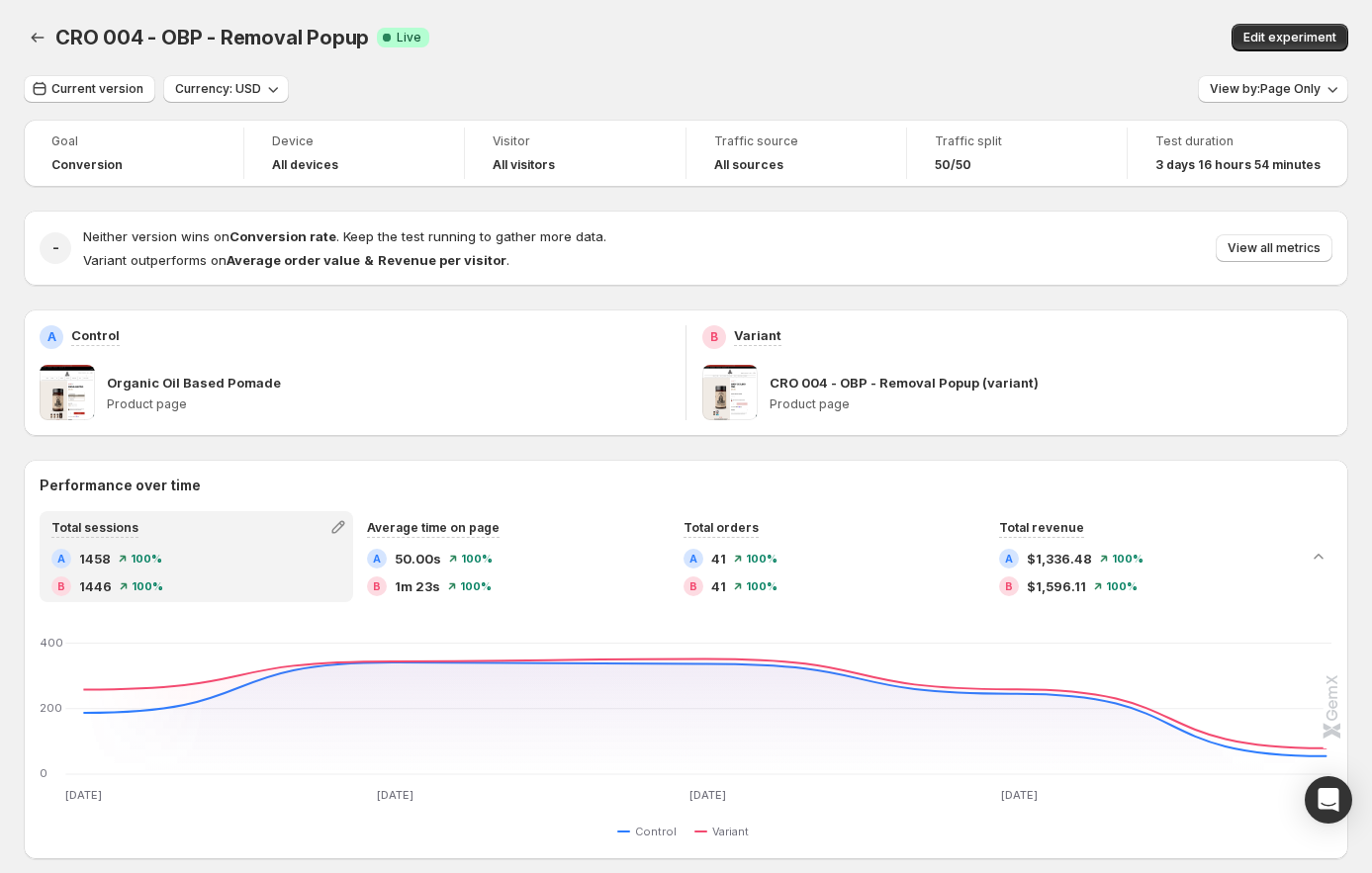
click at [524, 556] on div "A 50.00s 100 %" at bounding box center [512, 559] width 289 height 20
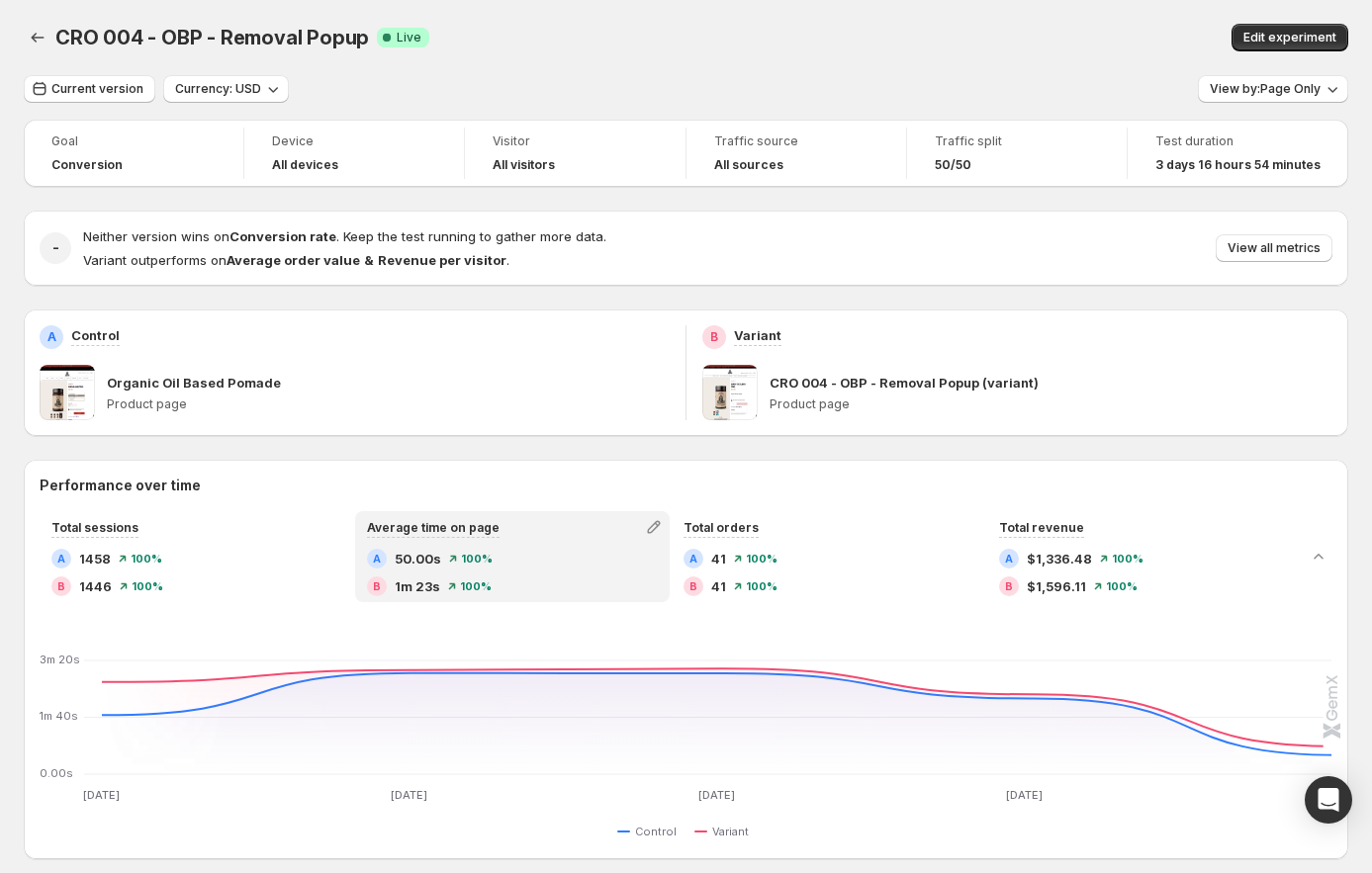
click at [859, 553] on div "A 41 100 %" at bounding box center [829, 559] width 289 height 20
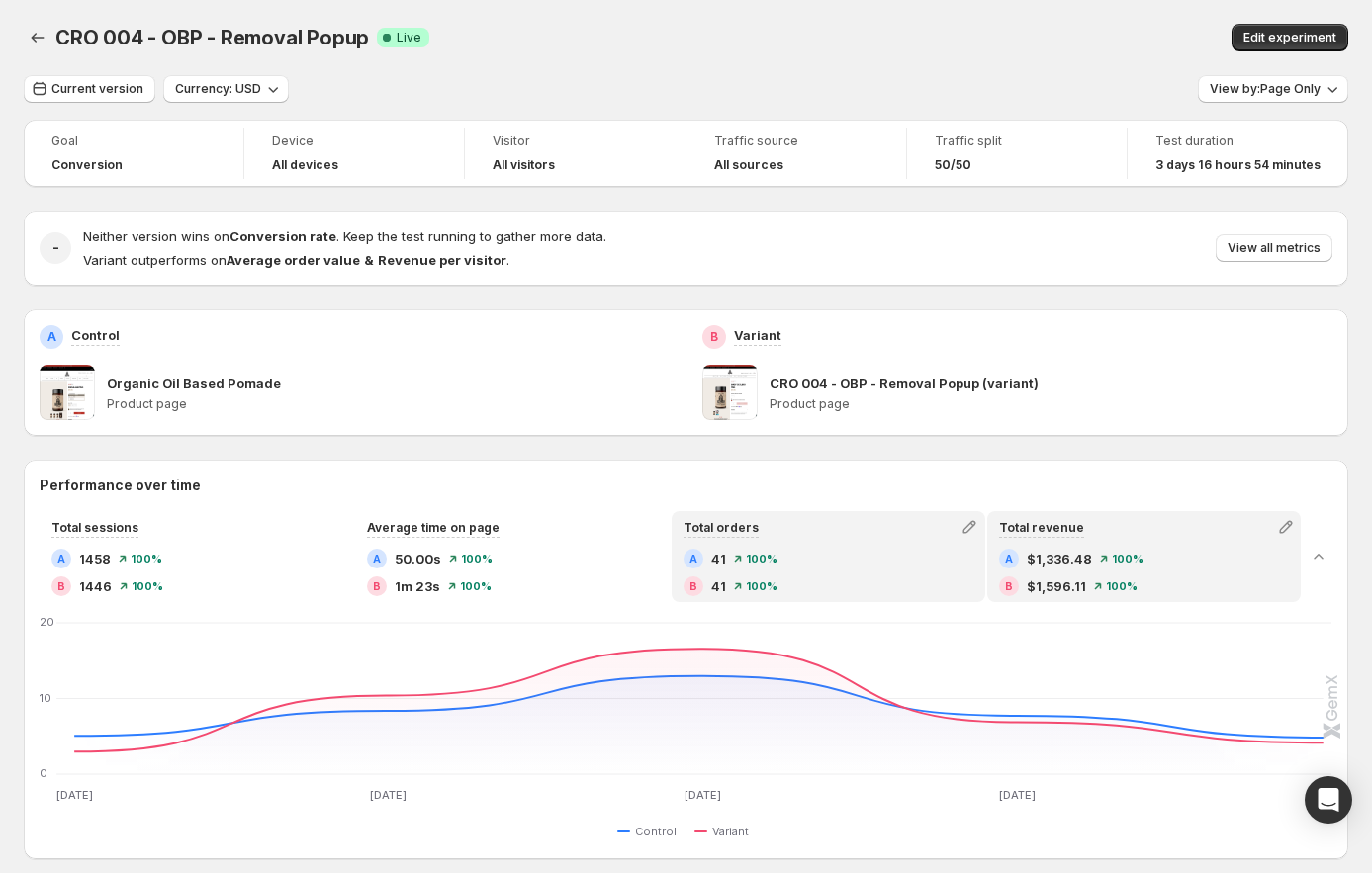
click at [1056, 555] on span "$1,336.48" at bounding box center [1060, 559] width 65 height 20
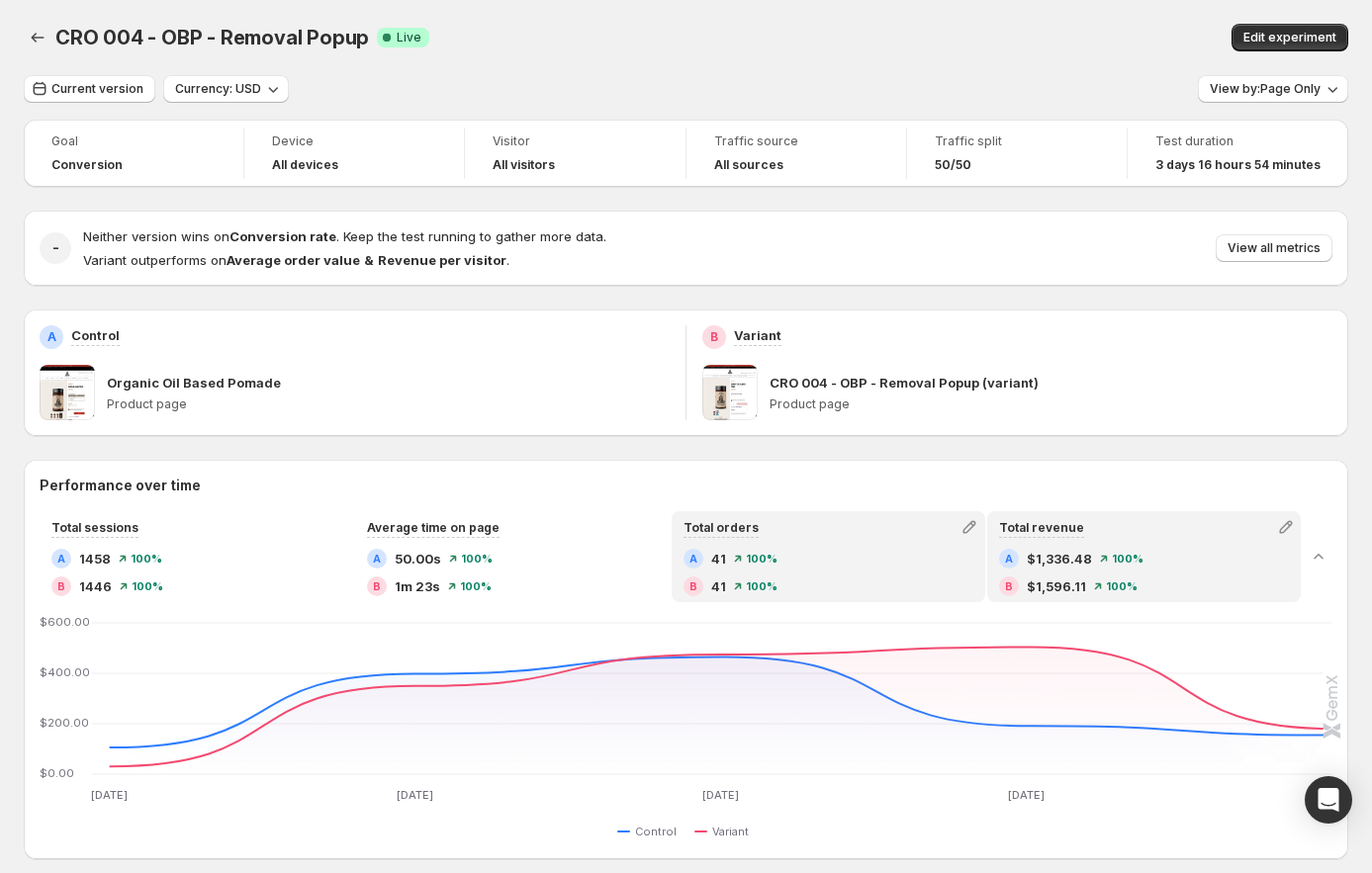
click at [773, 585] on span "100 %" at bounding box center [762, 587] width 32 height 12
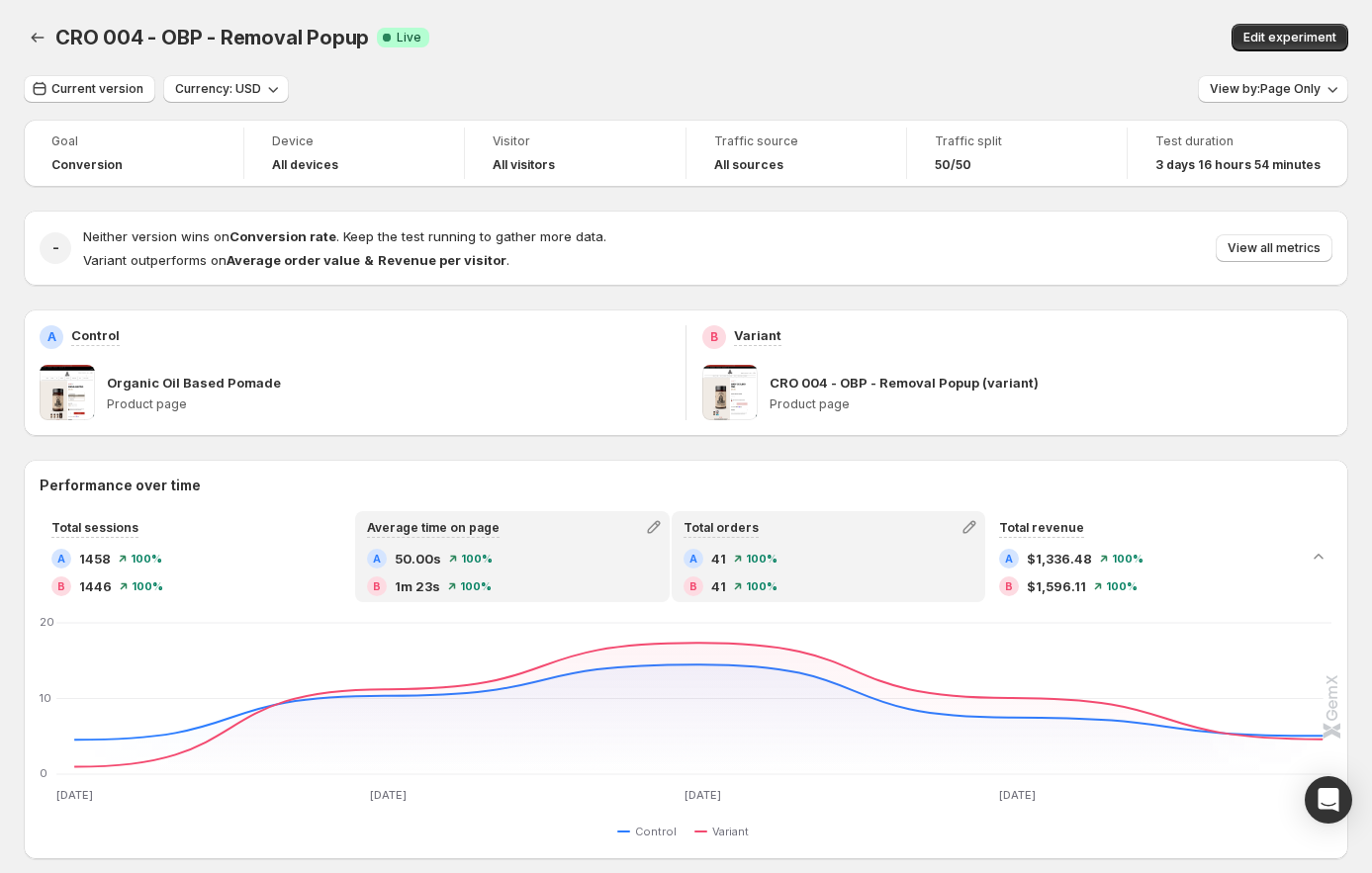
click at [286, 605] on div "Total sessions A 1458 100 % B 1446 100 % Average time on page A 50.00s 100 % B …" at bounding box center [686, 677] width 1324 height 332
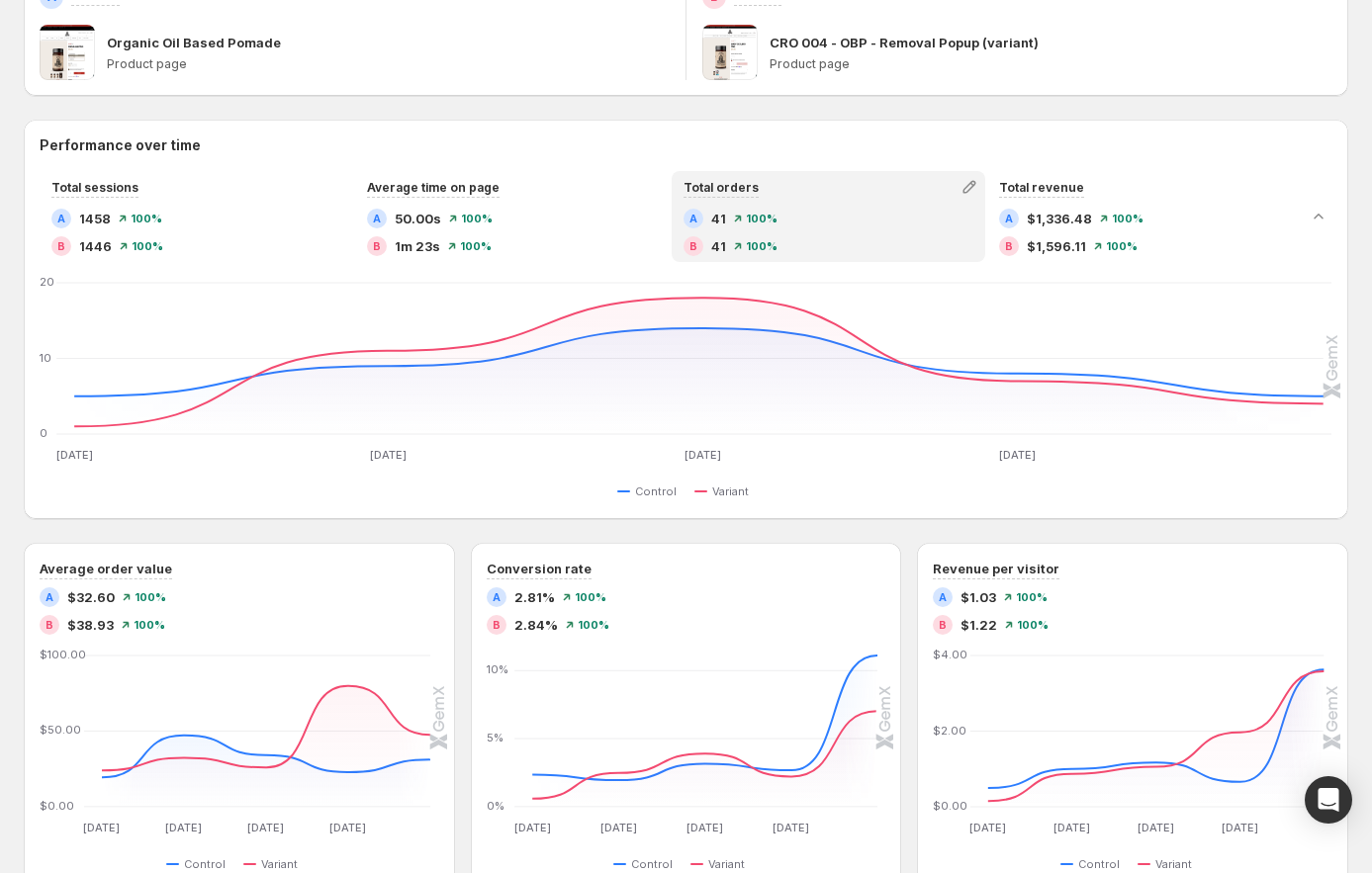
scroll to position [646, 0]
